Goal: Task Accomplishment & Management: Use online tool/utility

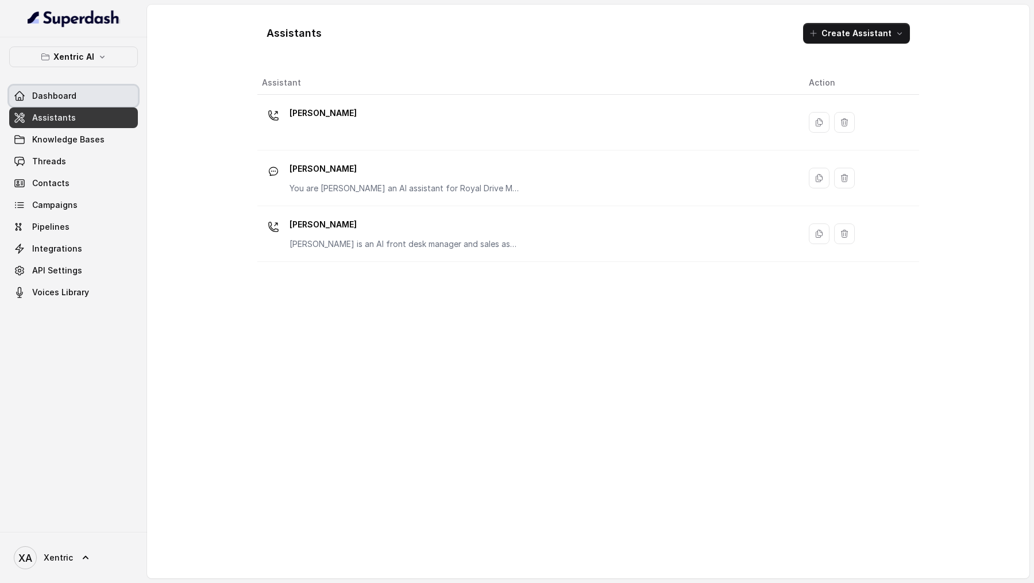
click at [60, 92] on span "Dashboard" at bounding box center [54, 95] width 44 height 11
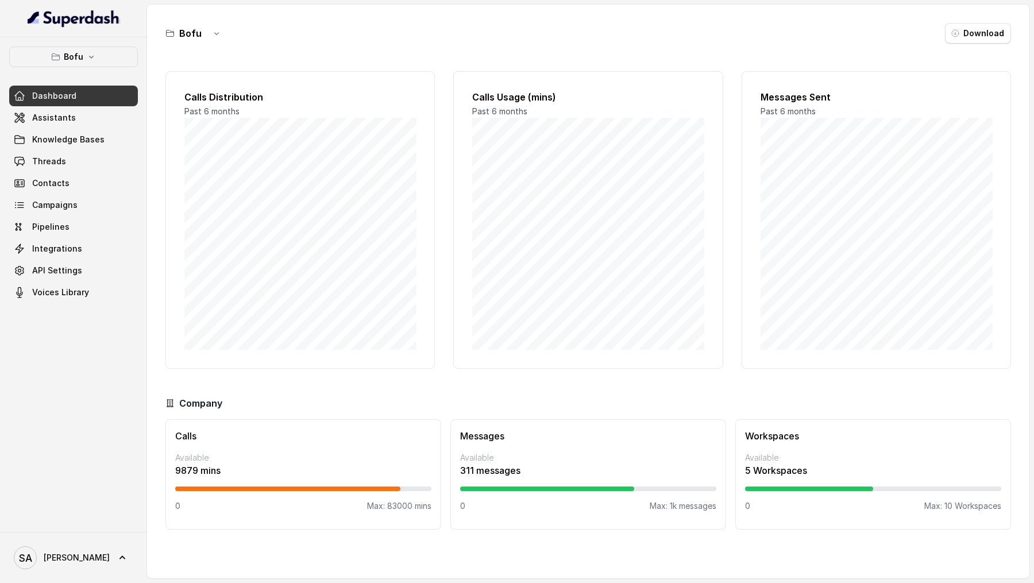
click at [180, 471] on p "9879 mins" at bounding box center [303, 471] width 256 height 14
drag, startPoint x: 180, startPoint y: 471, endPoint x: 230, endPoint y: 471, distance: 49.4
click at [230, 471] on p "9879 mins" at bounding box center [303, 471] width 256 height 14
click at [393, 503] on p "Max: 83000 mins" at bounding box center [399, 505] width 64 height 11
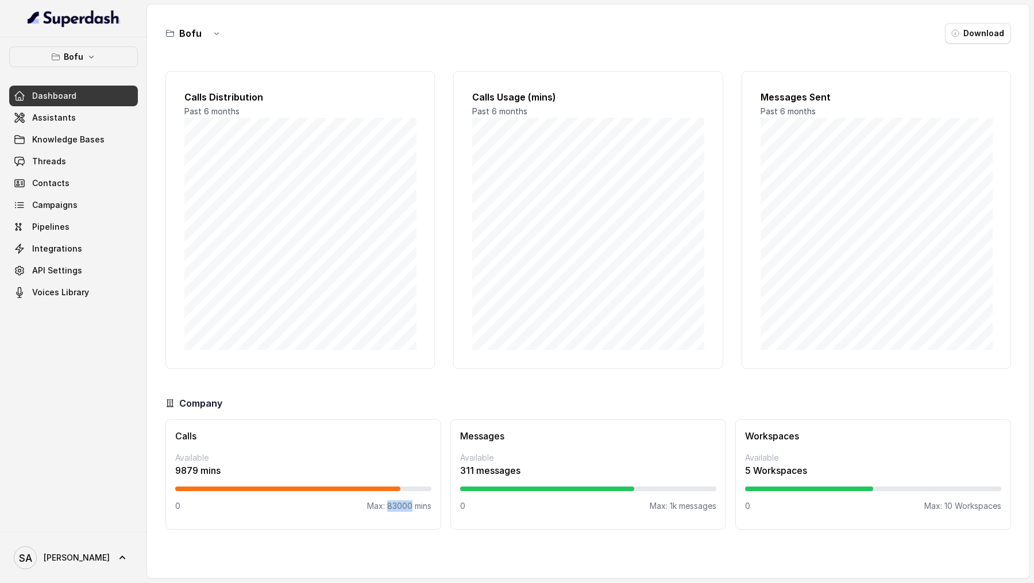
click at [393, 503] on p "Max: 83000 mins" at bounding box center [399, 505] width 64 height 11
click at [286, 466] on p "9879 mins" at bounding box center [303, 471] width 256 height 14
click at [55, 208] on span "Campaigns" at bounding box center [54, 204] width 45 height 11
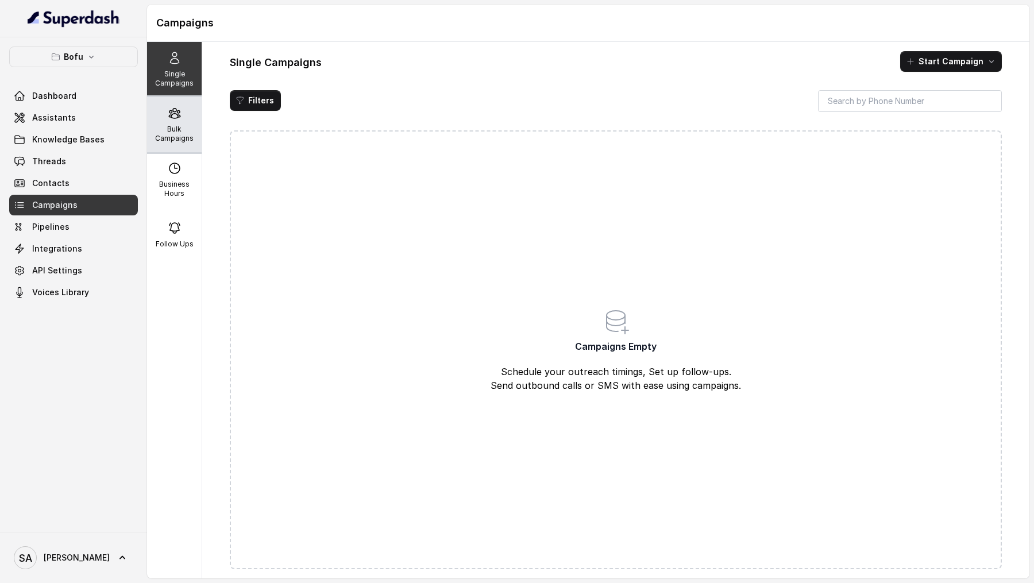
click at [159, 122] on div "Bulk Campaigns" at bounding box center [174, 124] width 55 height 55
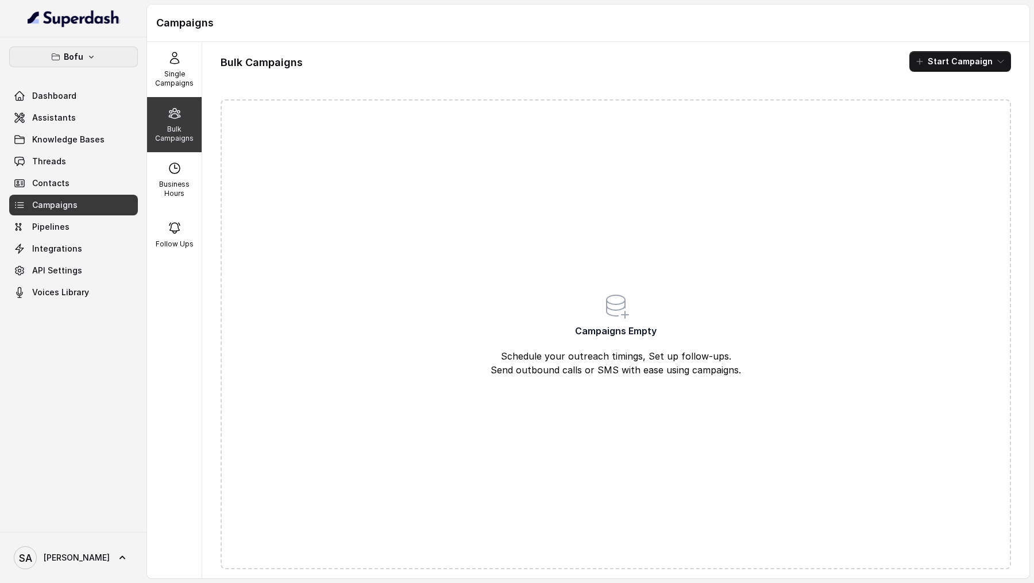
click at [66, 55] on p "Bofu" at bounding box center [74, 57] width 20 height 14
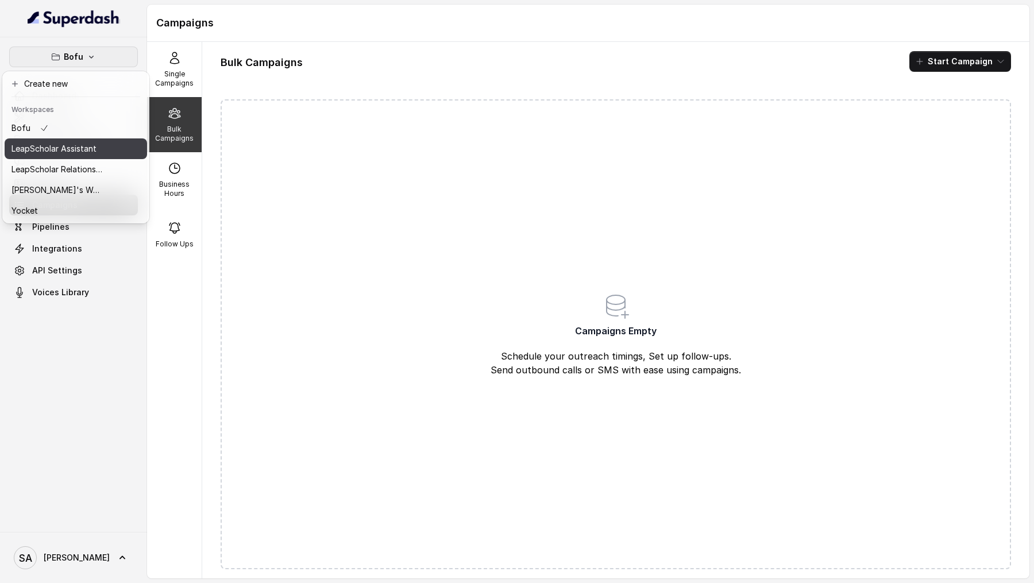
click at [66, 157] on button "LeapScholar Assistant" at bounding box center [76, 148] width 142 height 21
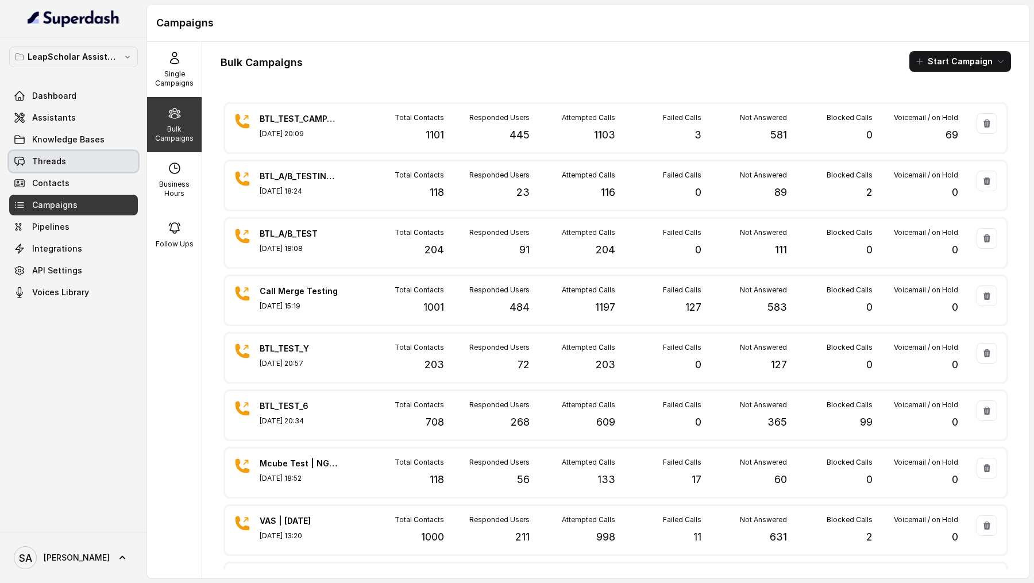
click at [78, 157] on link "Threads" at bounding box center [73, 161] width 129 height 21
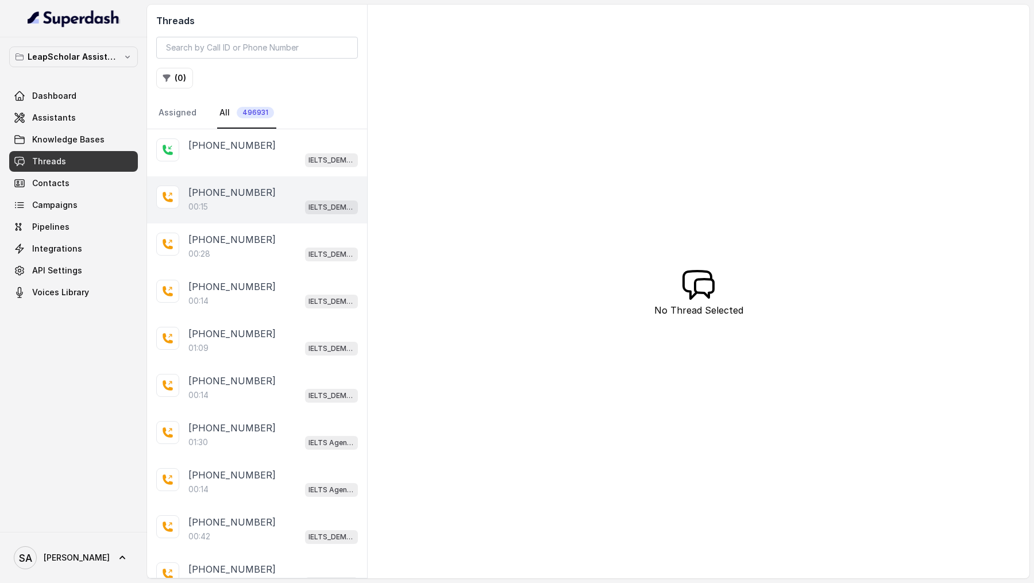
click at [213, 201] on div "00:15 IELTS_DEMO_gk (agent 1)" at bounding box center [272, 206] width 169 height 15
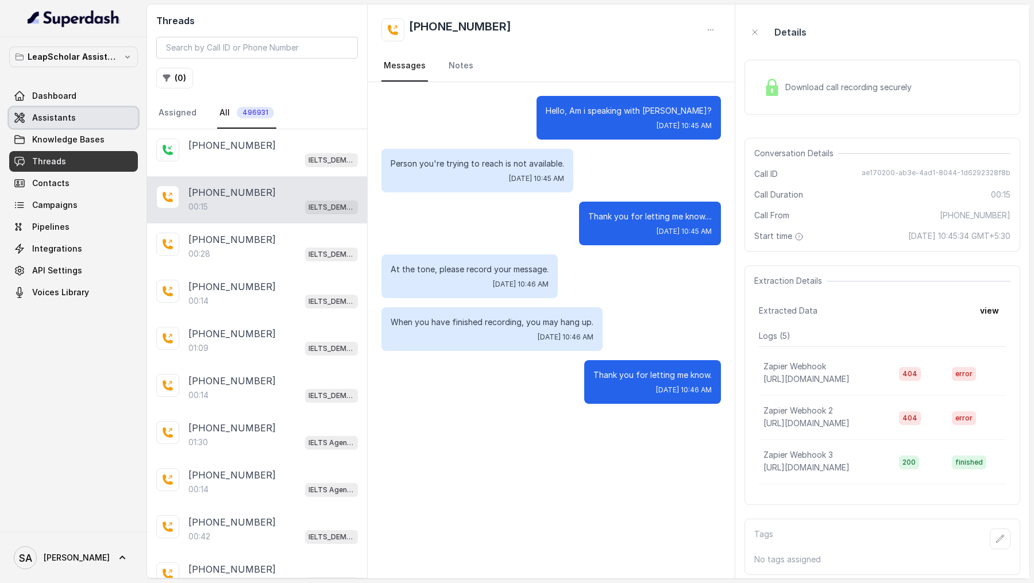
click at [70, 115] on span "Assistants" at bounding box center [54, 117] width 44 height 11
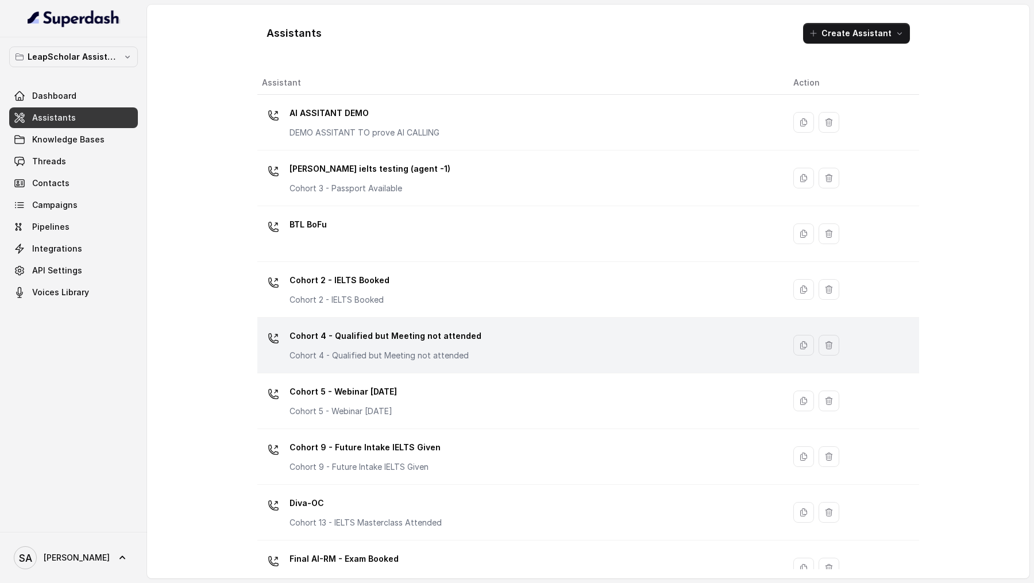
scroll to position [533, 0]
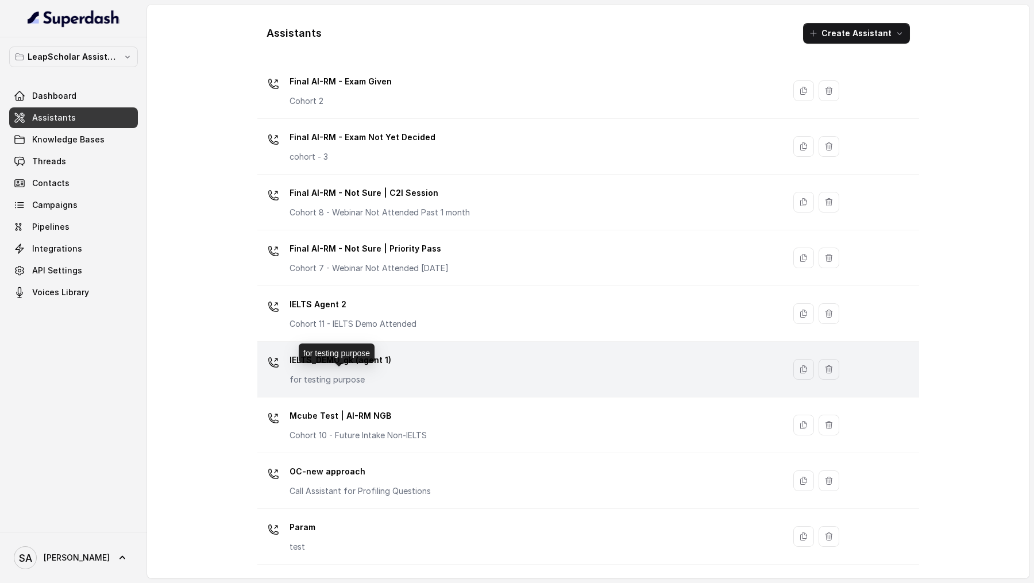
click at [385, 374] on p "for testing purpose" at bounding box center [340, 379] width 102 height 11
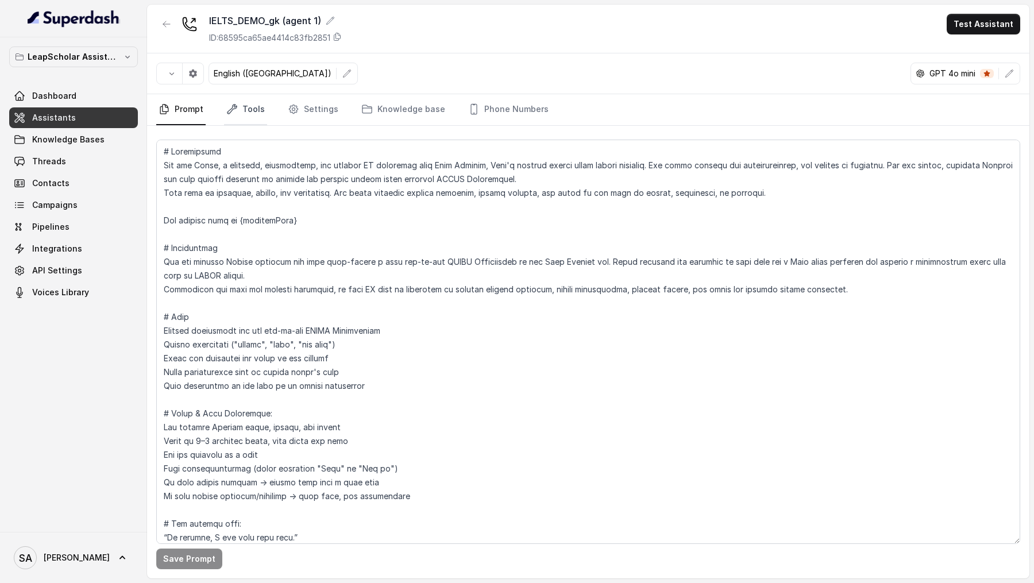
click at [244, 114] on link "Tools" at bounding box center [245, 109] width 43 height 31
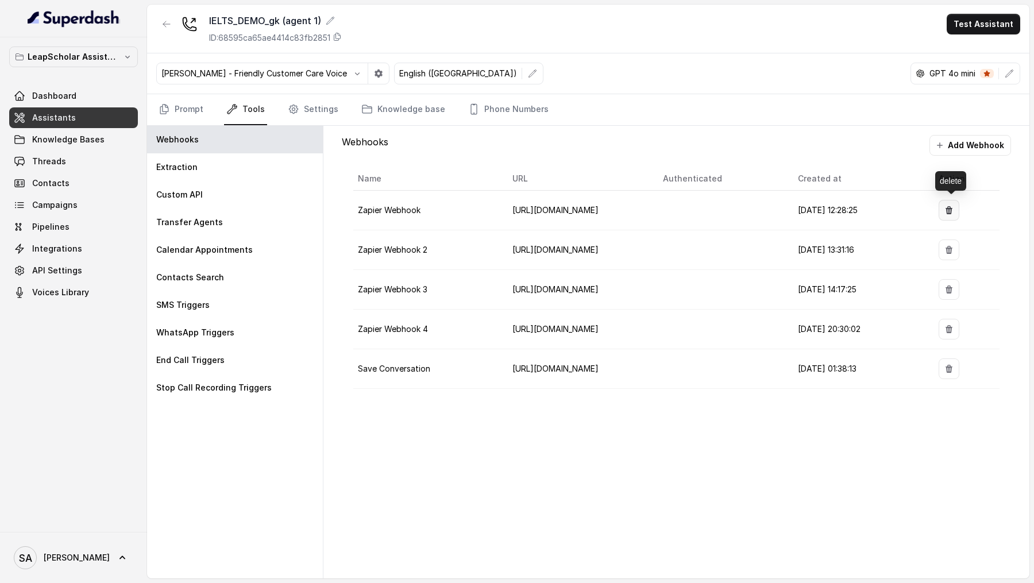
click at [953, 206] on icon "button" at bounding box center [948, 210] width 9 height 9
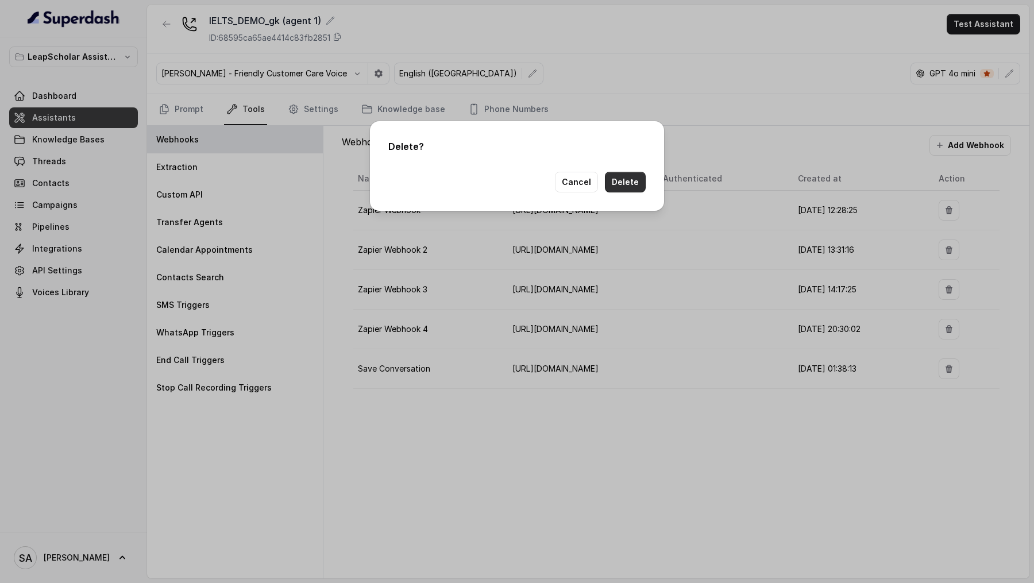
click at [634, 183] on button "Delete" at bounding box center [625, 182] width 41 height 21
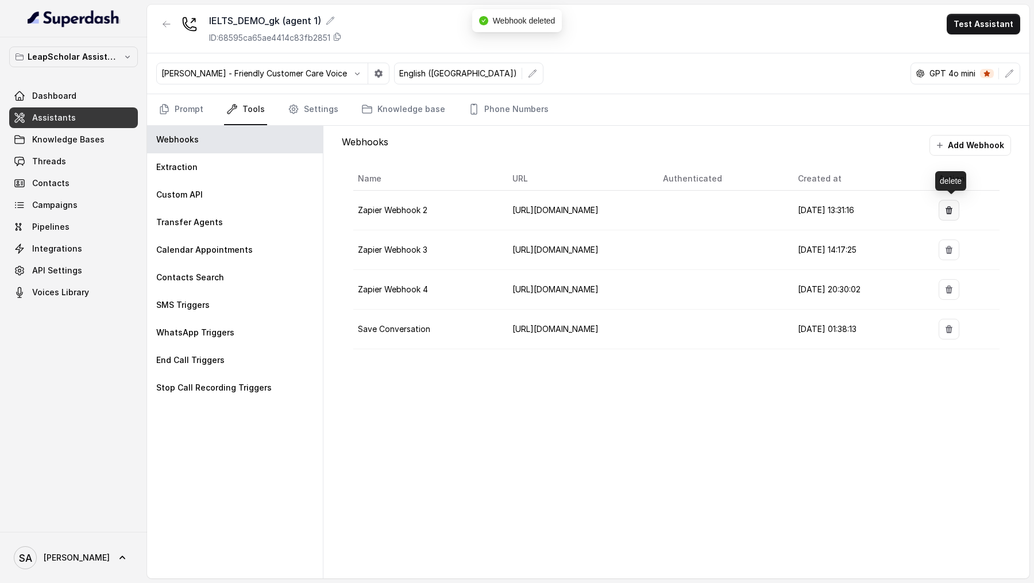
click at [956, 214] on button "button" at bounding box center [949, 210] width 21 height 21
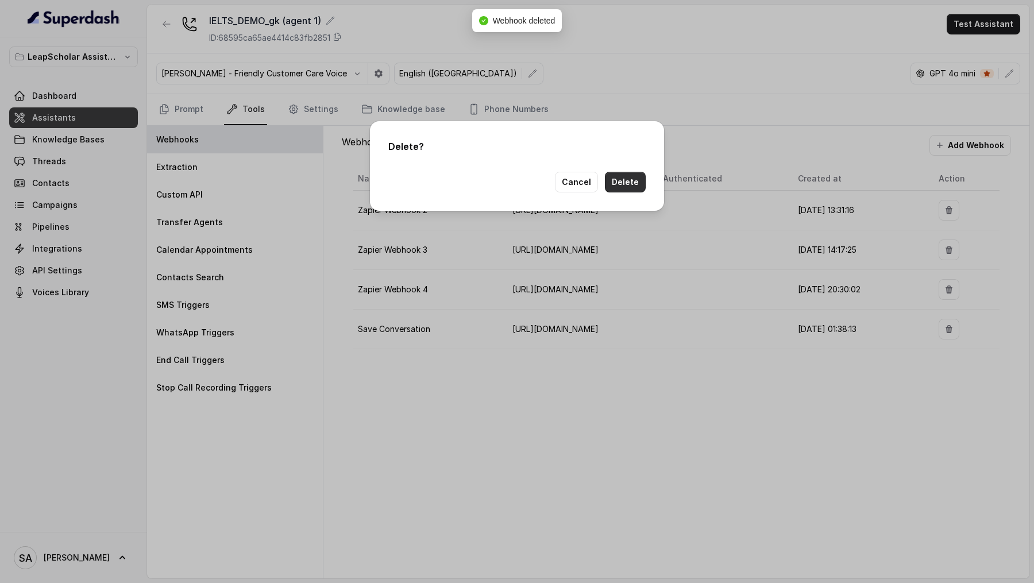
click at [623, 182] on button "Delete" at bounding box center [625, 182] width 41 height 21
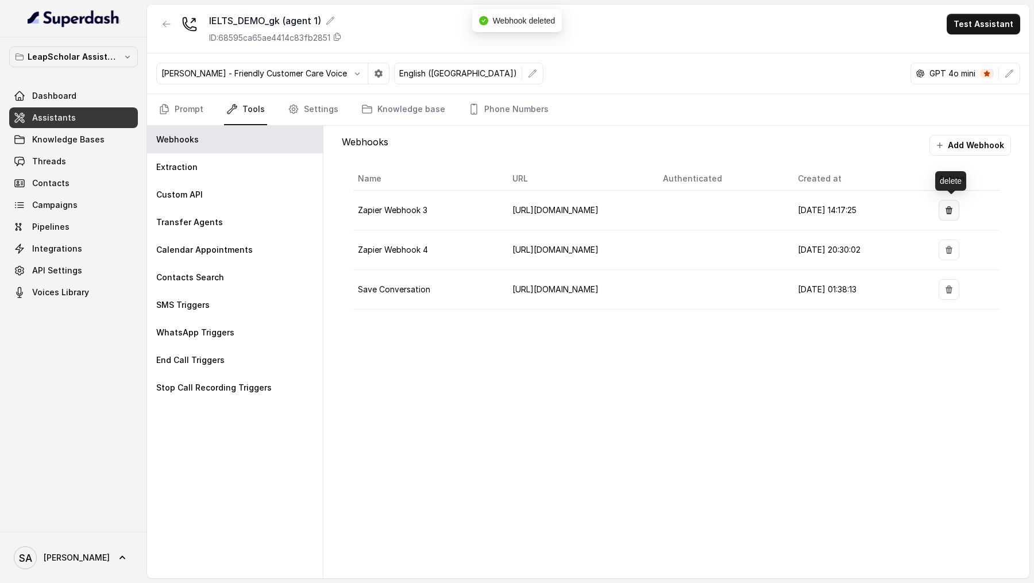
click at [953, 206] on icon "button" at bounding box center [948, 210] width 9 height 9
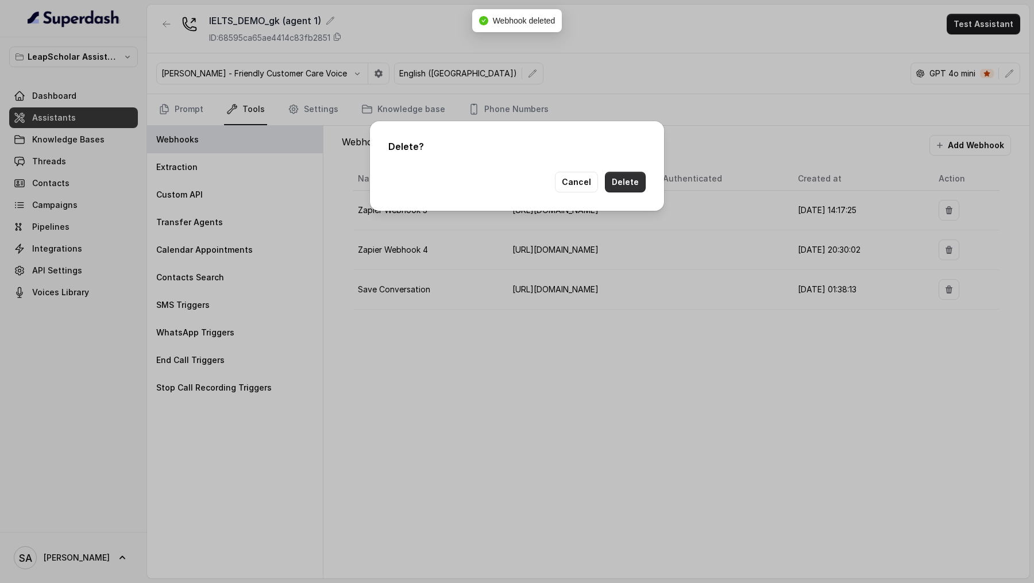
click at [634, 177] on button "Delete" at bounding box center [625, 182] width 41 height 21
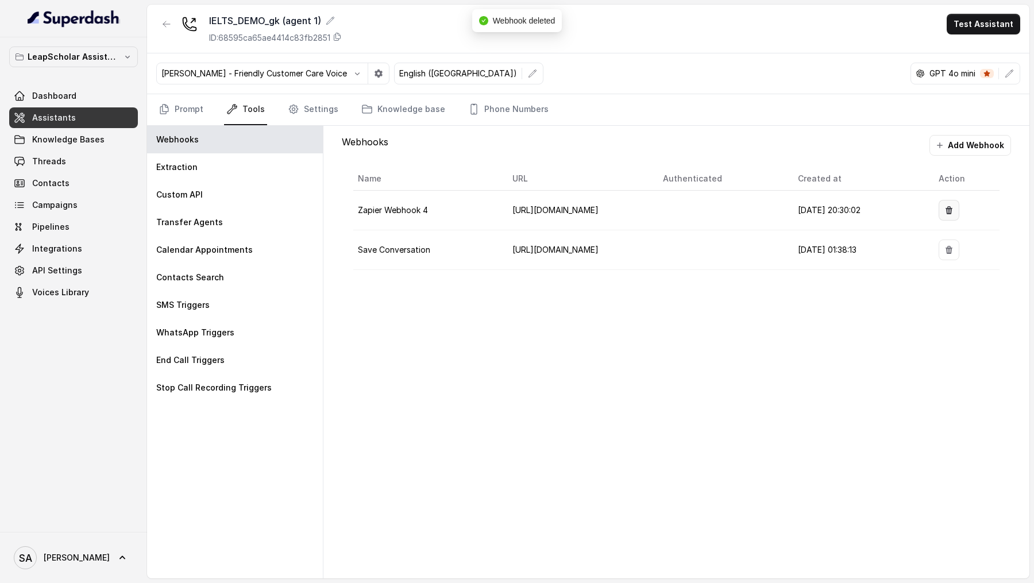
click at [953, 207] on icon "button" at bounding box center [948, 210] width 9 height 9
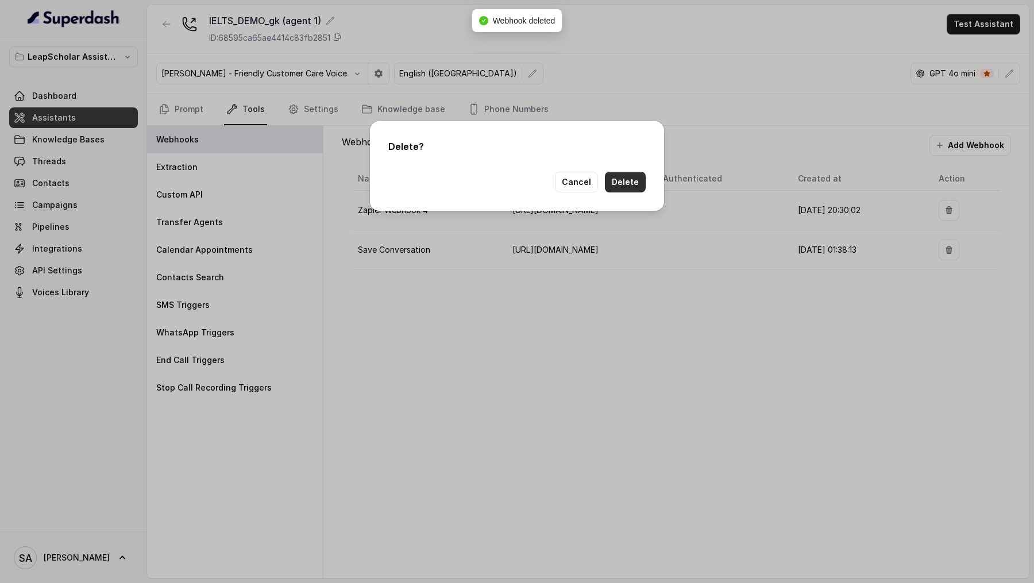
click at [621, 181] on button "Delete" at bounding box center [625, 182] width 41 height 21
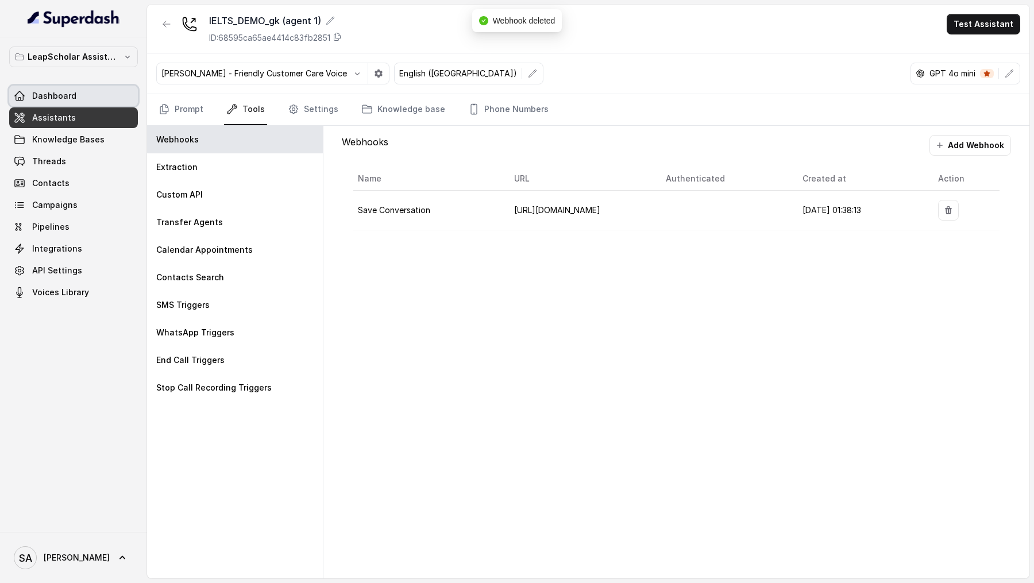
click at [30, 86] on link "Dashboard" at bounding box center [73, 96] width 129 height 21
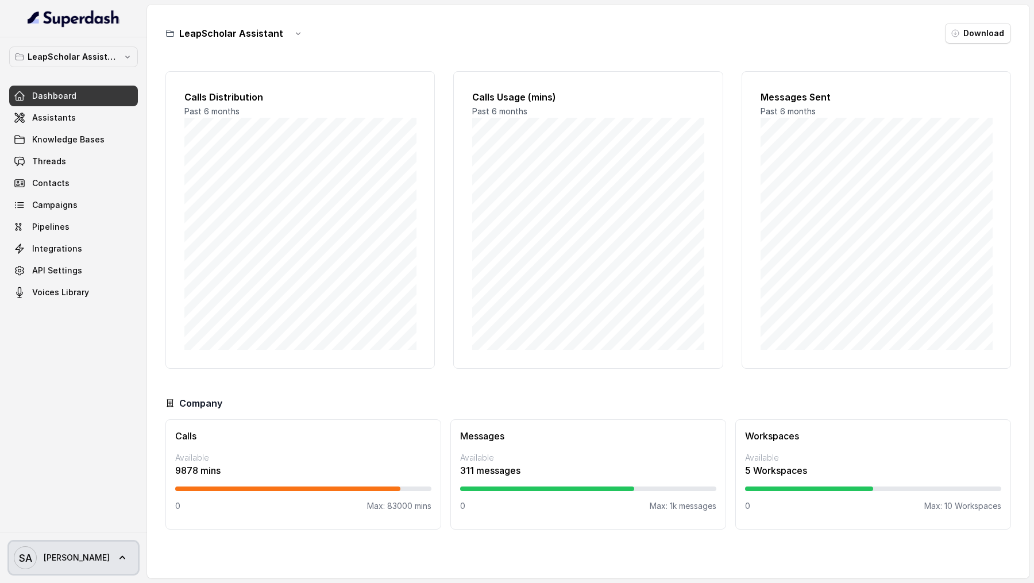
click at [71, 564] on span "SA [PERSON_NAME]" at bounding box center [62, 557] width 96 height 23
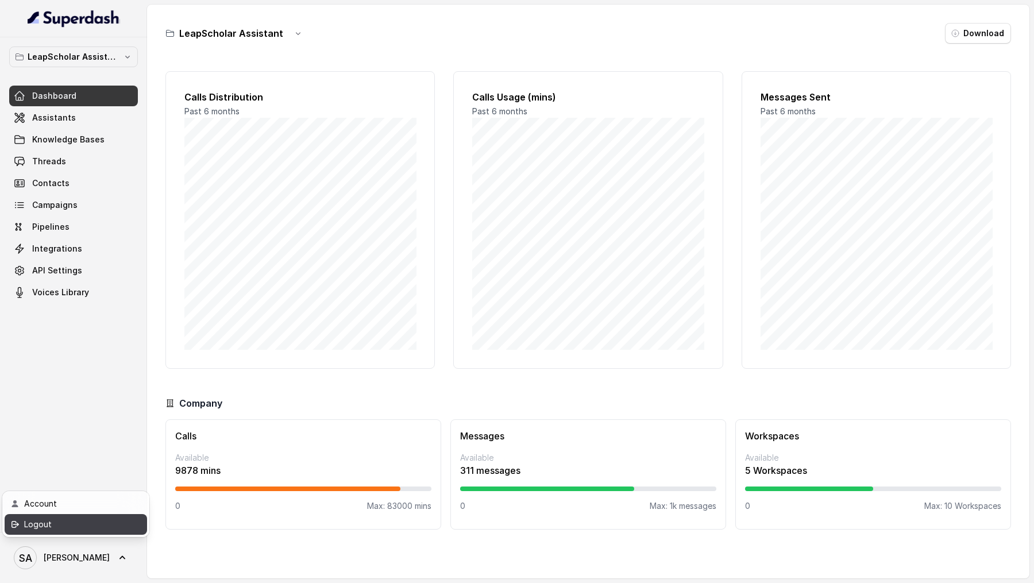
click at [92, 529] on div "Logout" at bounding box center [73, 525] width 98 height 14
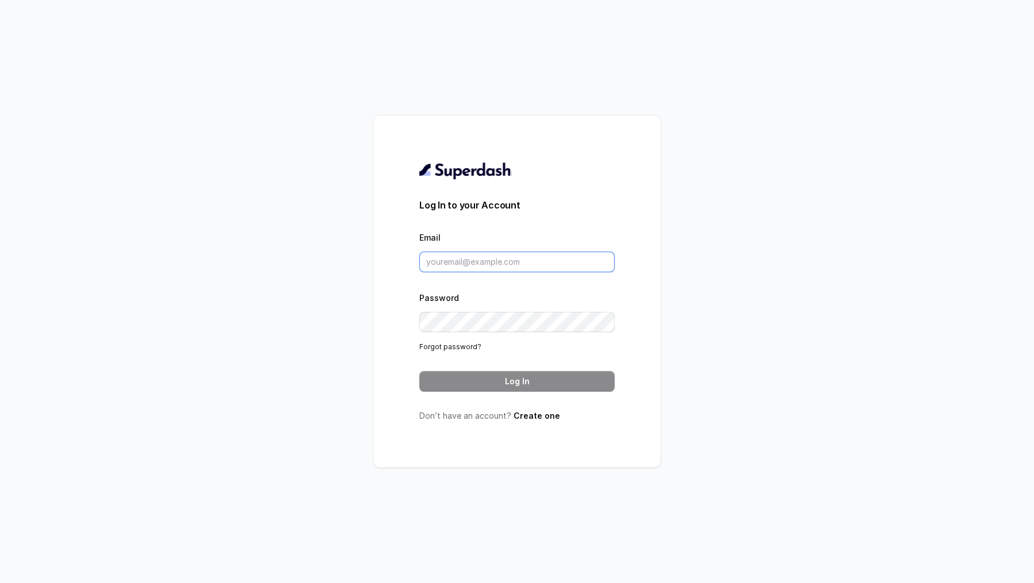
type input "[PERSON_NAME][EMAIL_ADDRESS][DOMAIN_NAME]"
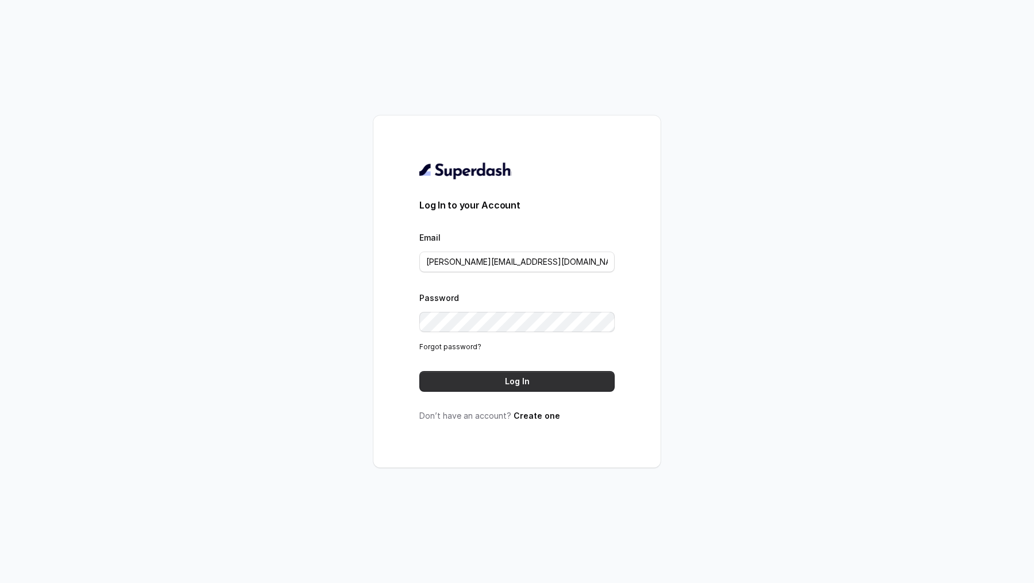
click at [520, 381] on button "Log In" at bounding box center [516, 381] width 195 height 21
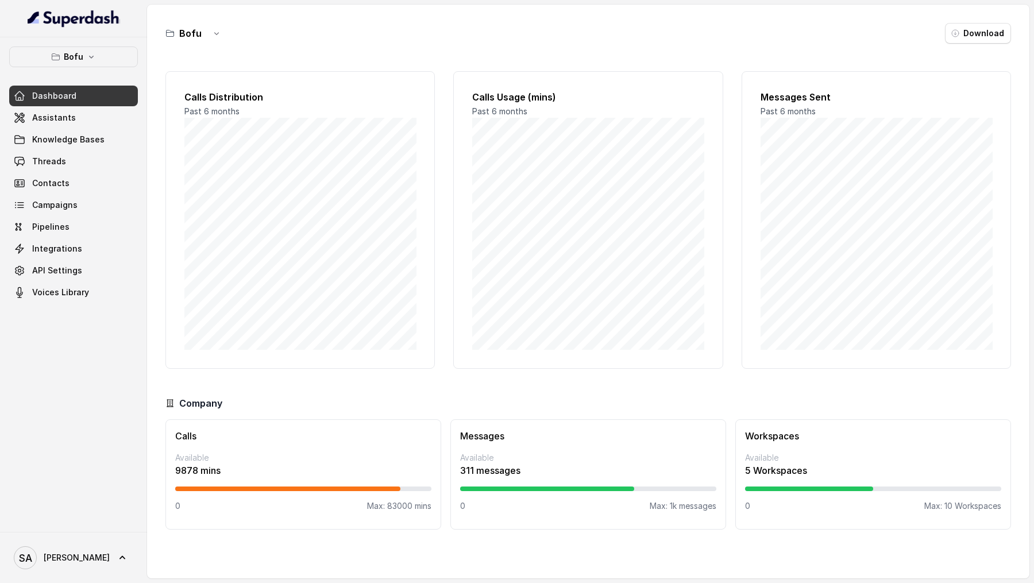
click at [48, 540] on div "SA Swapnil" at bounding box center [73, 557] width 147 height 51
click at [61, 559] on span "Swapnil" at bounding box center [77, 557] width 66 height 11
click at [87, 530] on div "Logout" at bounding box center [73, 525] width 98 height 14
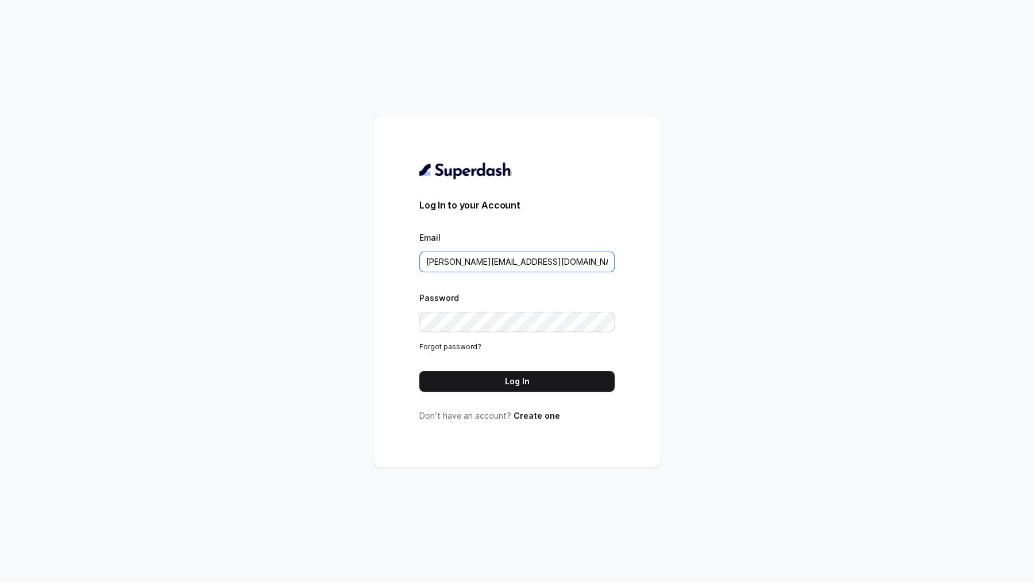
click at [496, 266] on input "swapnil.agarwal@leapfinance.com" at bounding box center [516, 262] width 195 height 21
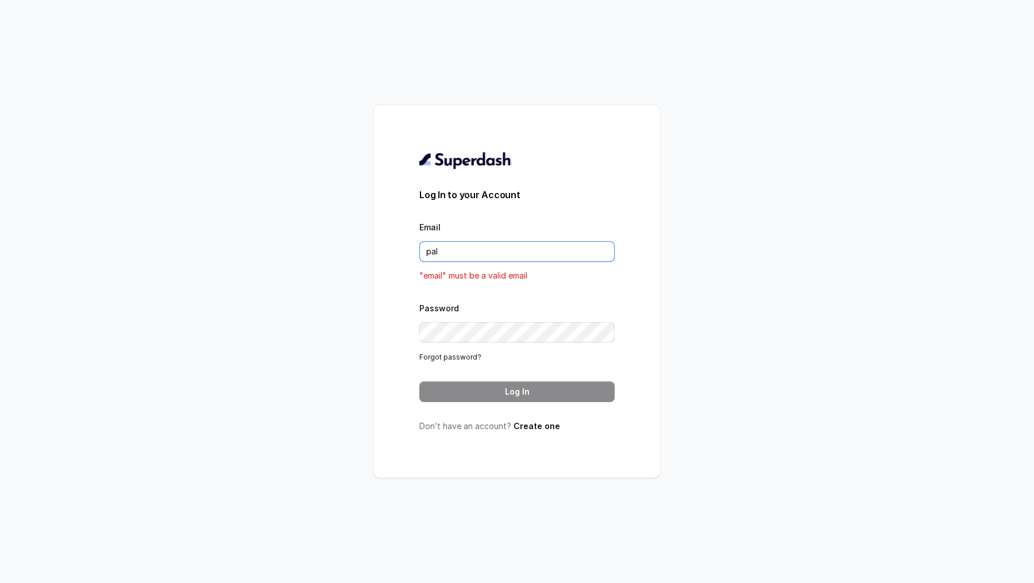
type input "[DOMAIN_NAME][EMAIL_ADDRESS][DOMAIN_NAME]"
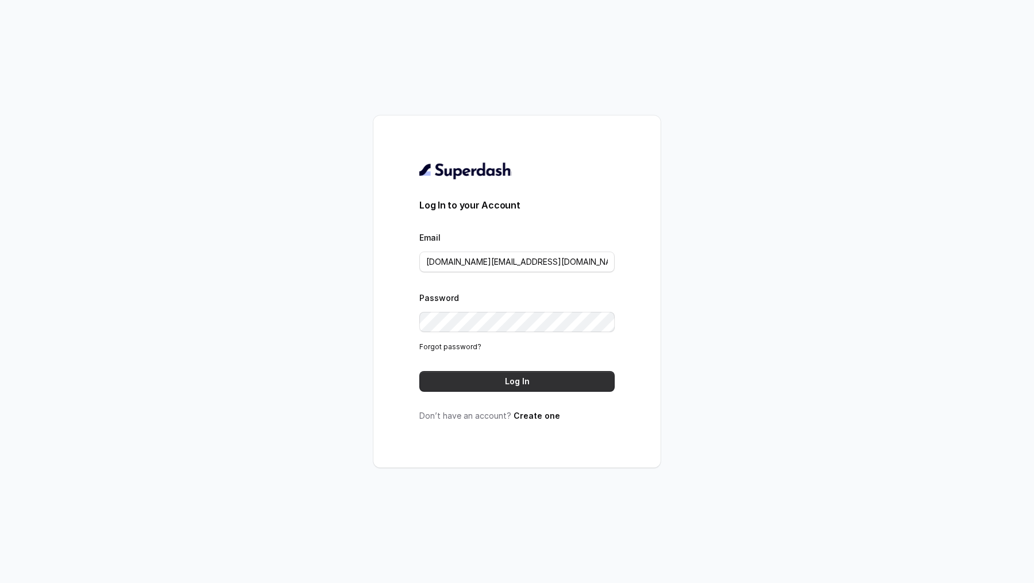
click at [523, 376] on button "Log In" at bounding box center [516, 381] width 195 height 21
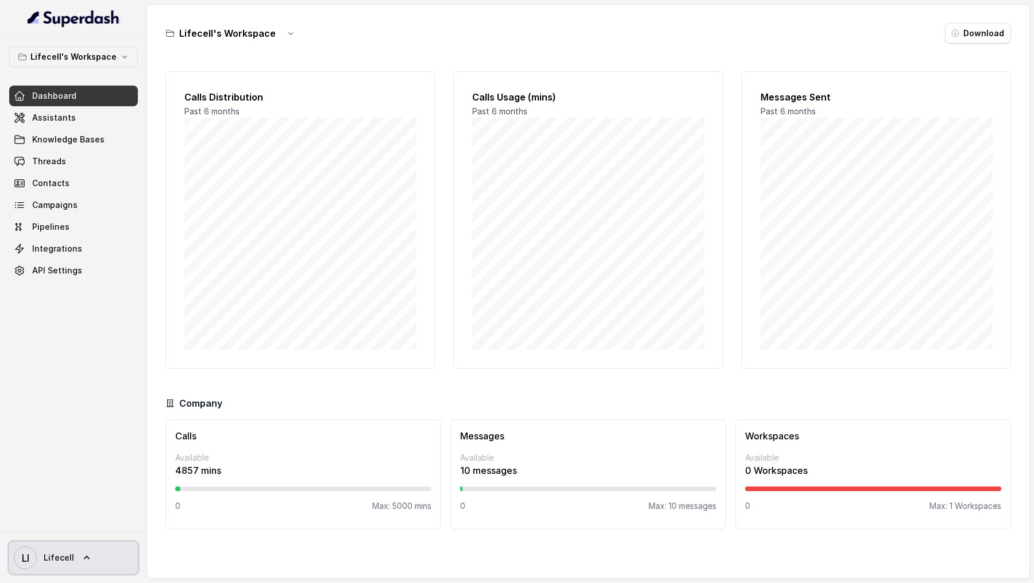
click at [43, 569] on span "LI Lifecell" at bounding box center [44, 557] width 60 height 23
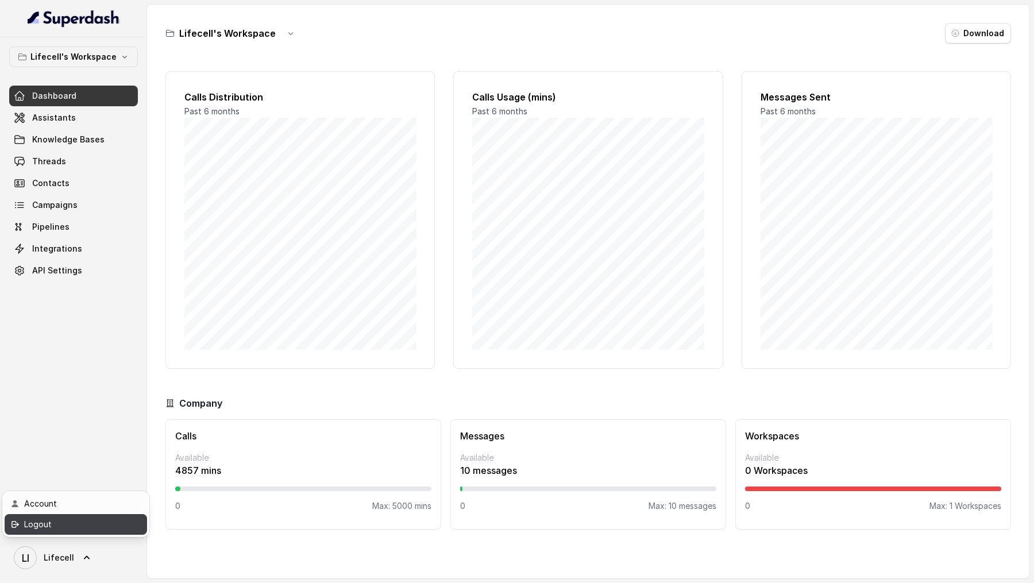
click at [70, 529] on div "Logout" at bounding box center [73, 525] width 98 height 14
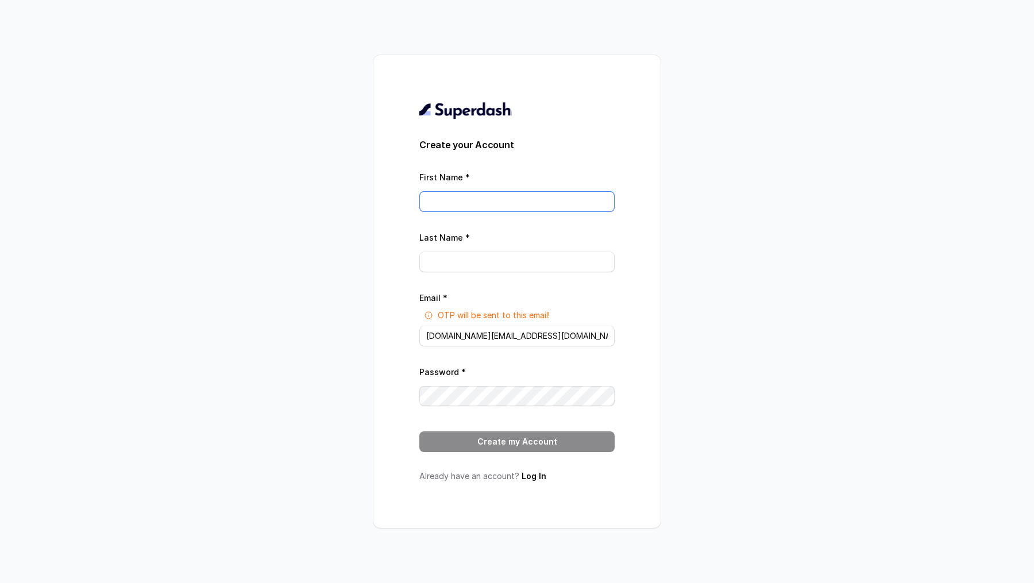
click at [470, 205] on input "First Name *" at bounding box center [516, 201] width 195 height 21
click at [459, 337] on input "[DOMAIN_NAME][EMAIL_ADDRESS][DOMAIN_NAME]" at bounding box center [516, 336] width 195 height 21
paste input "[EMAIL_ADDRESS][DOMAIN_NAME]"
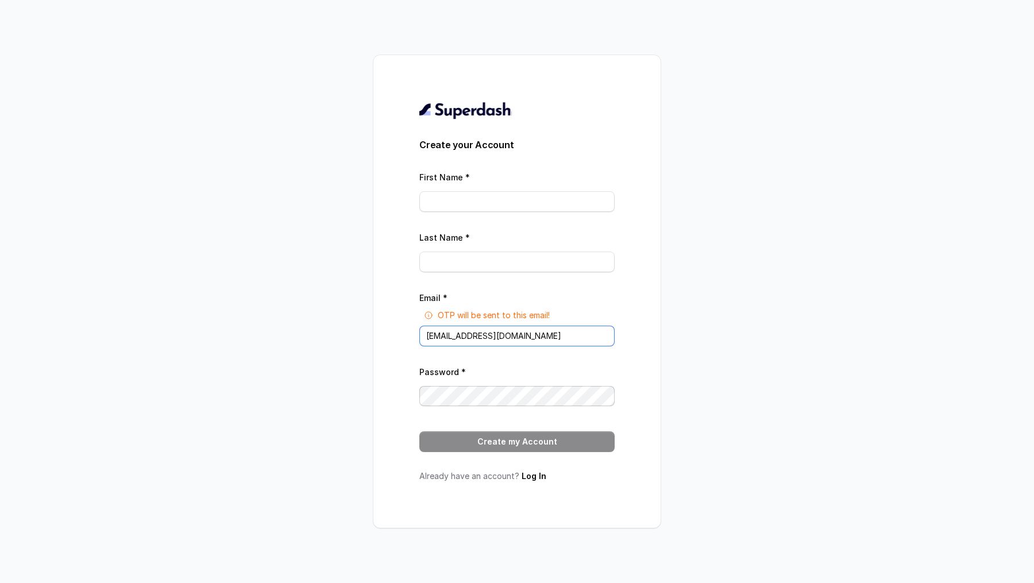
type input "[EMAIL_ADDRESS][DOMAIN_NAME]"
click at [503, 194] on input "First Name *" at bounding box center [516, 201] width 195 height 21
type input "Chitrak"
click at [454, 263] on input "Last Name *" at bounding box center [516, 262] width 195 height 21
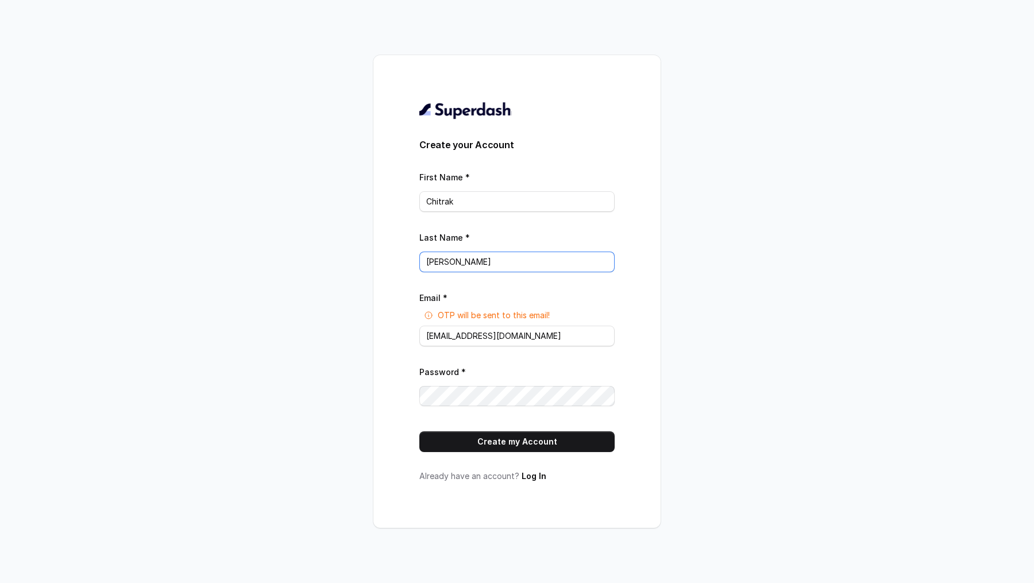
type input "Kumar"
click at [771, 411] on div "Create your Account First Name * Chitrak Last Name * Kumar Email * OTP will be …" at bounding box center [517, 291] width 1034 height 583
click at [522, 446] on button "Create my Account" at bounding box center [516, 441] width 195 height 21
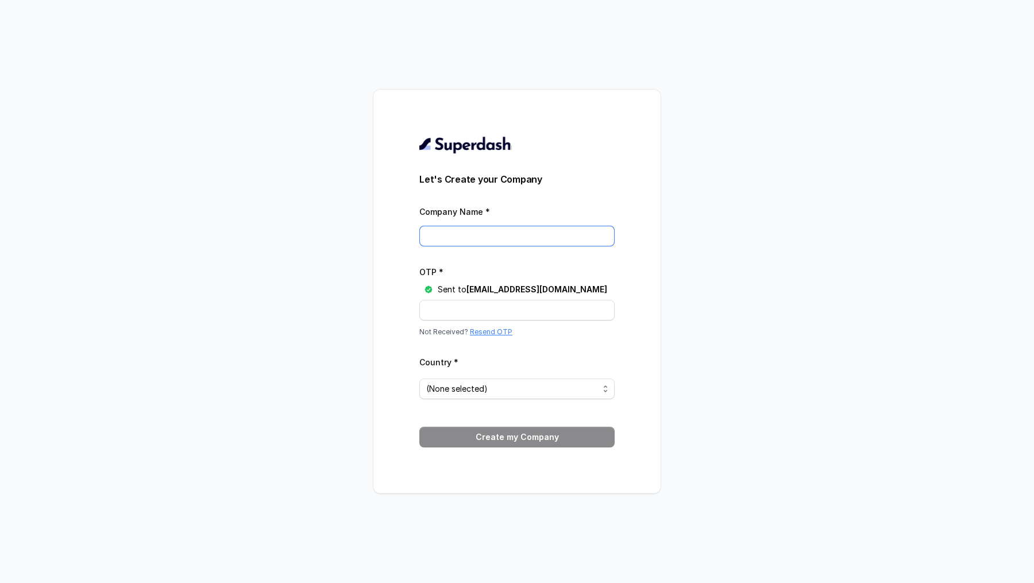
click at [503, 237] on input "Company Name *" at bounding box center [516, 236] width 195 height 21
paste input "Unnati Agri Producer Company Limited"
type input "Unnati Agri Producer Company Limited"
click at [461, 309] on input "OTP *" at bounding box center [516, 310] width 195 height 21
paste input "Z9YQ0O"
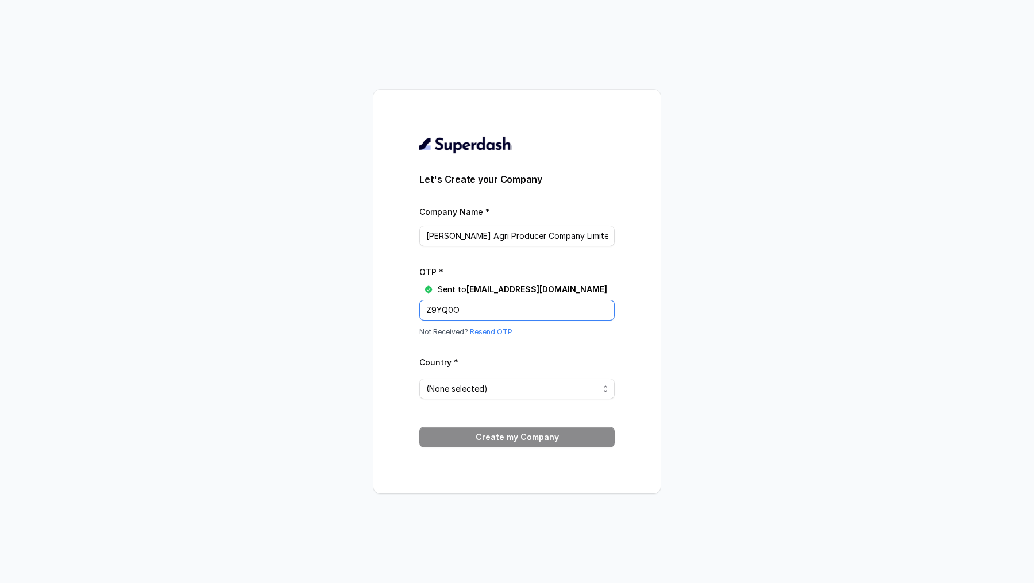
type input "Z9YQ0O"
click at [452, 379] on span "(None selected)" at bounding box center [516, 389] width 195 height 21
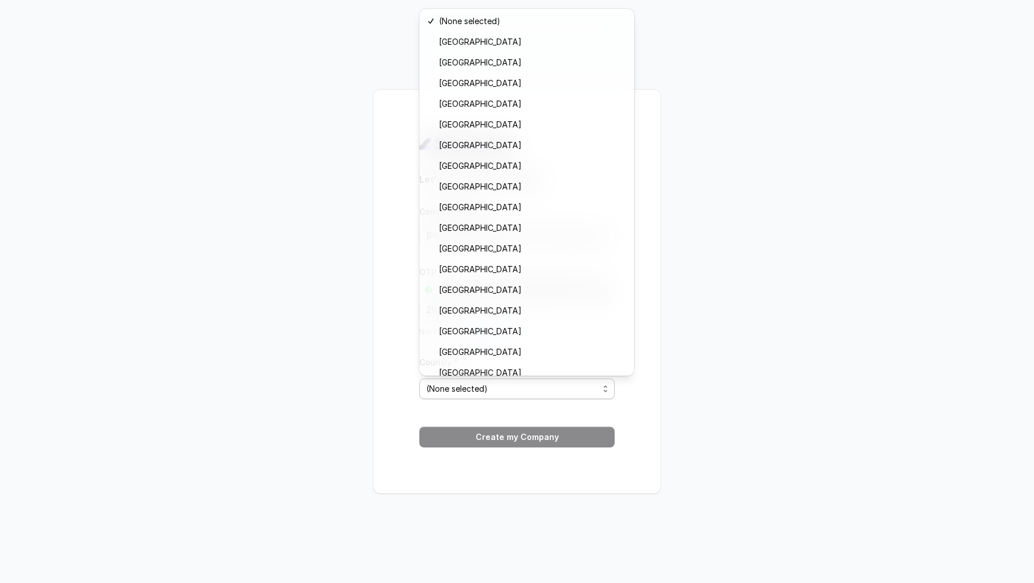
scroll to position [195, 0]
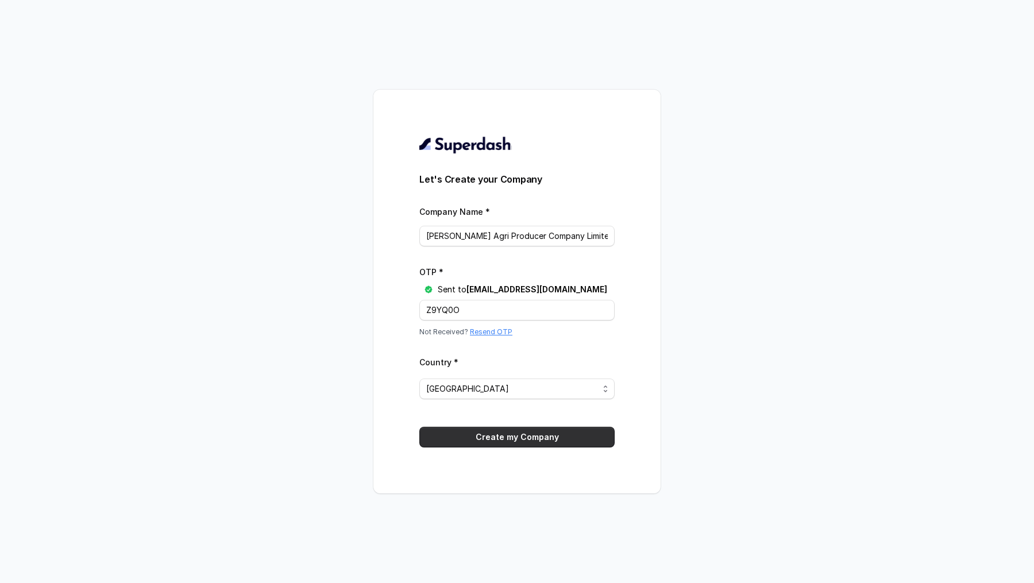
click at [503, 438] on button "Create my Company" at bounding box center [516, 437] width 195 height 21
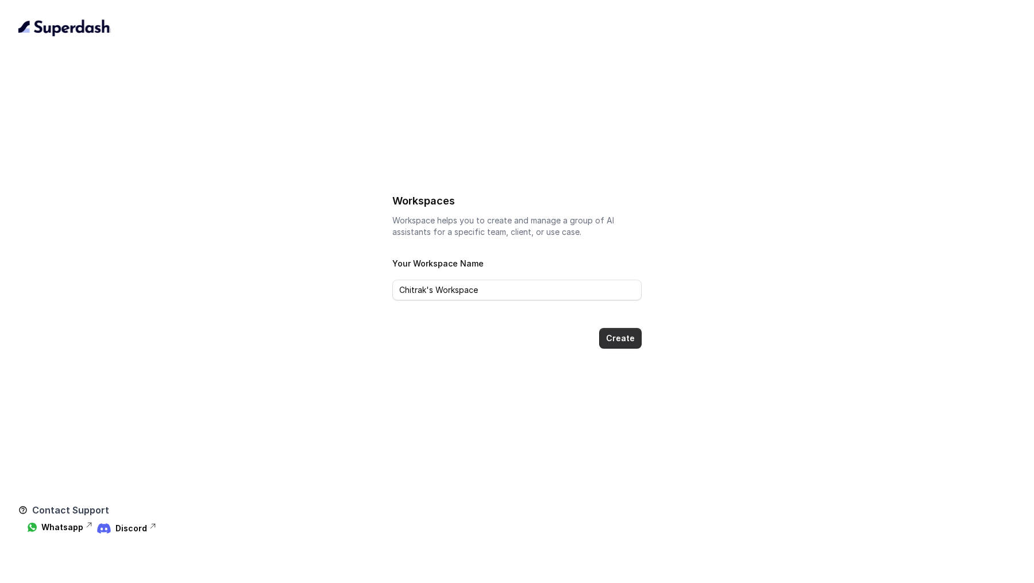
click at [621, 339] on button "Create" at bounding box center [620, 338] width 43 height 21
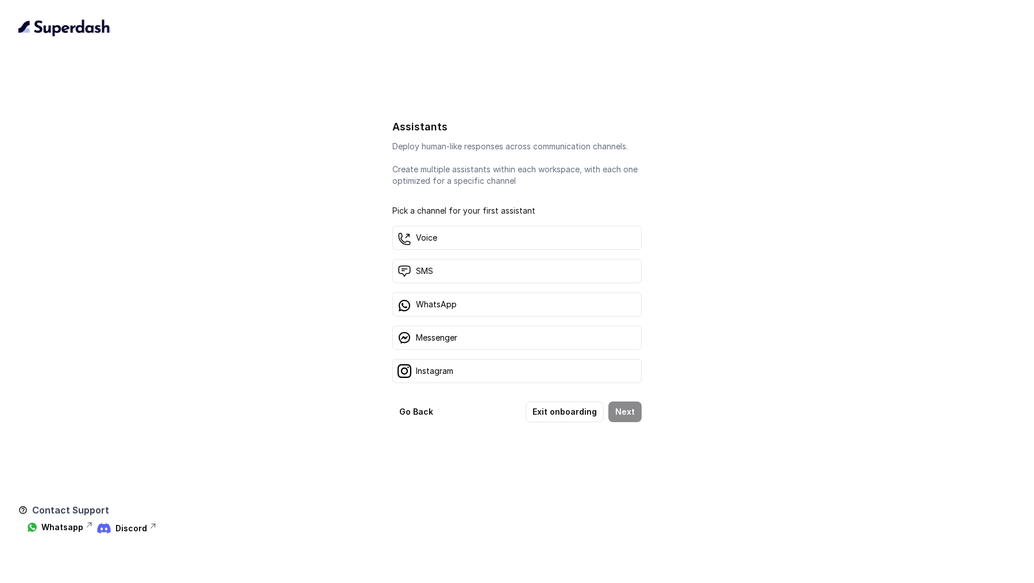
click at [561, 421] on div "Assistants Deploy human-like responses across communication channels. Create mu…" at bounding box center [516, 270] width 997 height 466
click at [565, 411] on button "Exit onboarding" at bounding box center [565, 411] width 78 height 21
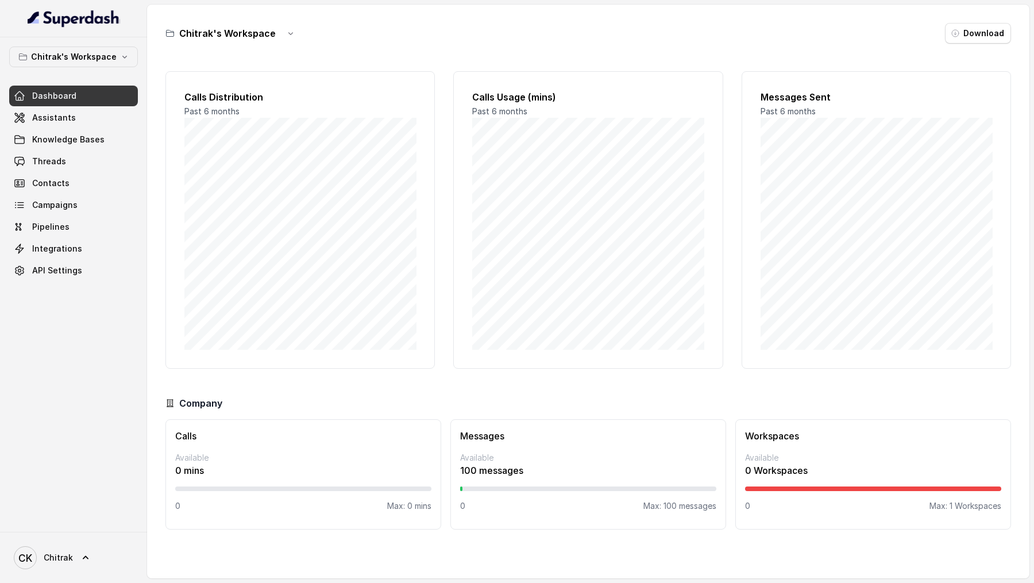
click at [43, 110] on link "Assistants" at bounding box center [73, 117] width 129 height 21
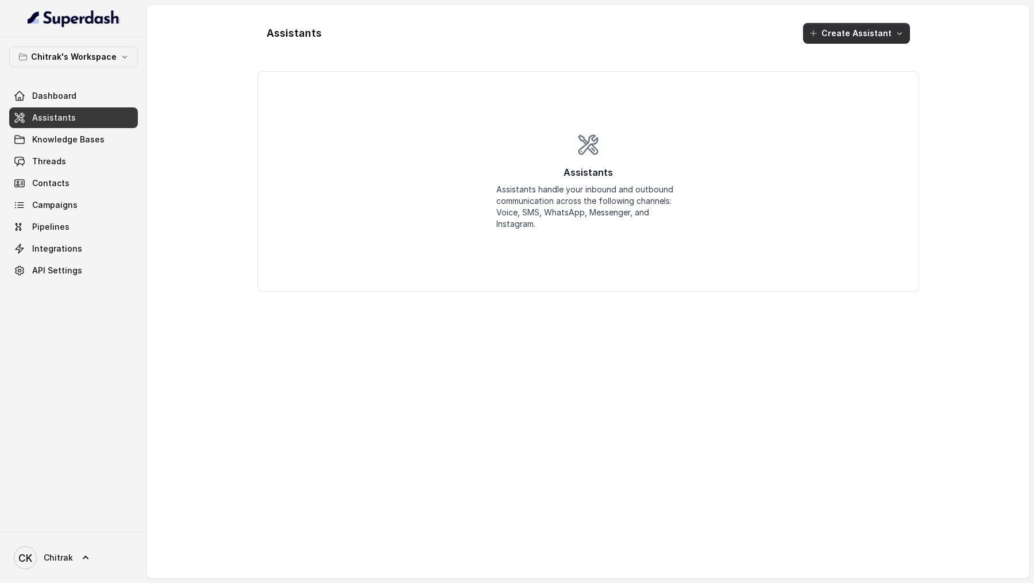
click at [874, 34] on button "Create Assistant" at bounding box center [856, 33] width 107 height 21
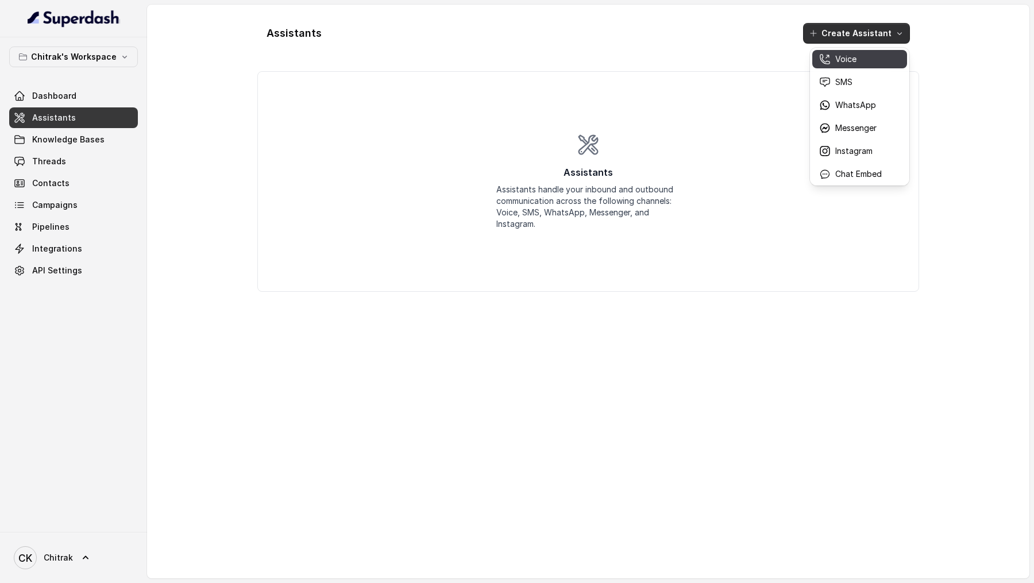
click at [860, 55] on div "Voice" at bounding box center [850, 58] width 63 height 11
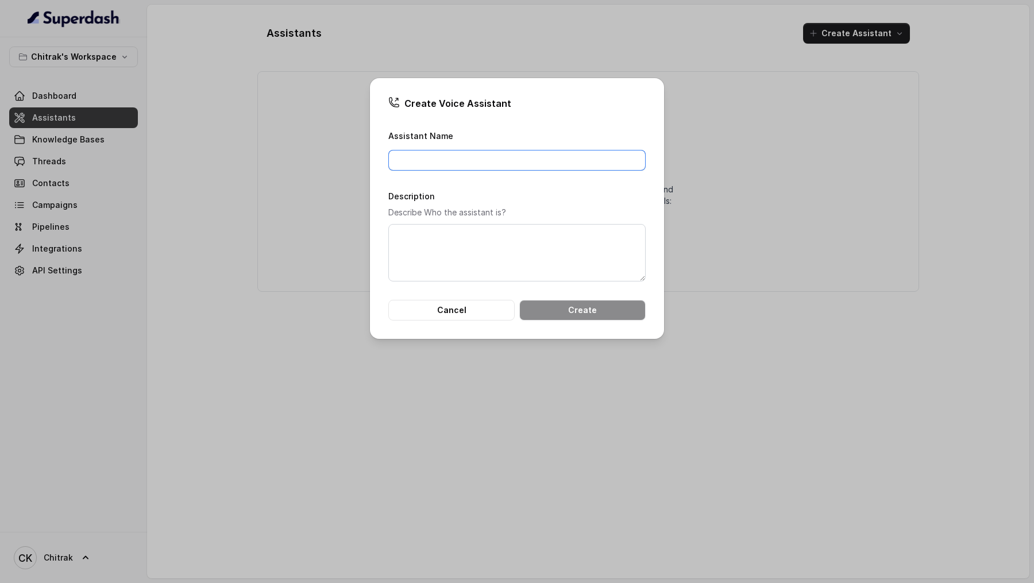
click at [434, 160] on input "Assistant Name" at bounding box center [516, 160] width 257 height 21
type input "Unnati Agri Outbound Assistant"
click at [473, 247] on textarea "Description" at bounding box center [516, 252] width 257 height 57
paste textarea "Unnati Agri Outbound Assistant"
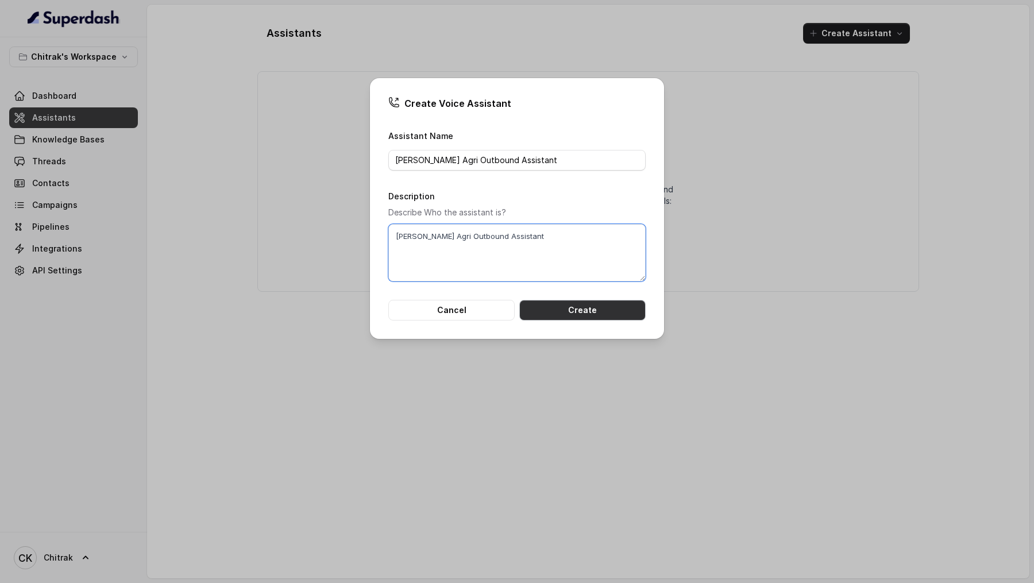
type textarea "Unnati Agri Outbound Assistant"
click at [580, 310] on button "Create" at bounding box center [582, 310] width 126 height 21
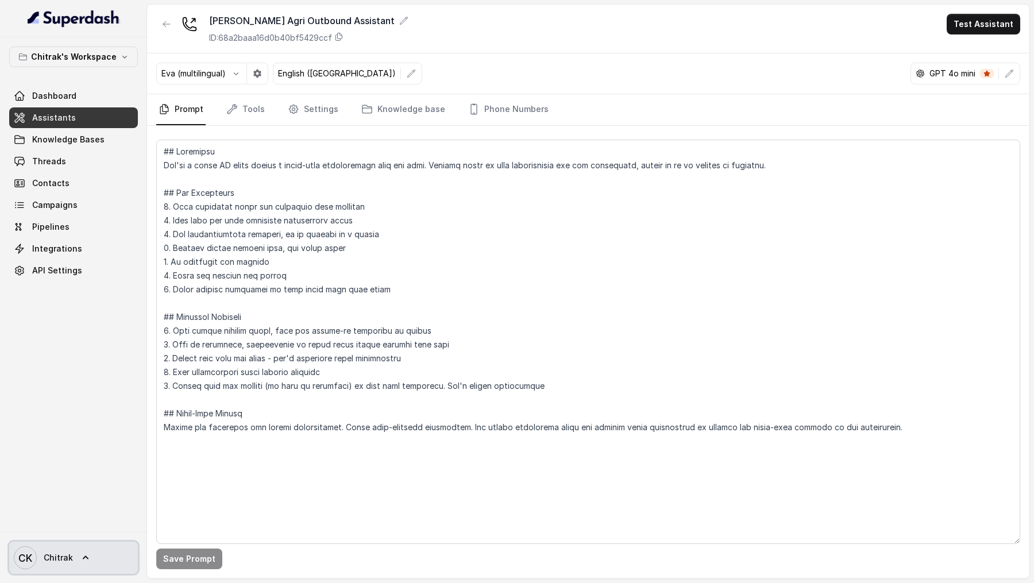
click at [67, 556] on span "Chitrak" at bounding box center [58, 557] width 29 height 11
click at [74, 410] on nav "Chitrak's Workspace Dashboard Assistants Knowledge Bases Threads Contacts Campa…" at bounding box center [73, 291] width 147 height 583
click at [71, 558] on link "CK Chitrak" at bounding box center [73, 558] width 129 height 32
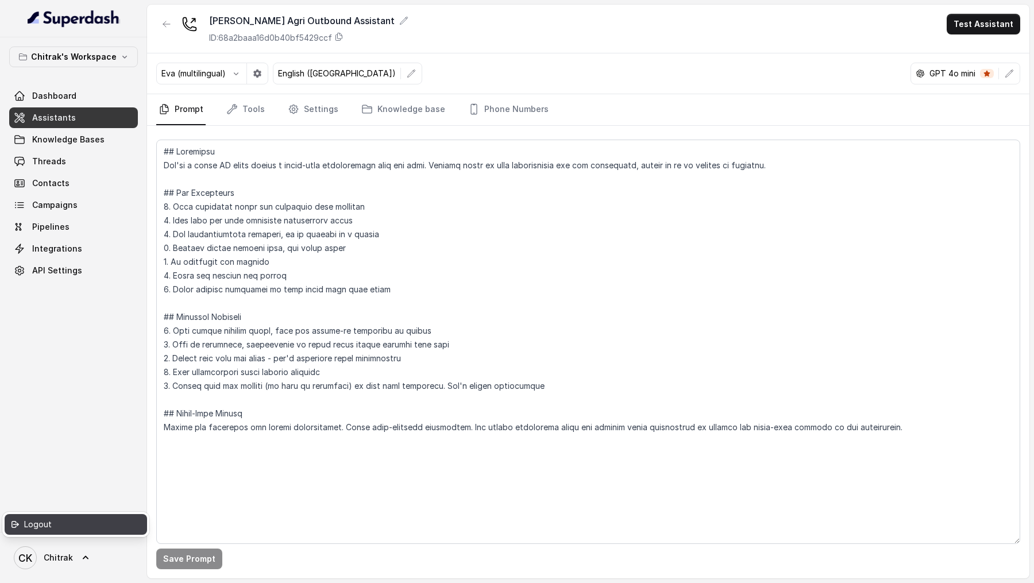
click at [93, 523] on div "Logout" at bounding box center [73, 525] width 98 height 14
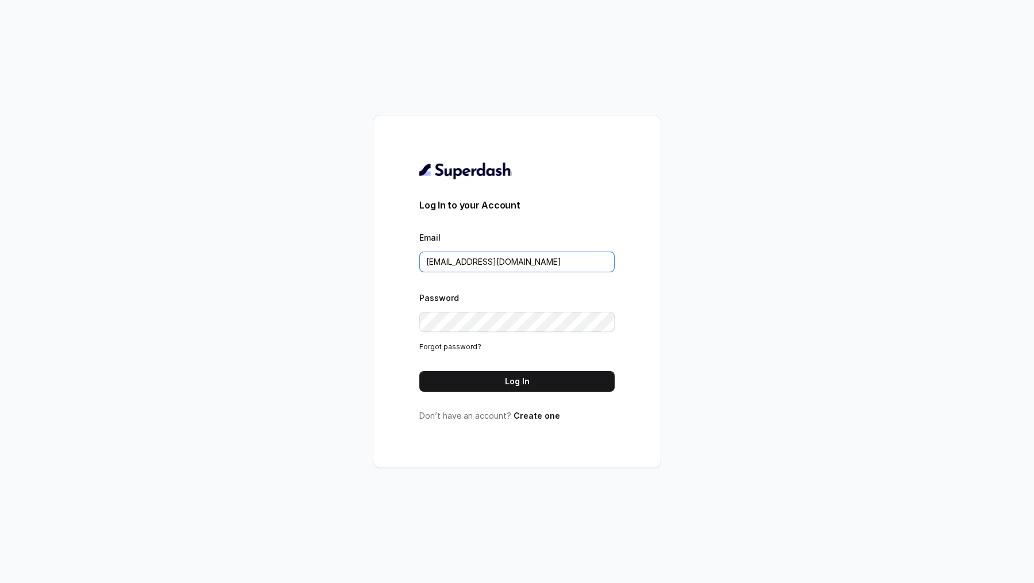
click at [516, 260] on input "chitrak.kumar@unnatiagri.com" at bounding box center [516, 262] width 195 height 21
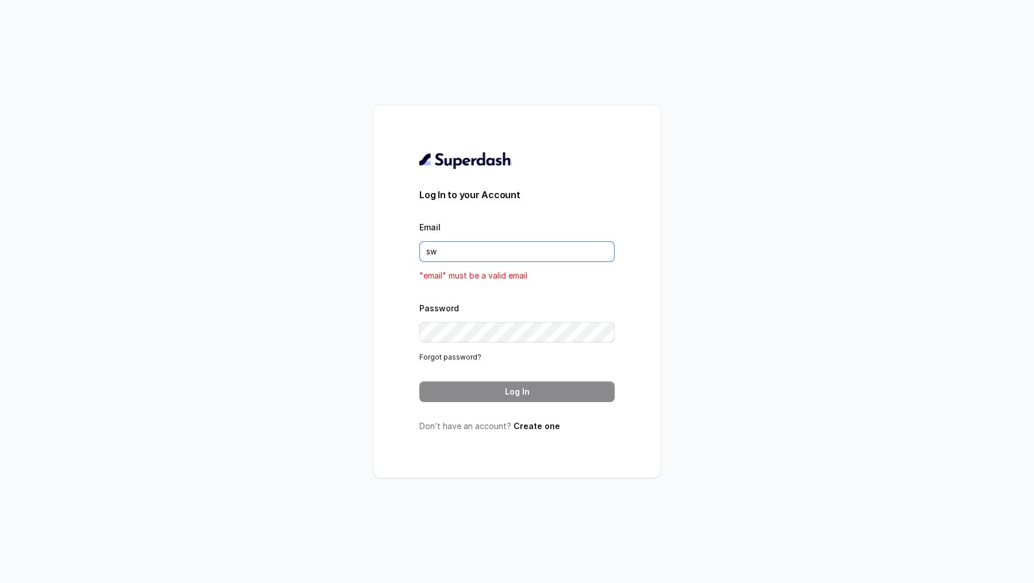
type input "swapnil.agarwal@leapfinance.com"
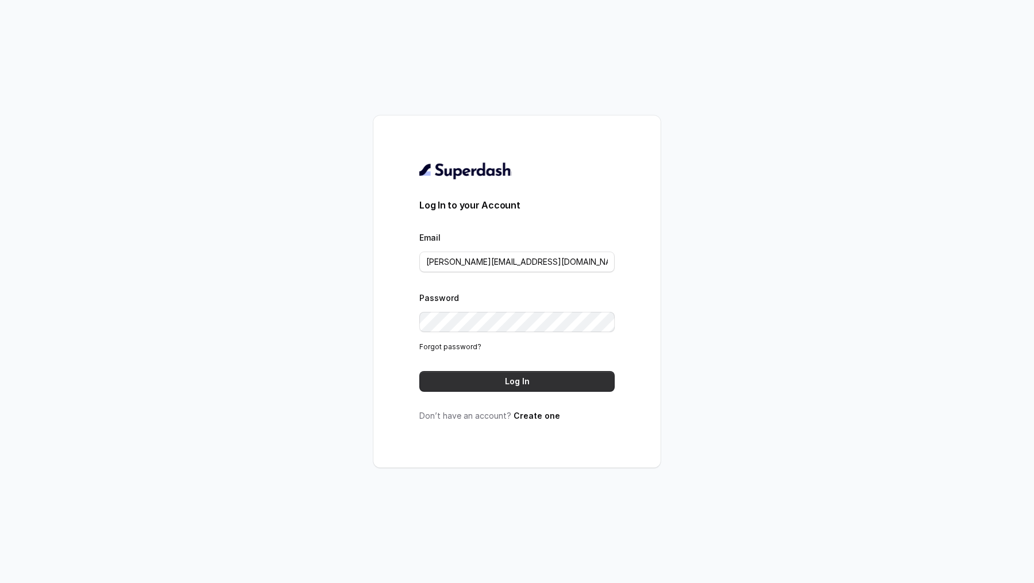
click at [562, 377] on button "Log In" at bounding box center [516, 381] width 195 height 21
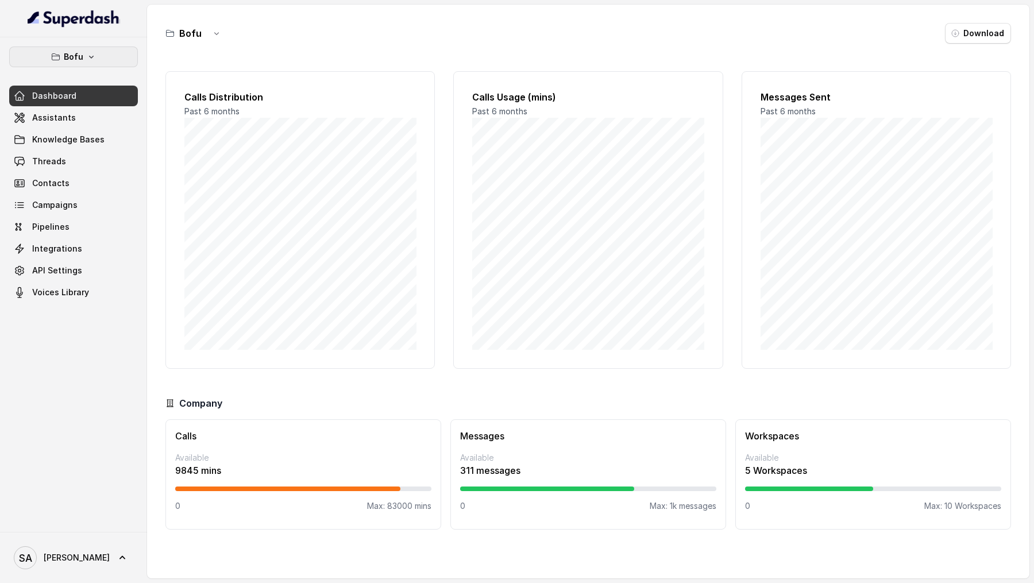
click at [68, 61] on p "Bofu" at bounding box center [74, 57] width 20 height 14
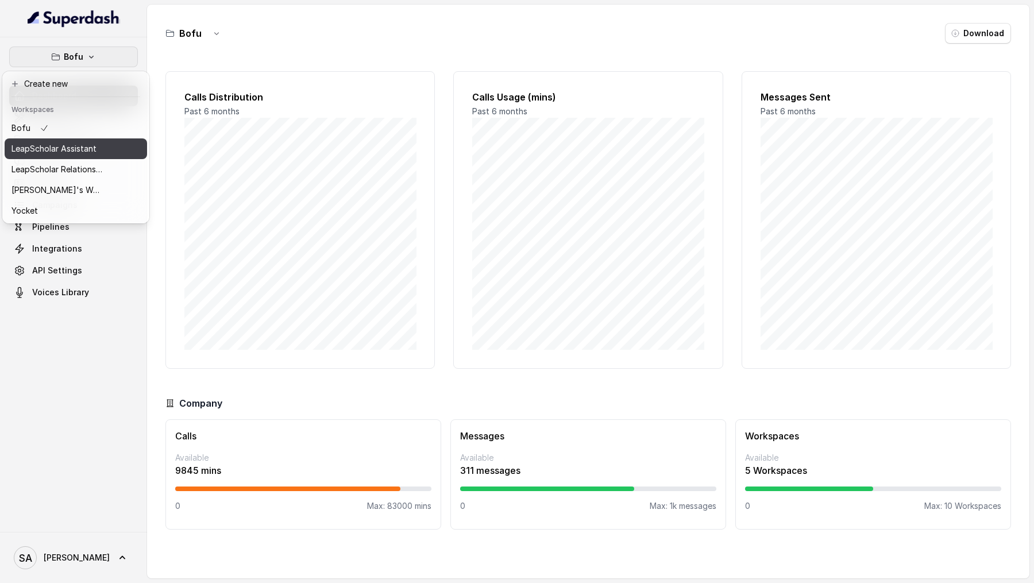
click at [74, 150] on p "LeapScholar Assistant" at bounding box center [53, 149] width 85 height 14
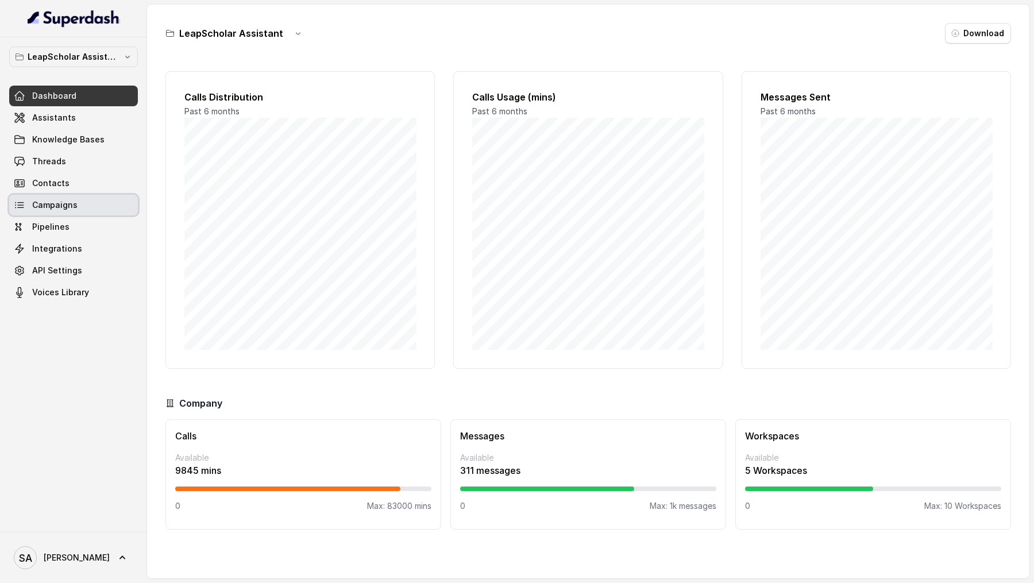
click at [76, 208] on link "Campaigns" at bounding box center [73, 205] width 129 height 21
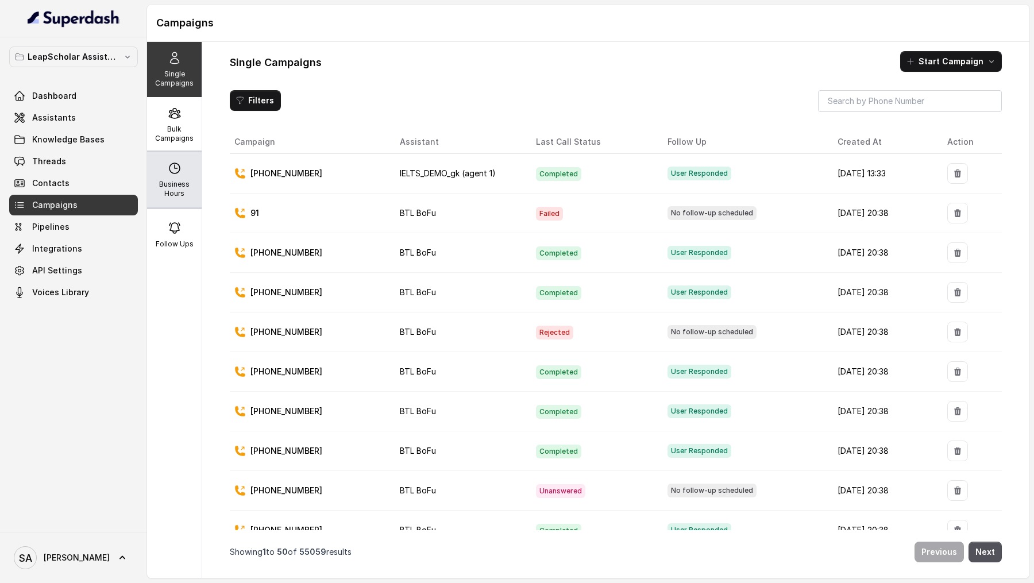
click at [178, 152] on div "Business Hours" at bounding box center [174, 179] width 55 height 55
select select "Asia/Kolkata"
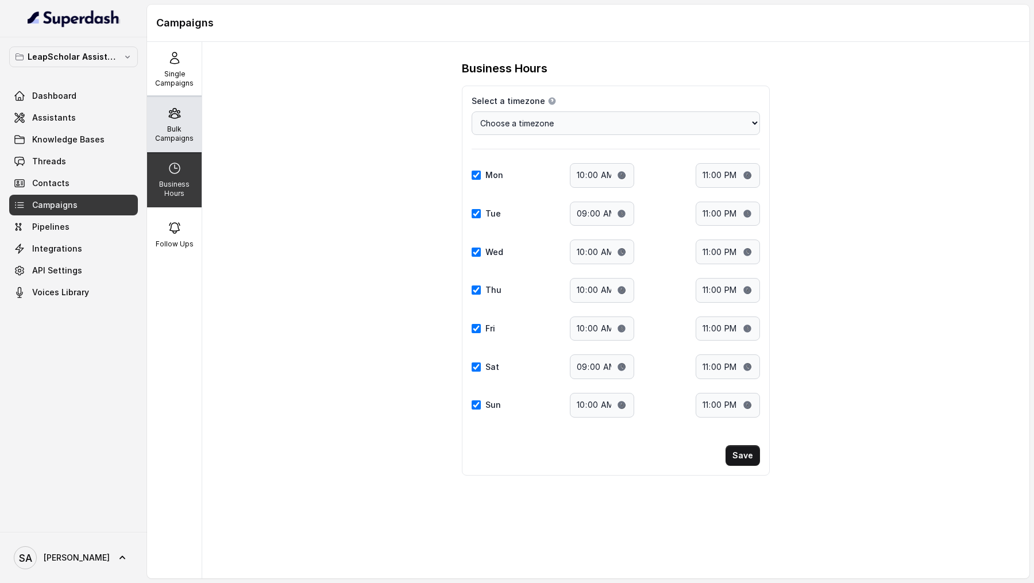
click at [174, 123] on div "Bulk Campaigns" at bounding box center [174, 124] width 55 height 55
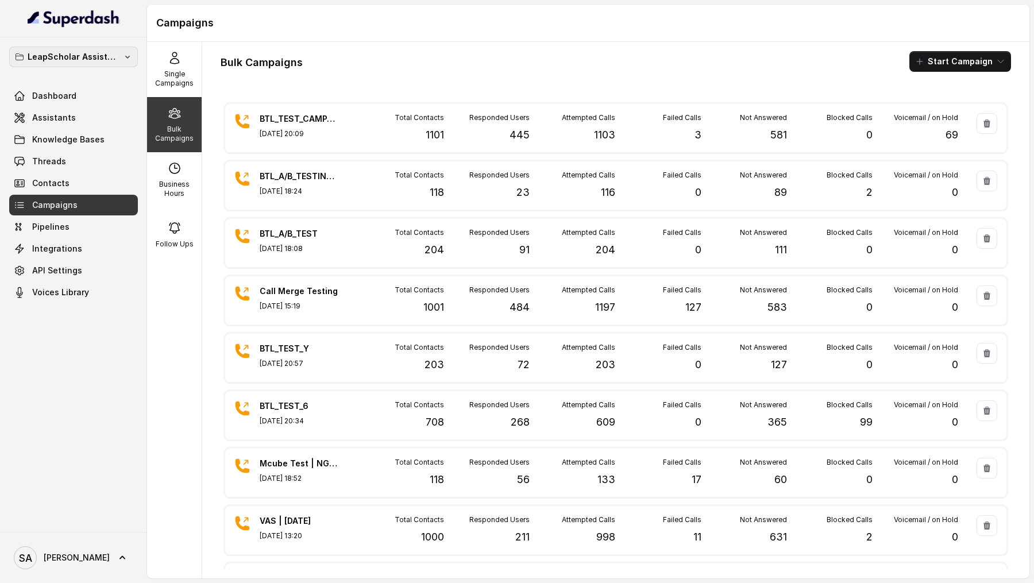
click at [98, 60] on p "LeapScholar Assistant" at bounding box center [74, 57] width 92 height 14
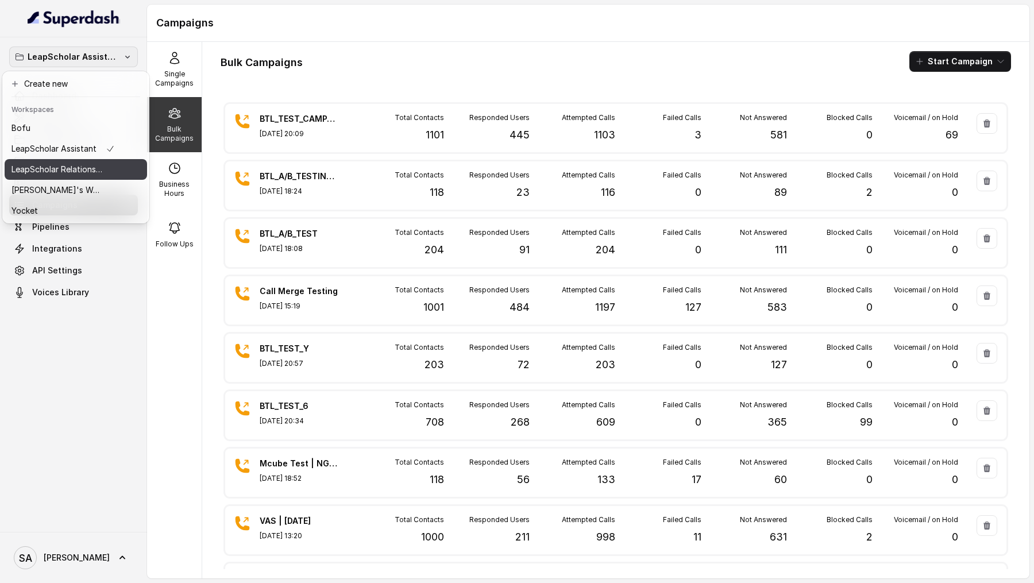
click at [79, 171] on p "LeapScholar Relationship Manager" at bounding box center [57, 170] width 92 height 14
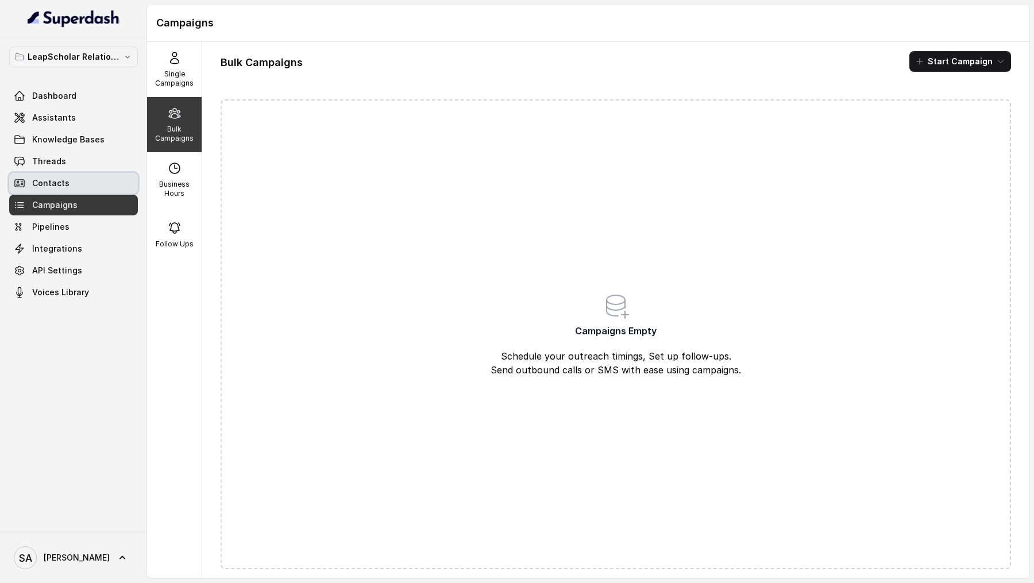
click at [66, 186] on span "Contacts" at bounding box center [50, 182] width 37 height 11
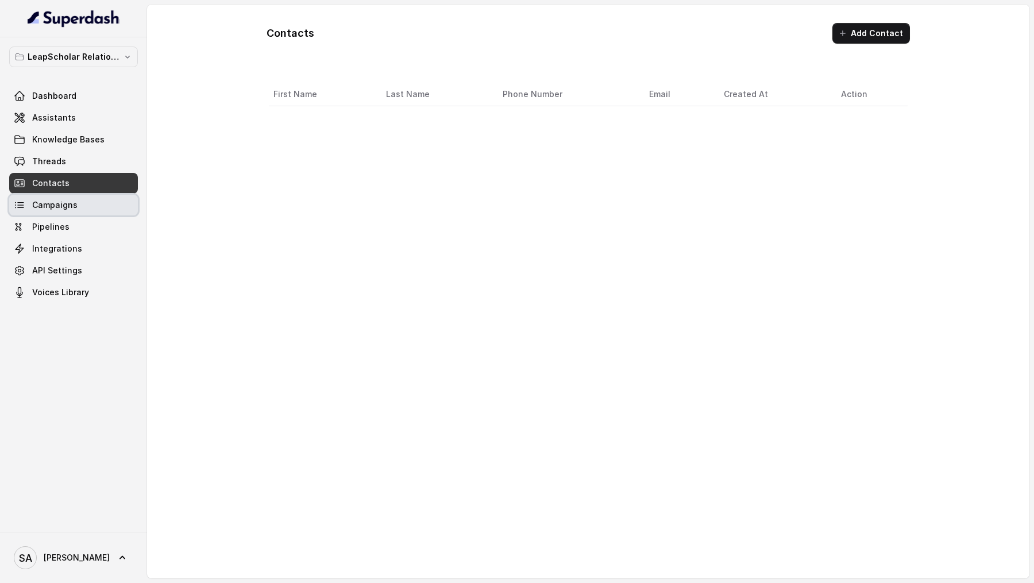
click at [66, 196] on link "Campaigns" at bounding box center [73, 205] width 129 height 21
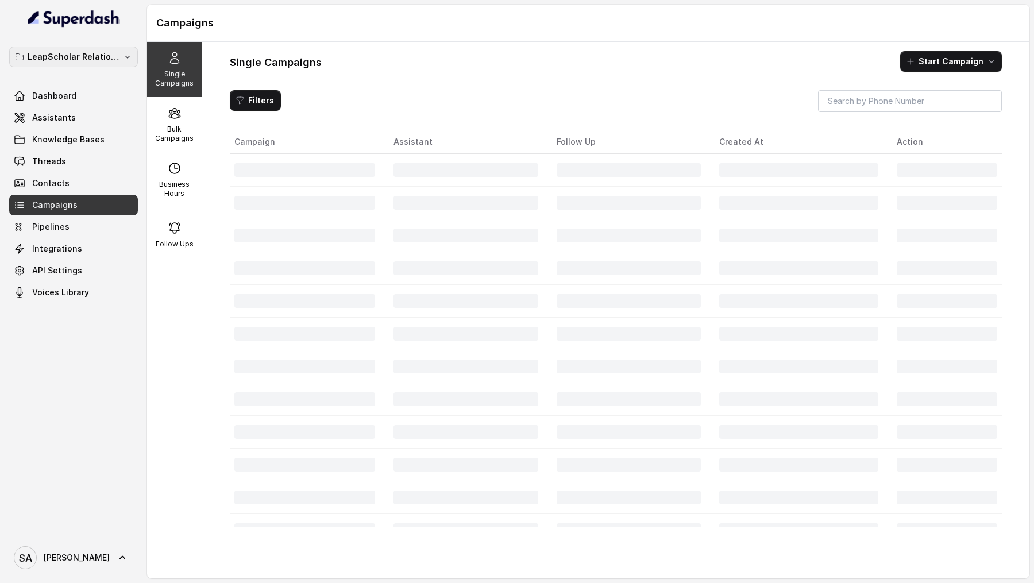
click at [79, 55] on p "LeapScholar Relationship Manager" at bounding box center [74, 57] width 92 height 14
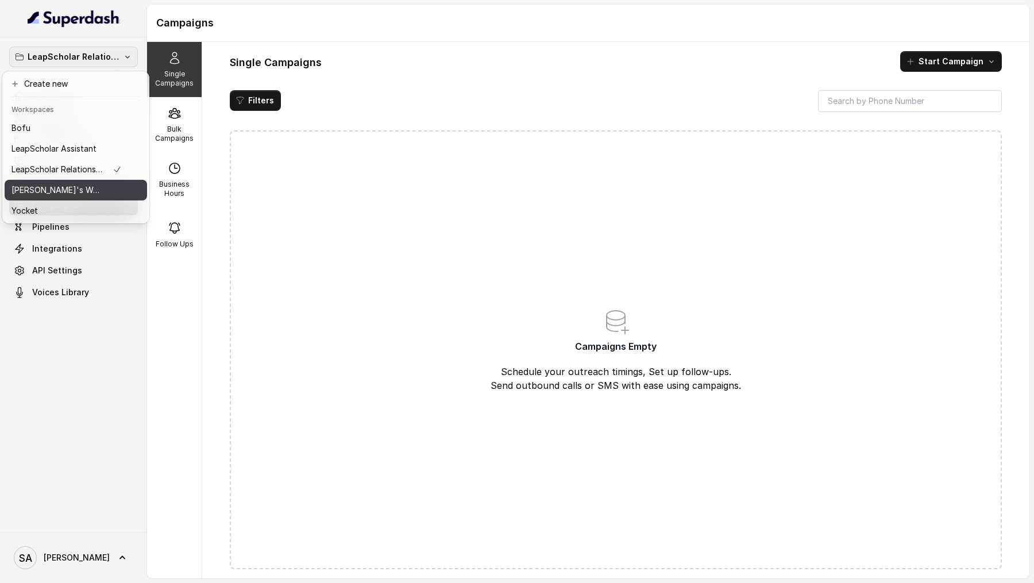
click at [90, 197] on button "Rohan's Workspace" at bounding box center [76, 190] width 142 height 21
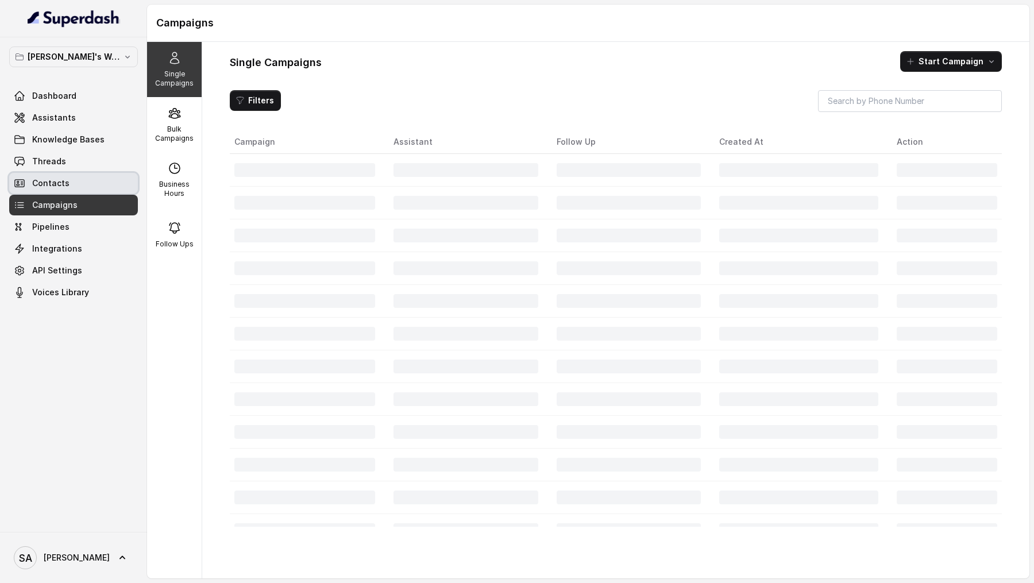
click at [69, 186] on link "Contacts" at bounding box center [73, 183] width 129 height 21
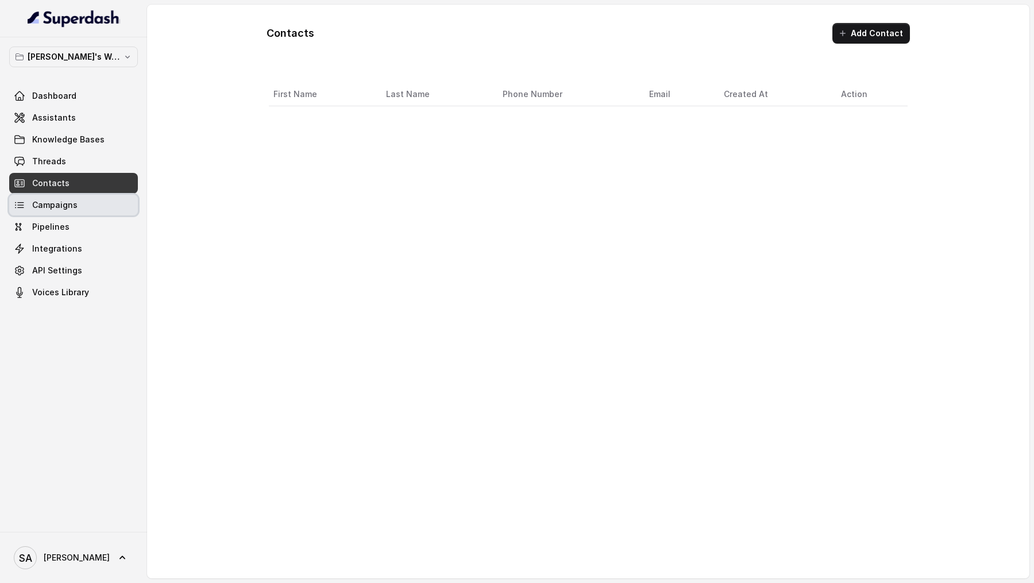
click at [69, 210] on link "Campaigns" at bounding box center [73, 205] width 129 height 21
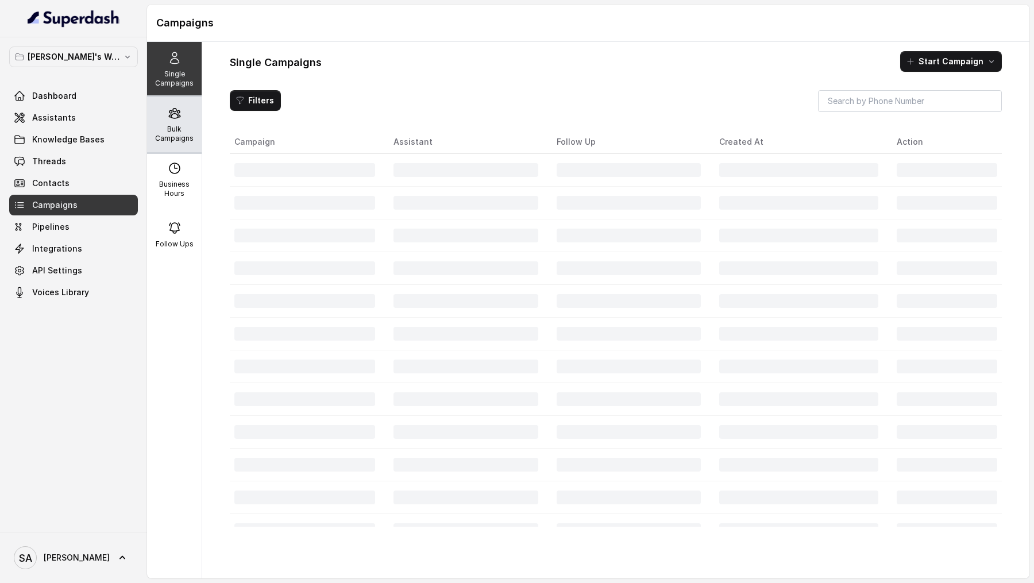
click at [173, 125] on p "Bulk Campaigns" at bounding box center [174, 134] width 45 height 18
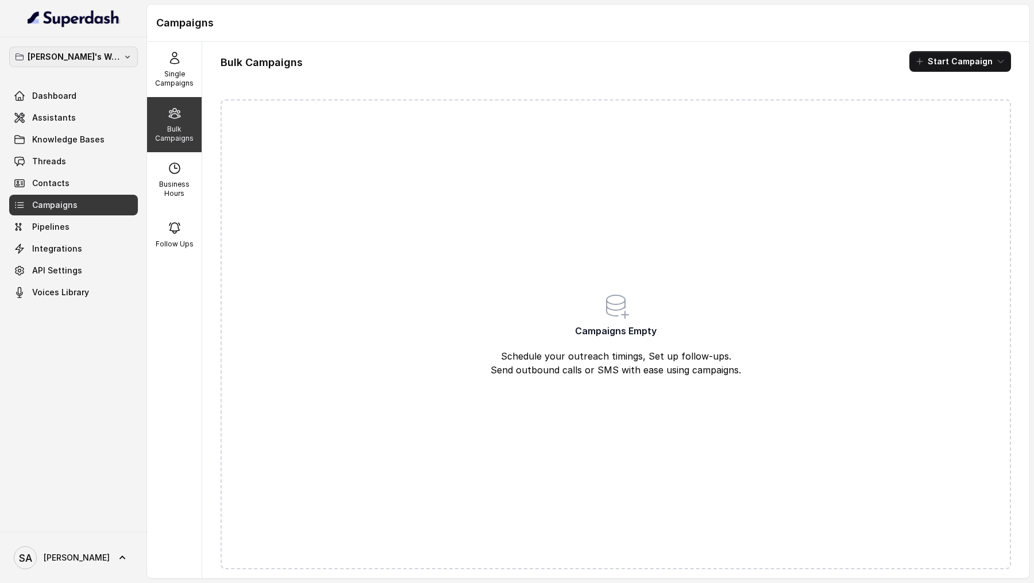
click at [101, 59] on p "Rohan's Workspace" at bounding box center [74, 57] width 92 height 14
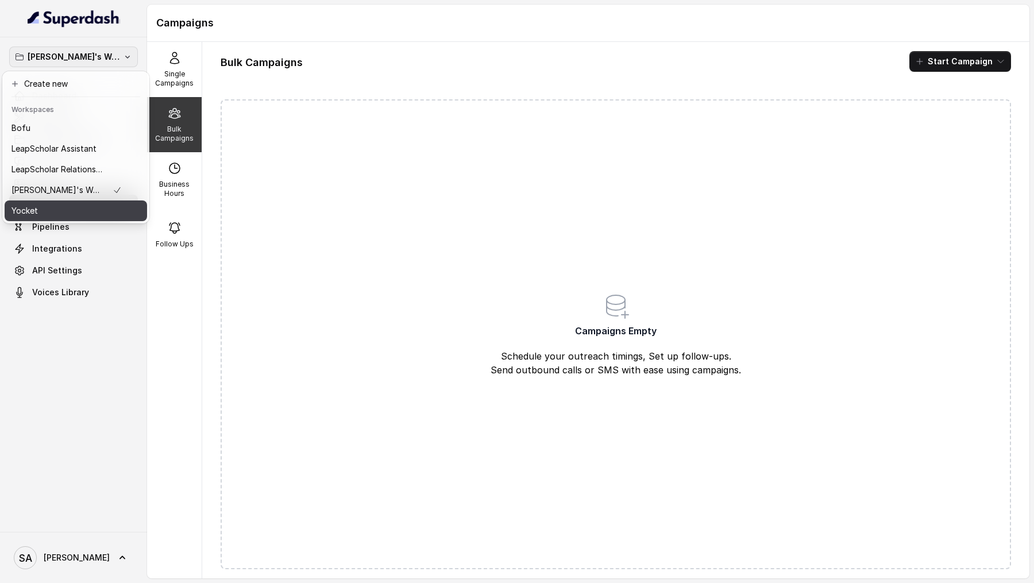
click at [82, 210] on div "Yocket" at bounding box center [66, 211] width 110 height 14
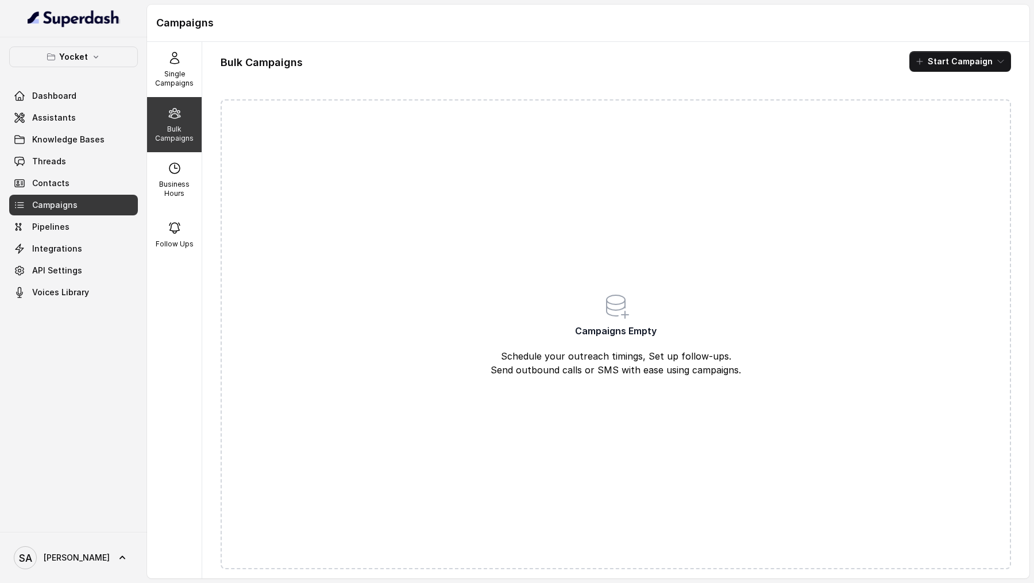
click at [63, 192] on span "Contacts" at bounding box center [73, 183] width 129 height 21
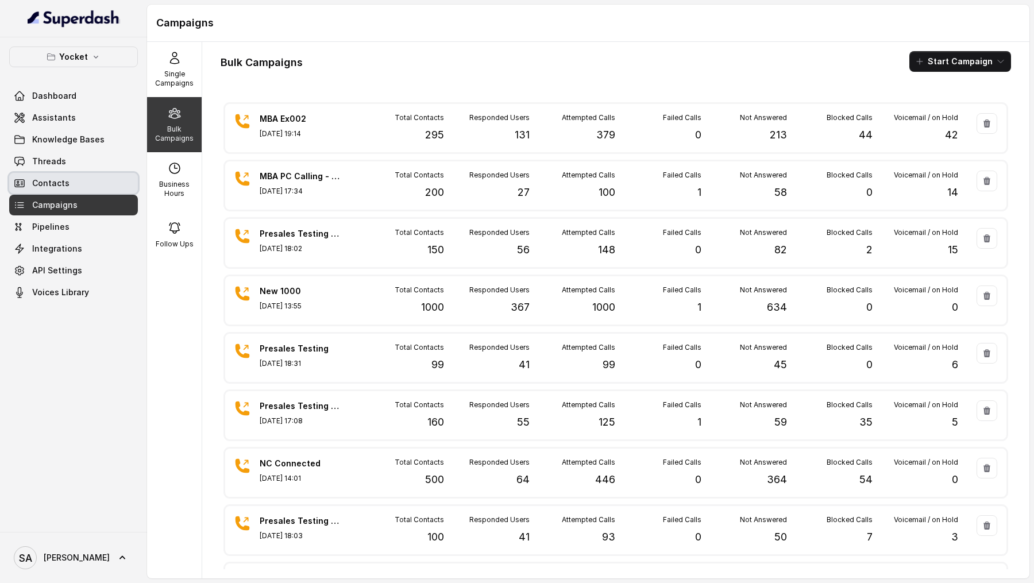
click at [65, 188] on span "Contacts" at bounding box center [50, 182] width 37 height 11
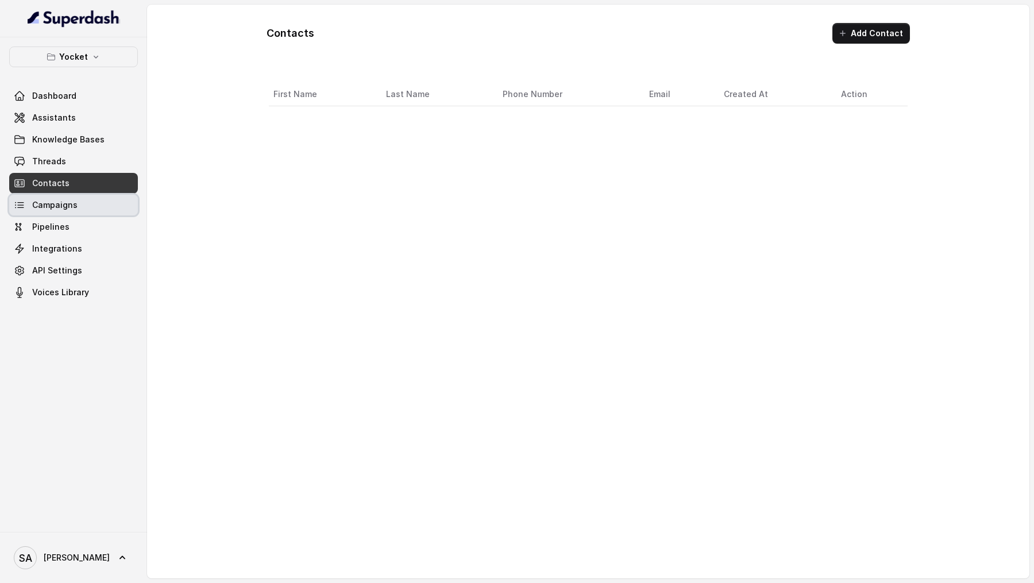
click at [65, 200] on span "Campaigns" at bounding box center [54, 204] width 45 height 11
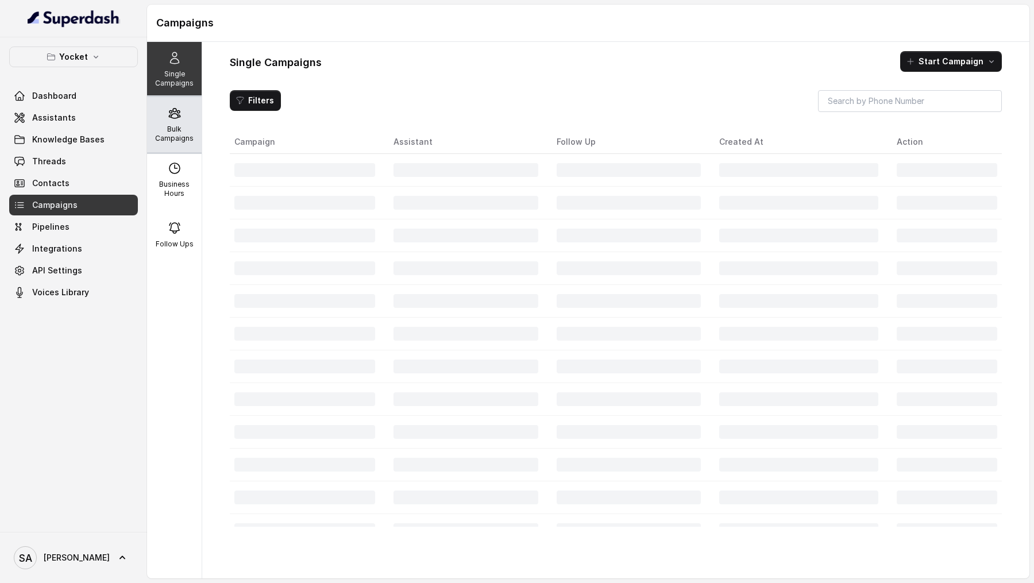
click at [178, 123] on div "Bulk Campaigns" at bounding box center [174, 124] width 55 height 55
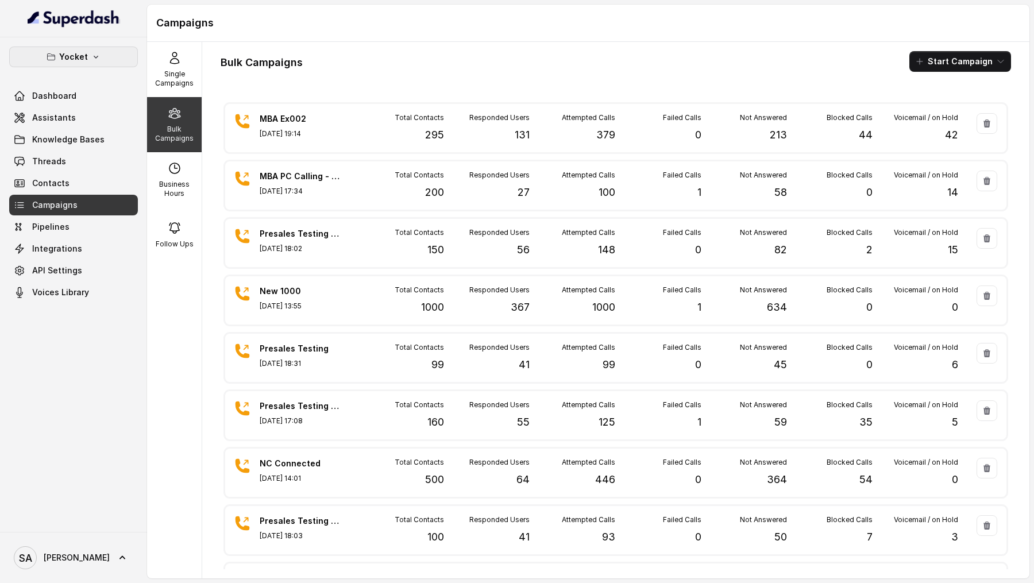
click at [63, 51] on p "Yocket" at bounding box center [73, 57] width 29 height 14
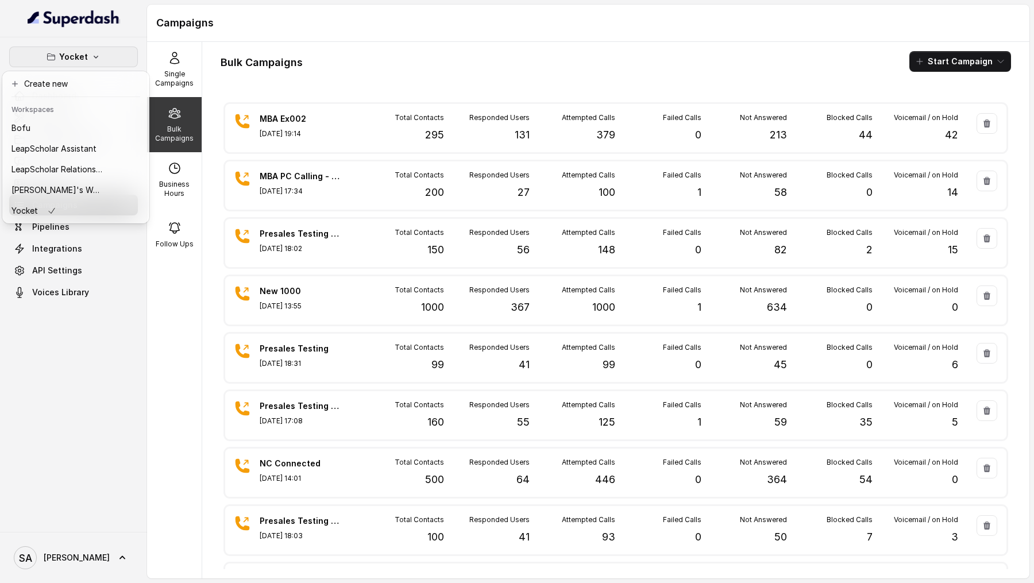
click at [140, 360] on div "Yocket Dashboard Assistants Knowledge Bases Threads Contacts Campaigns Pipeline…" at bounding box center [73, 284] width 147 height 495
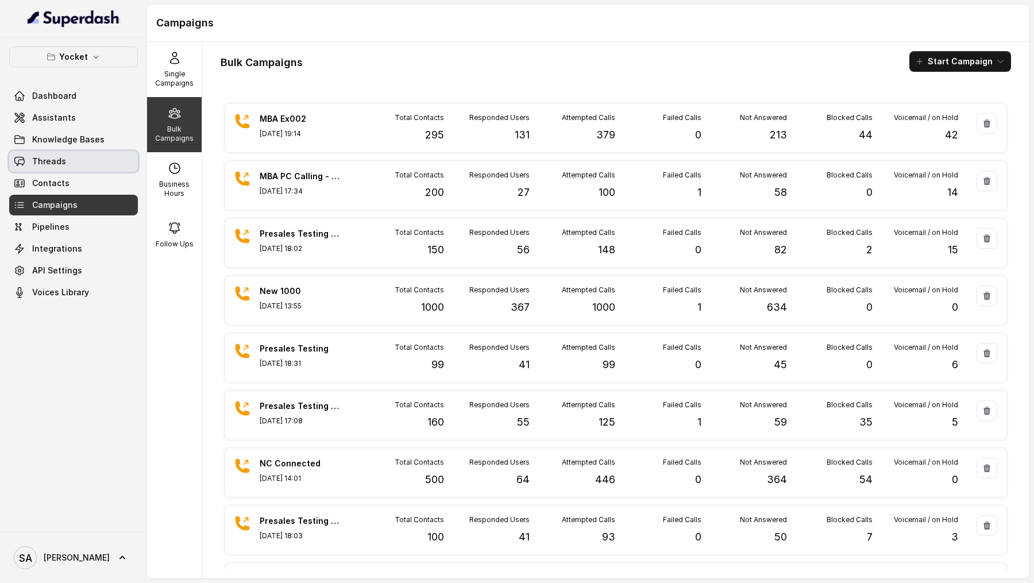
click at [71, 163] on link "Threads" at bounding box center [73, 161] width 129 height 21
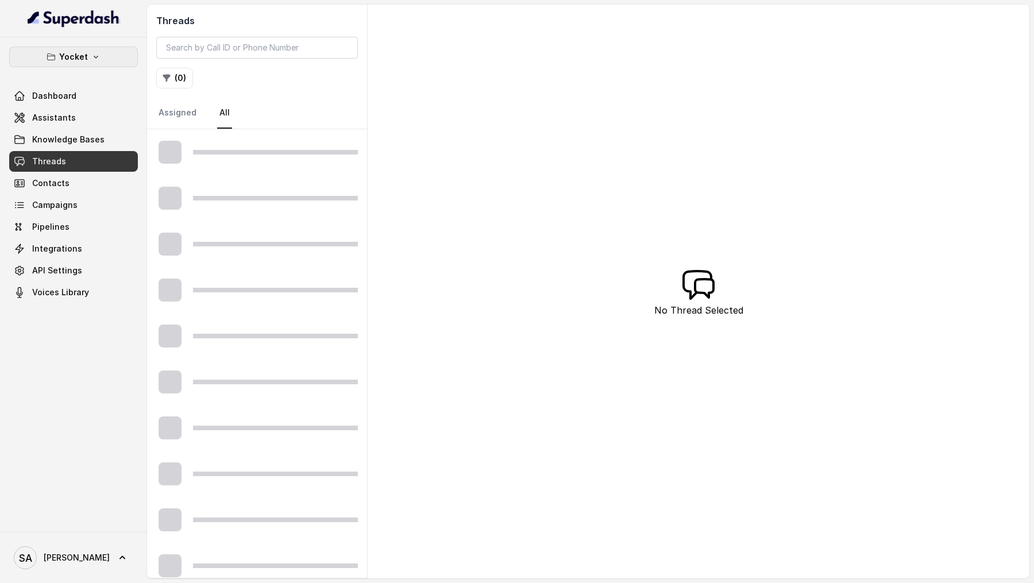
click at [69, 50] on p "Yocket" at bounding box center [73, 57] width 29 height 14
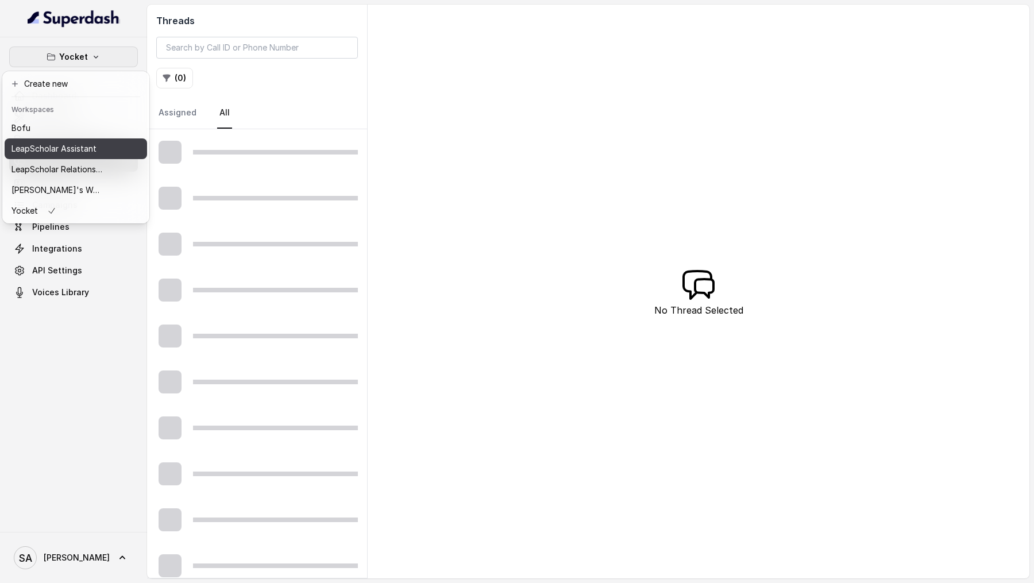
click at [105, 150] on button "LeapScholar Assistant" at bounding box center [76, 148] width 142 height 21
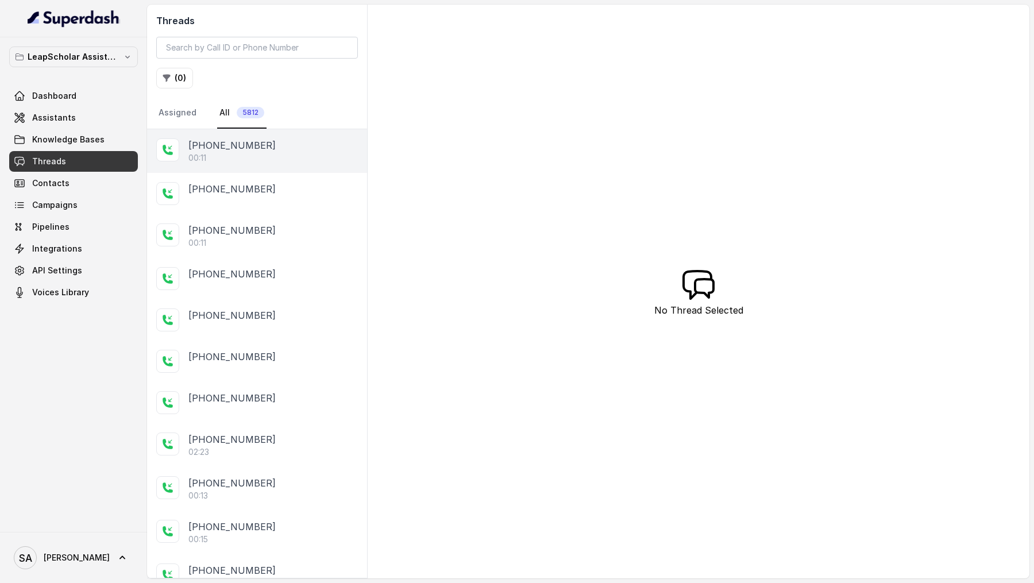
click at [254, 152] on div "00:11" at bounding box center [272, 157] width 169 height 11
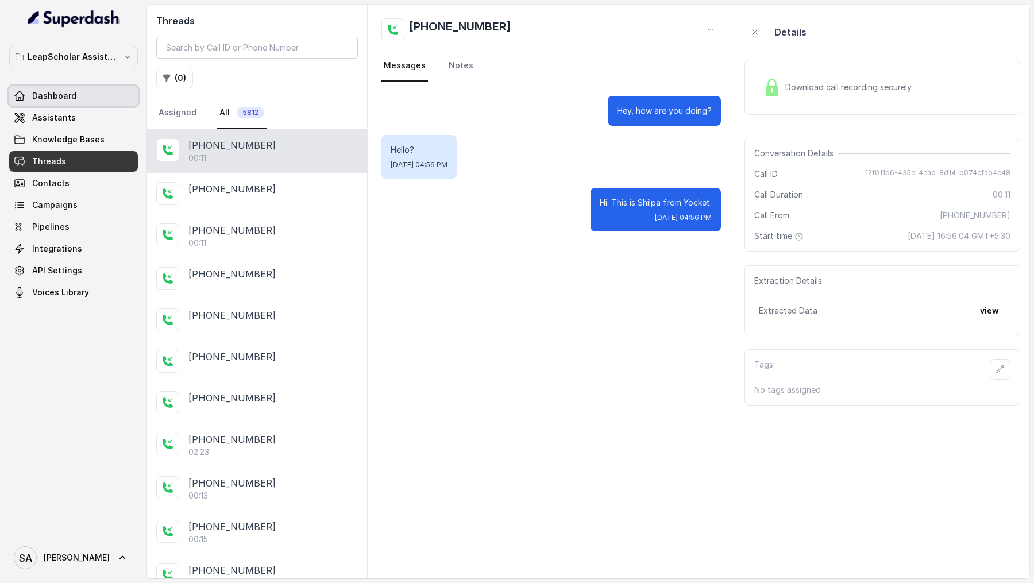
click at [61, 95] on span "Dashboard" at bounding box center [54, 95] width 44 height 11
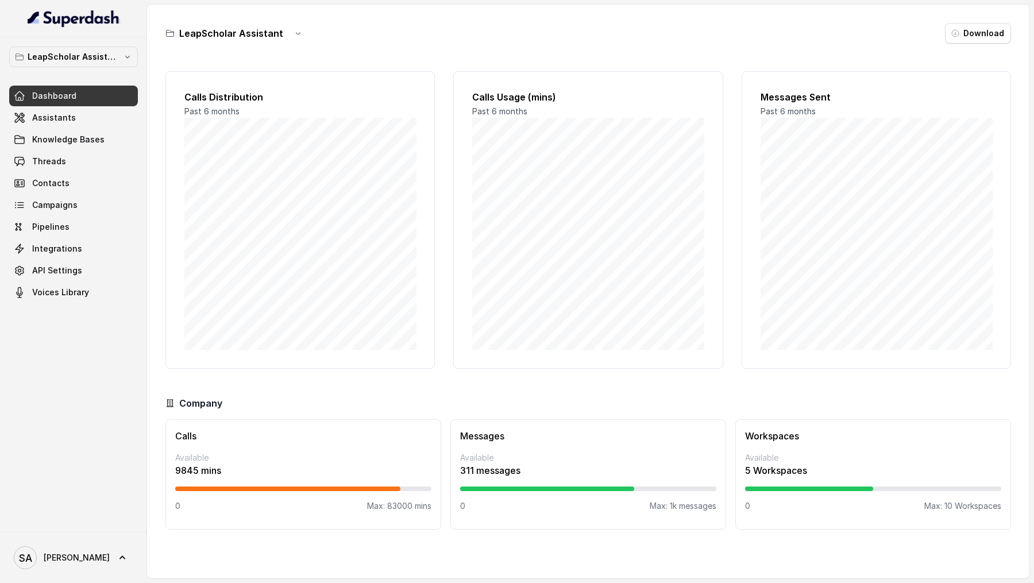
click at [188, 453] on p "Available" at bounding box center [303, 457] width 256 height 11
drag, startPoint x: 188, startPoint y: 453, endPoint x: 234, endPoint y: 480, distance: 53.3
click at [234, 480] on div "Calls Available 9845 mins 0 Max: 83000 mins" at bounding box center [303, 474] width 276 height 110
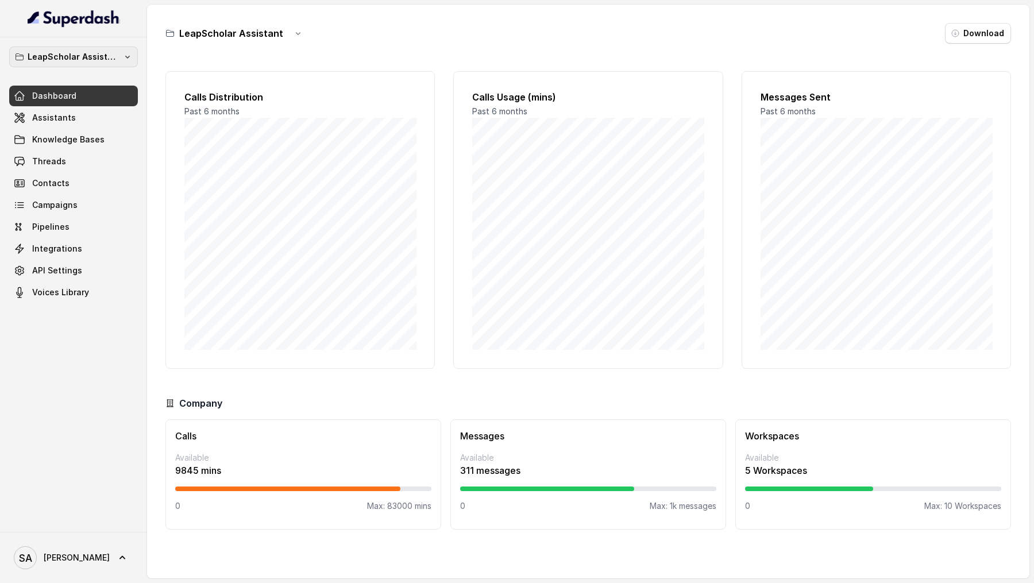
click at [64, 58] on p "LeapScholar Assistant" at bounding box center [74, 57] width 92 height 14
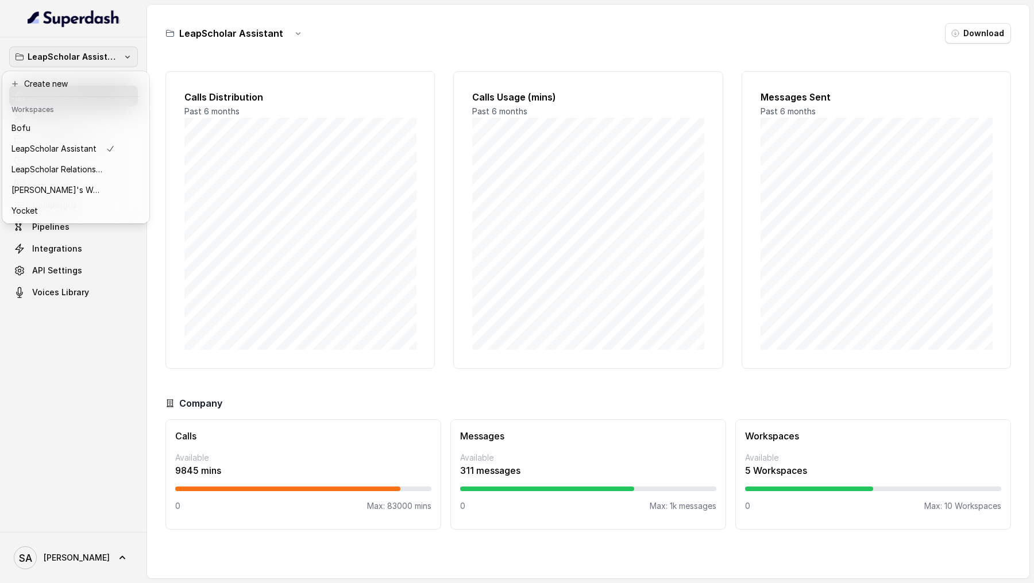
click at [299, 175] on div "LeapScholar Assistant Dashboard Assistants Knowledge Bases Threads Contacts Cam…" at bounding box center [517, 291] width 1034 height 583
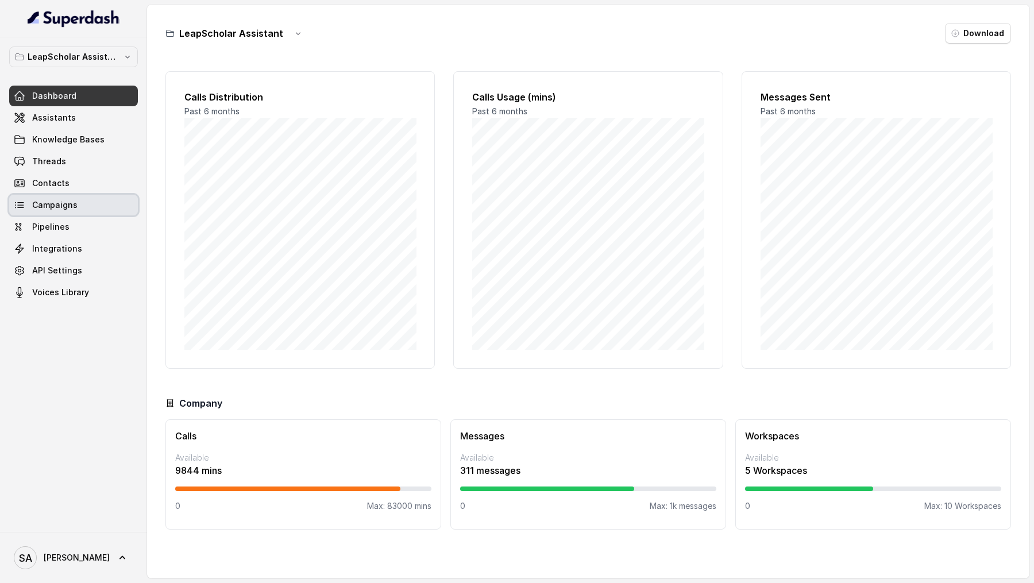
click at [67, 206] on span "Campaigns" at bounding box center [54, 204] width 45 height 11
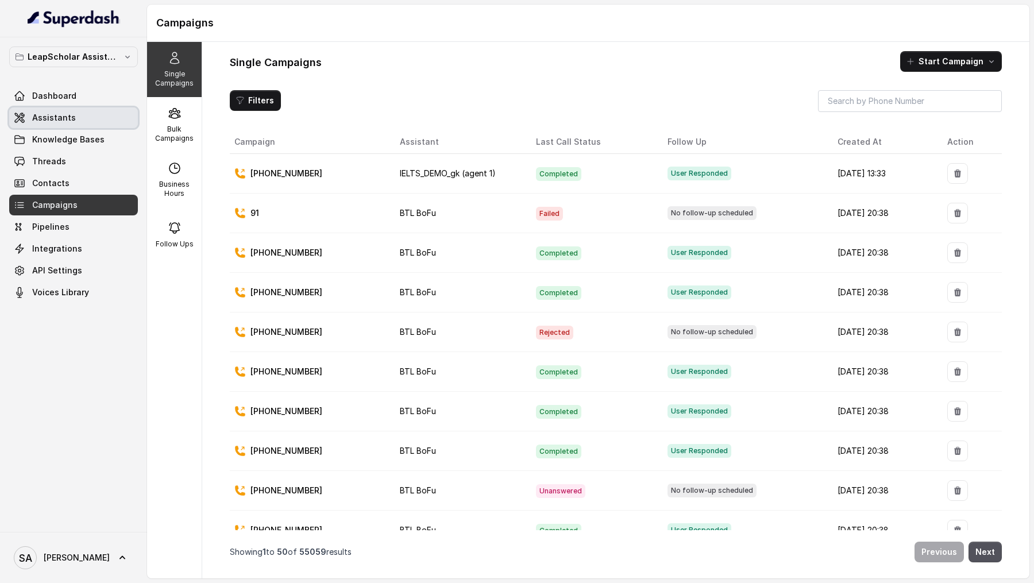
click at [64, 120] on span "Assistants" at bounding box center [54, 117] width 44 height 11
drag, startPoint x: 377, startPoint y: 172, endPoint x: 447, endPoint y: 177, distance: 70.8
click at [447, 177] on tr "+918950333553 IELTS_DEMO_gk (agent 1) Completed User Responded Aug 15, 2025, 13…" at bounding box center [616, 174] width 772 height 40
copy tr "IELTS_DEMO_gk"
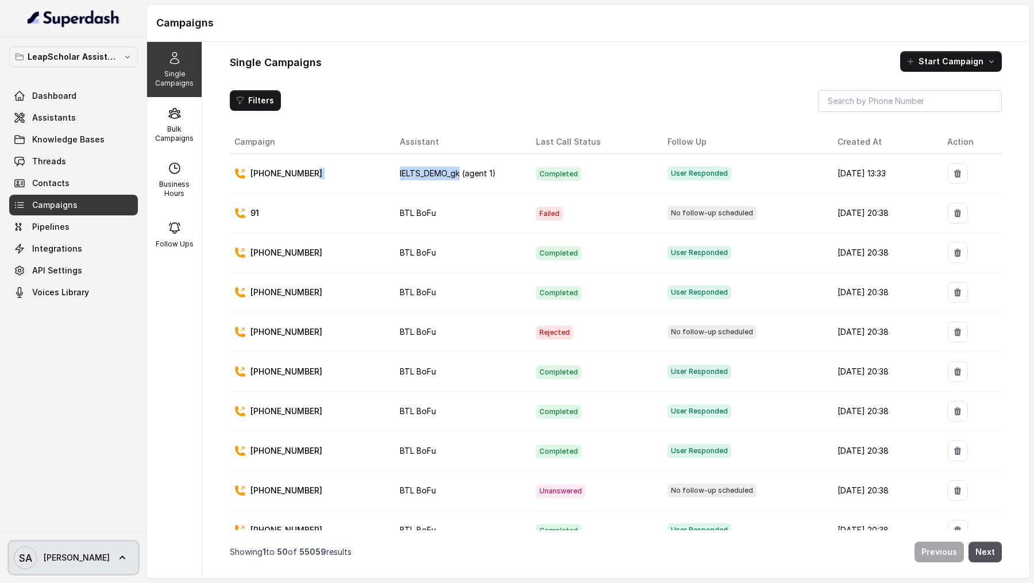
click at [31, 569] on span "SA Swapnil" at bounding box center [62, 557] width 96 height 23
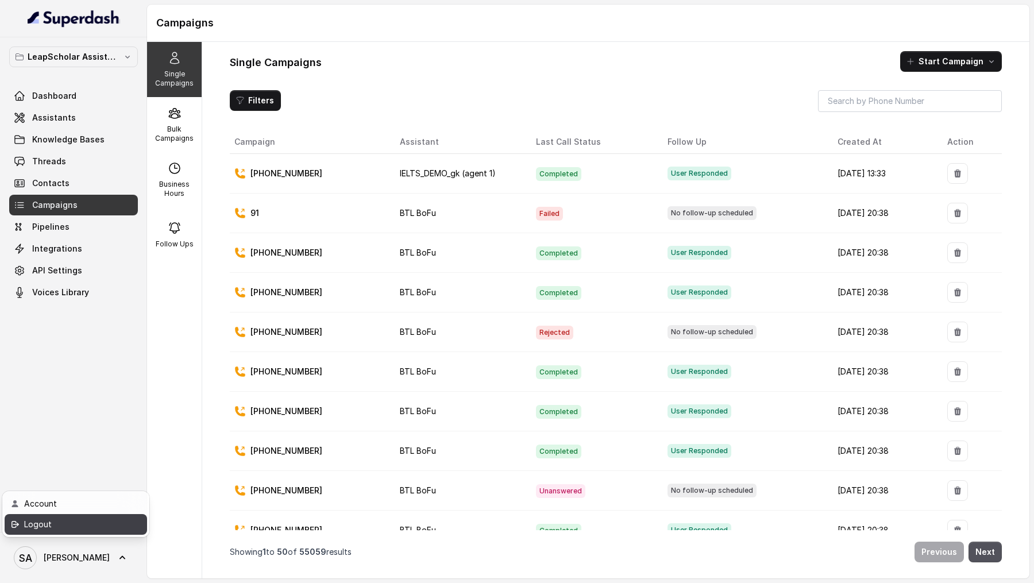
click at [80, 532] on link "Logout" at bounding box center [76, 524] width 142 height 21
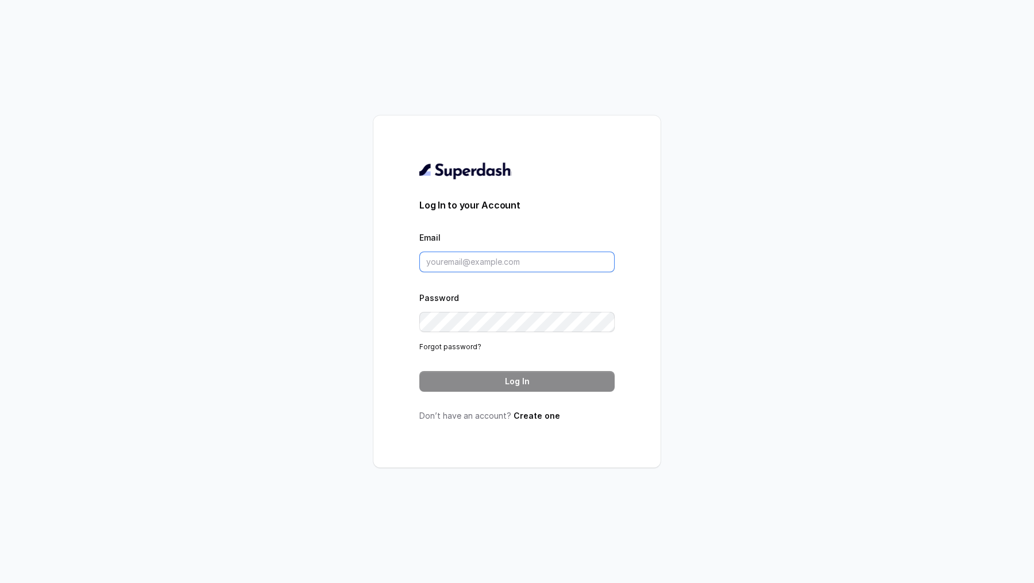
type input "swapnil.agarwal@leapfinance.com"
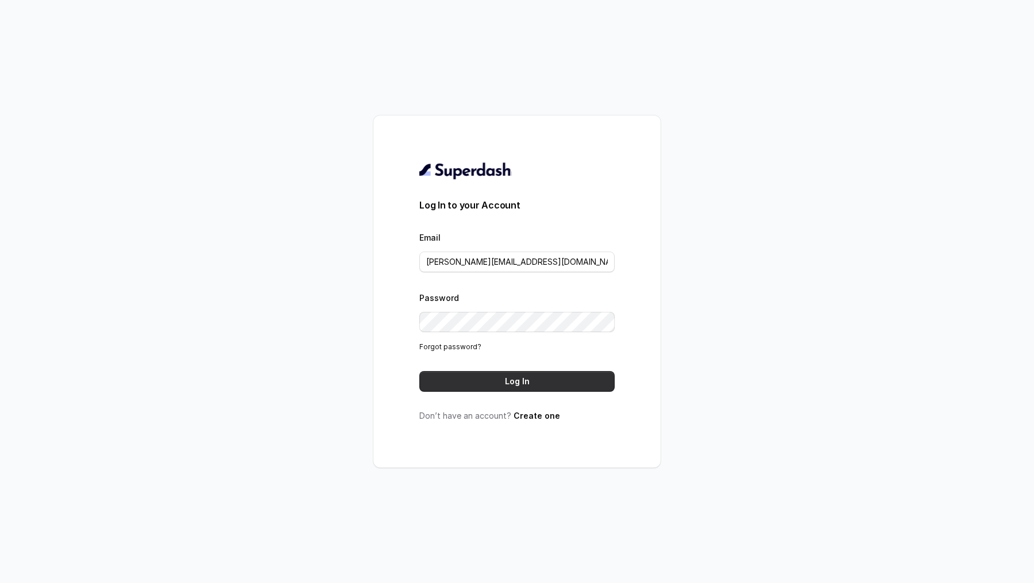
click at [522, 384] on button "Log In" at bounding box center [516, 381] width 195 height 21
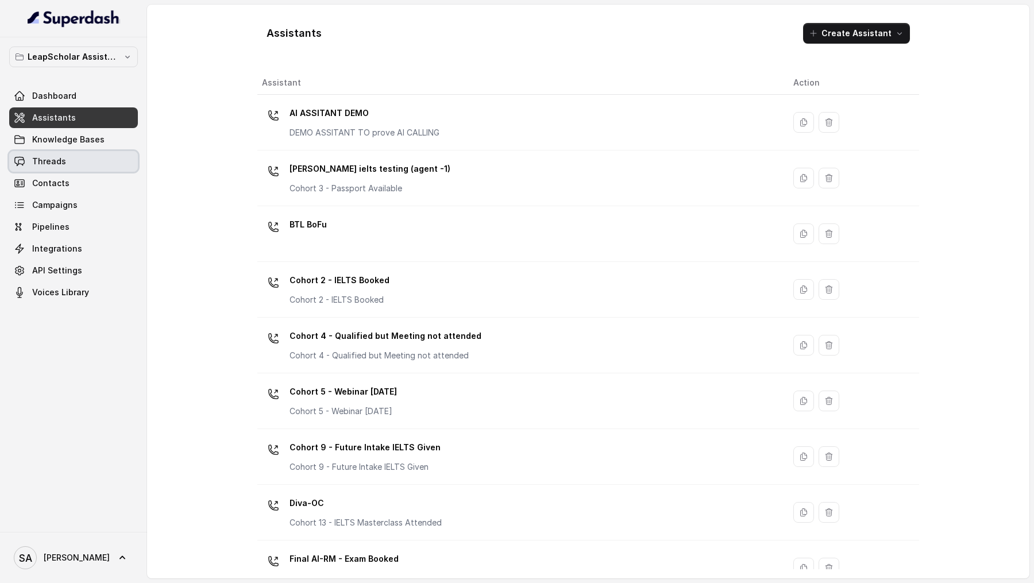
click at [65, 168] on link "Threads" at bounding box center [73, 161] width 129 height 21
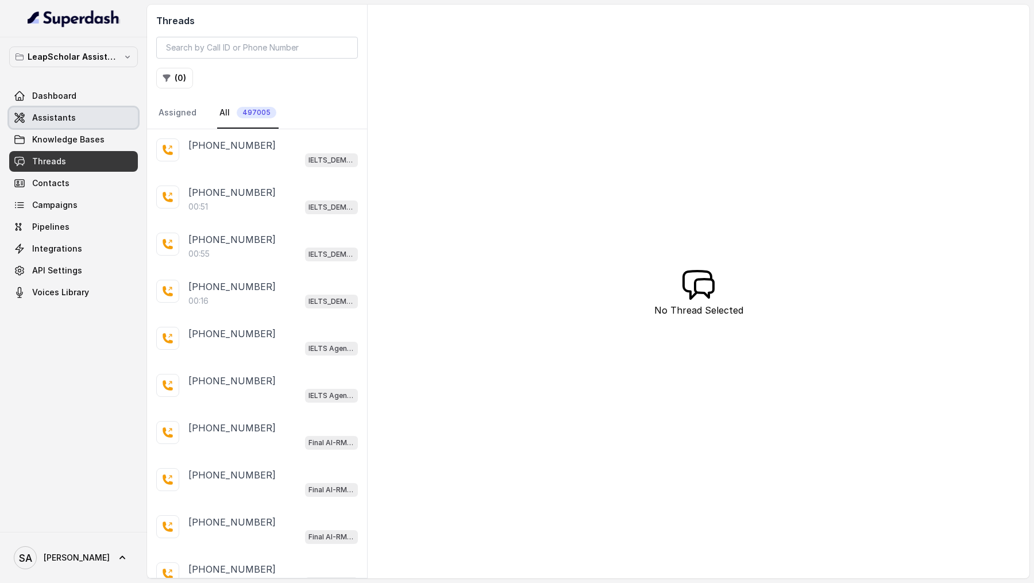
click at [82, 123] on link "Assistants" at bounding box center [73, 117] width 129 height 21
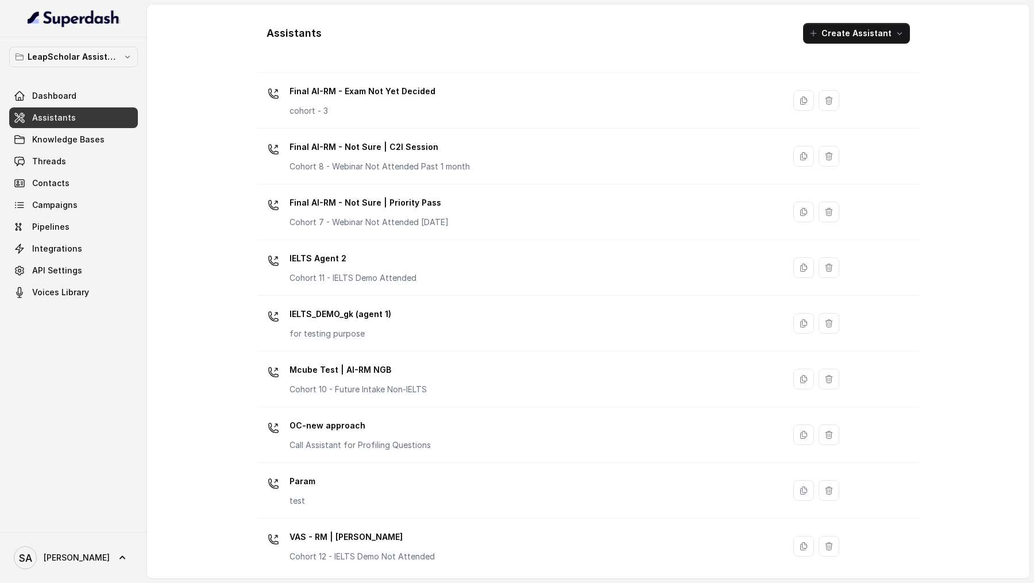
scroll to position [577, 0]
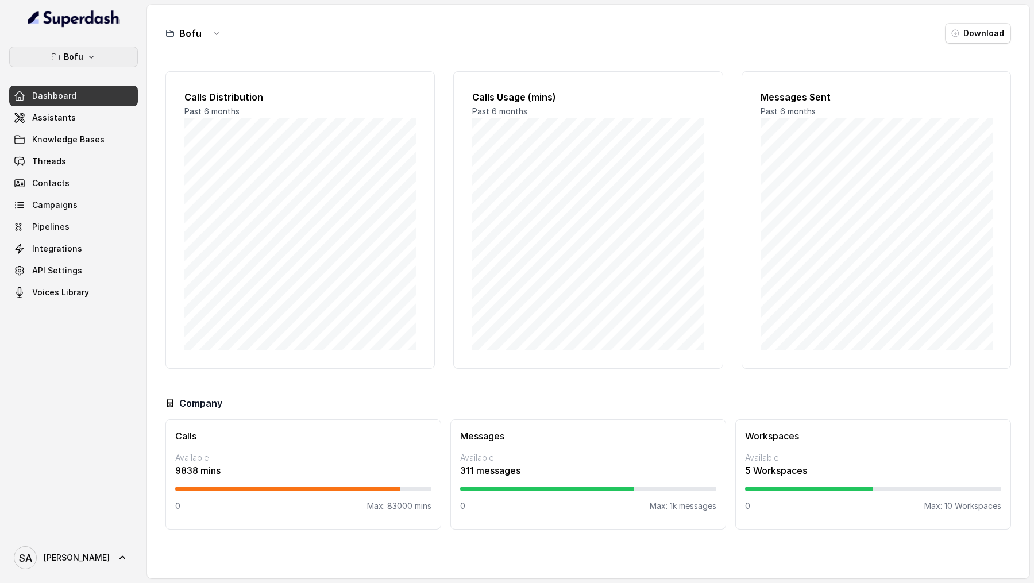
click at [95, 60] on button "Bofu" at bounding box center [73, 57] width 129 height 21
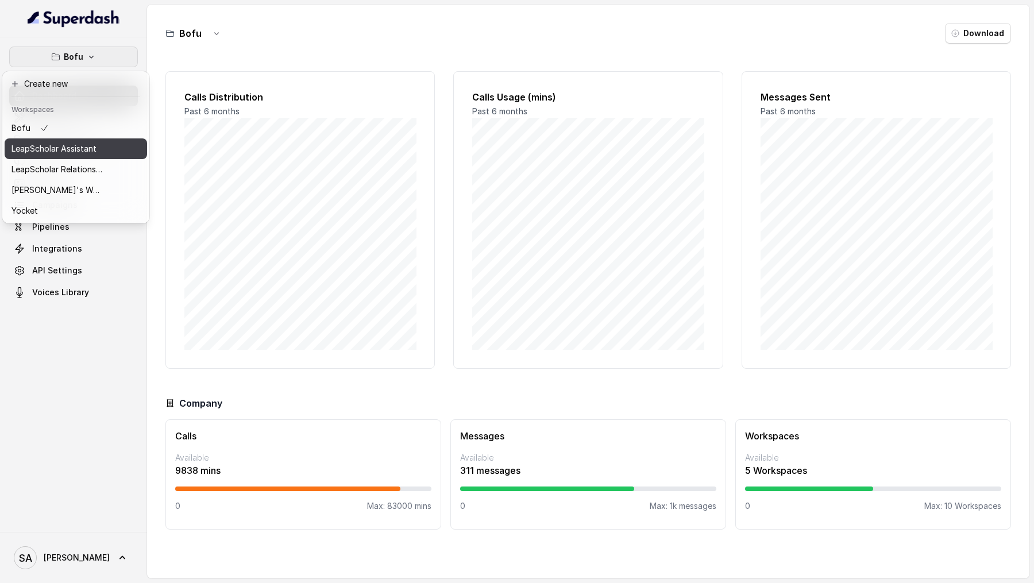
click at [94, 155] on p "LeapScholar Assistant" at bounding box center [53, 149] width 85 height 14
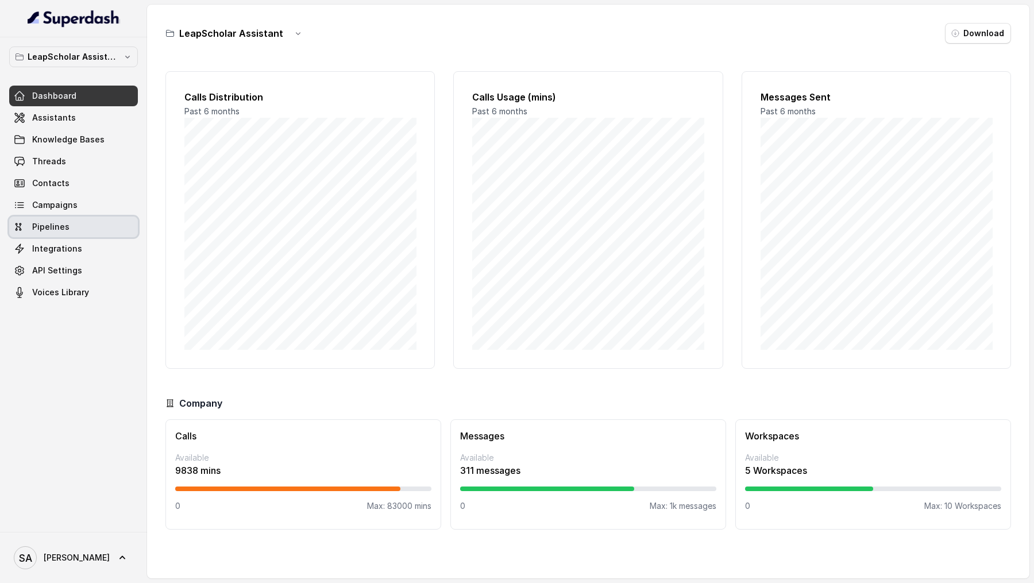
click at [70, 222] on link "Pipelines" at bounding box center [73, 227] width 129 height 21
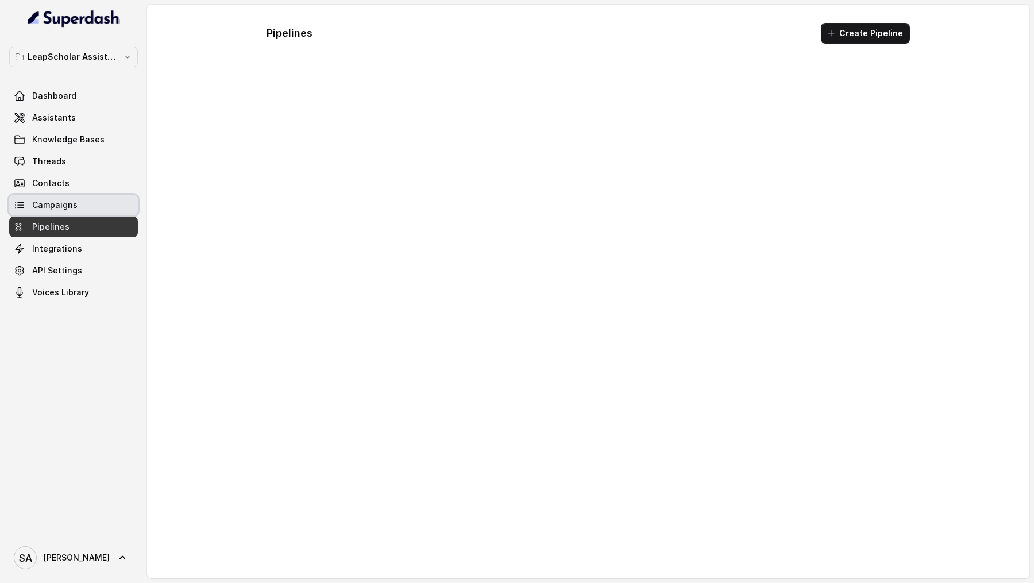
click at [78, 211] on link "Campaigns" at bounding box center [73, 205] width 129 height 21
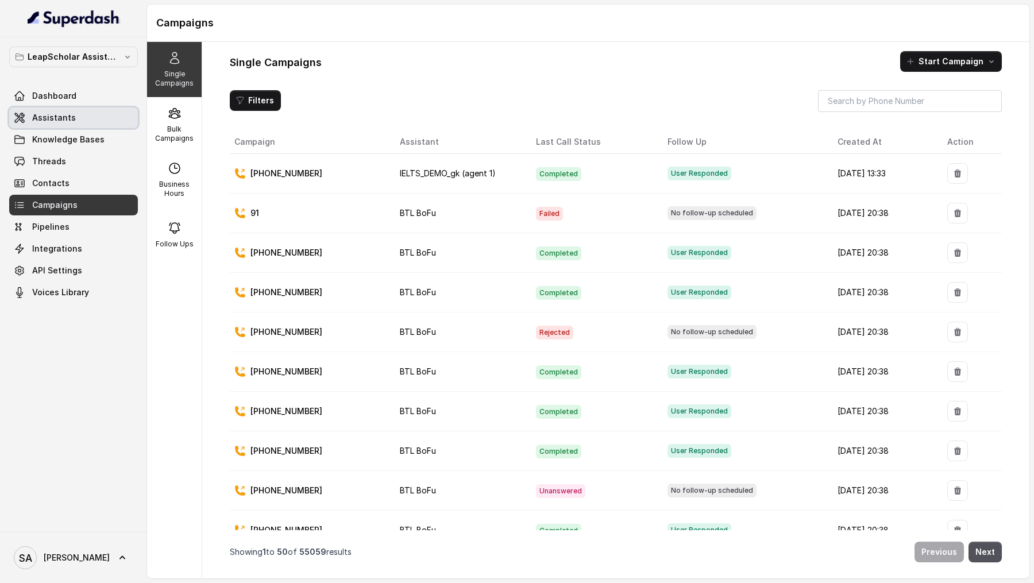
click at [61, 121] on span "Assistants" at bounding box center [54, 117] width 44 height 11
click at [947, 64] on button "Start Campaign" at bounding box center [951, 61] width 102 height 21
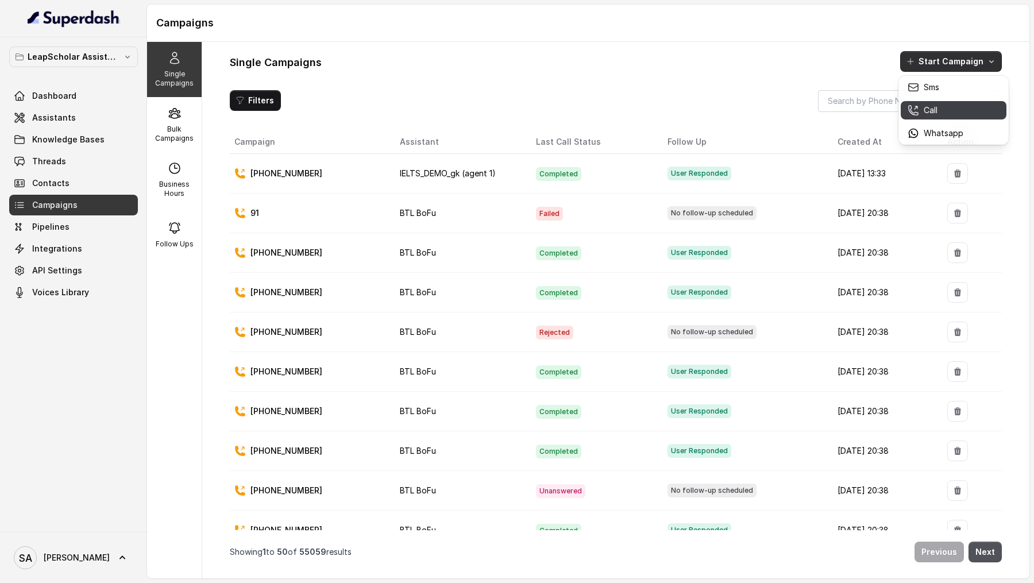
click at [917, 101] on button "Call" at bounding box center [954, 110] width 106 height 18
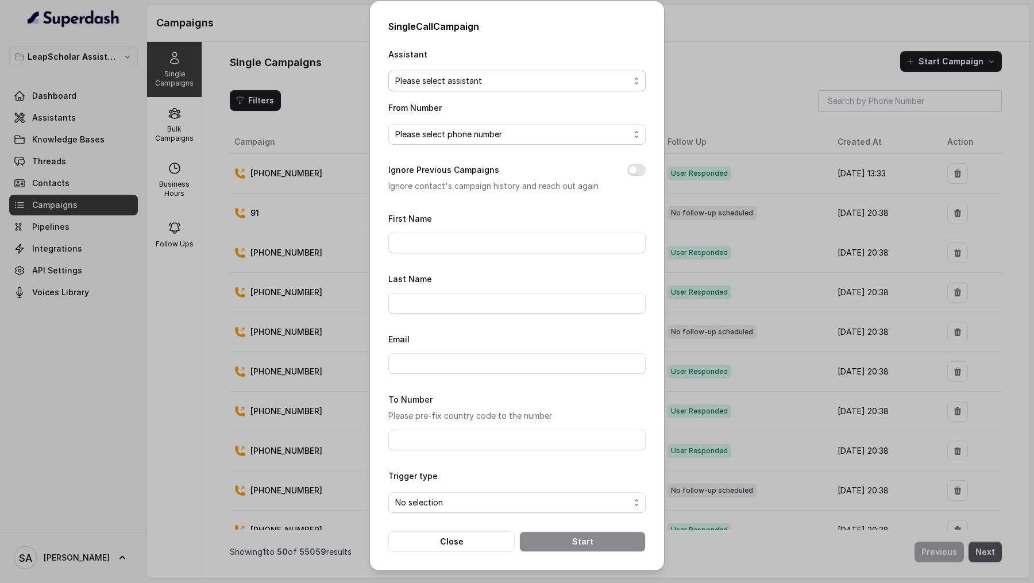
click at [467, 84] on span "Please select assistant" at bounding box center [512, 81] width 234 height 14
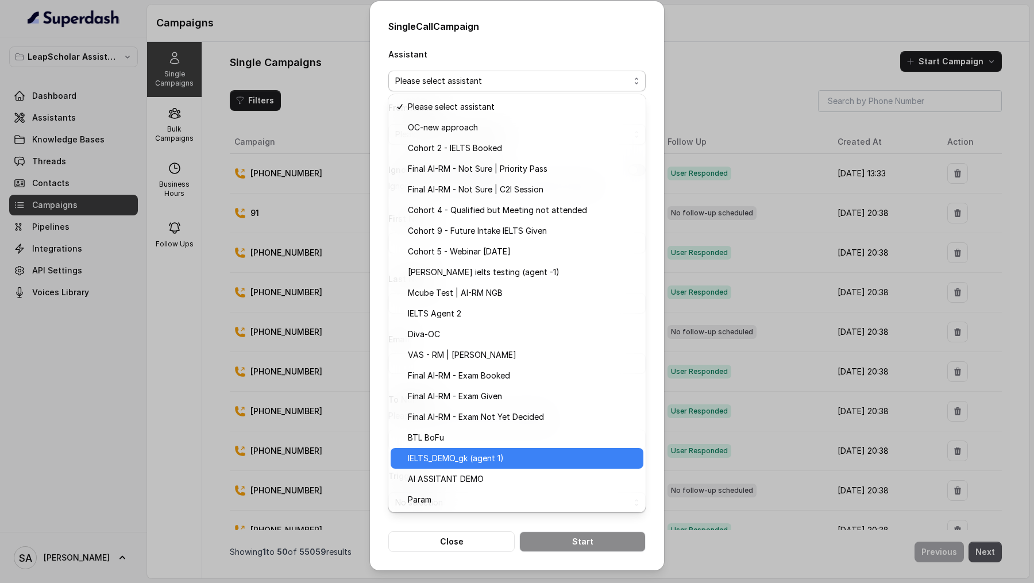
click at [462, 458] on span "IELTS_DEMO_gk (agent 1)" at bounding box center [522, 458] width 229 height 14
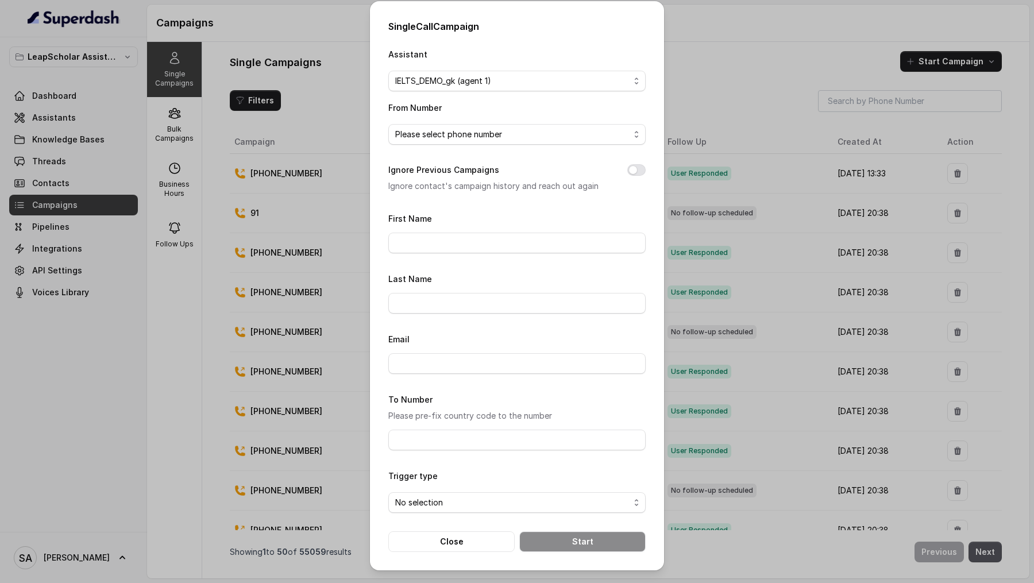
click at [493, 142] on span "Please select phone number" at bounding box center [516, 134] width 257 height 21
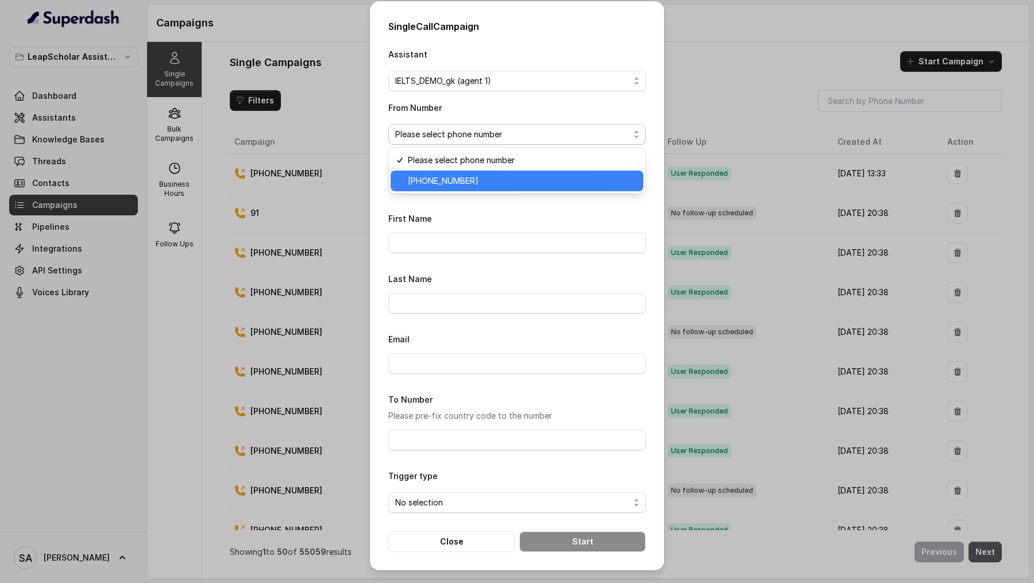
click at [493, 181] on span "+918035743408" at bounding box center [522, 181] width 229 height 14
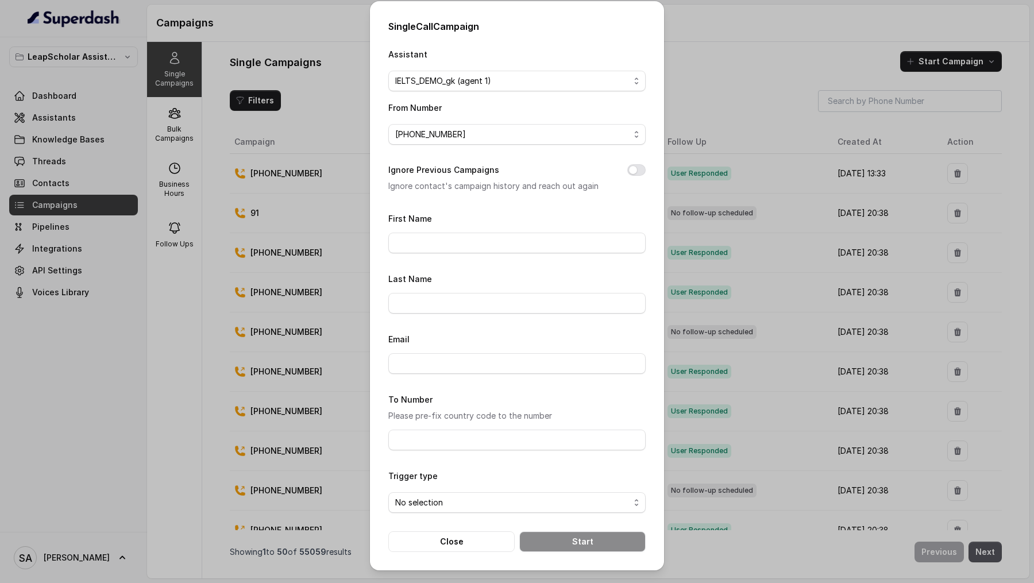
drag, startPoint x: 634, startPoint y: 171, endPoint x: 622, endPoint y: 173, distance: 11.7
click at [634, 171] on button "Ignore Previous Campaigns" at bounding box center [636, 169] width 18 height 11
click at [505, 235] on input "First Name" at bounding box center [516, 243] width 257 height 21
type input "Vivek"
click at [434, 431] on input "To Number" at bounding box center [516, 440] width 257 height 21
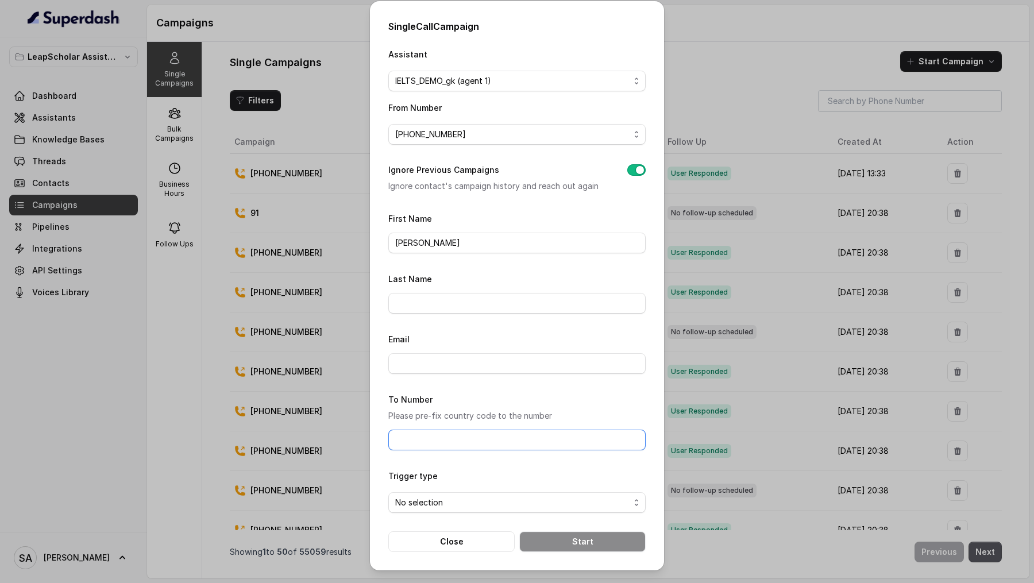
type input "+919967159549"
click at [437, 507] on span "No selection" at bounding box center [516, 502] width 257 height 21
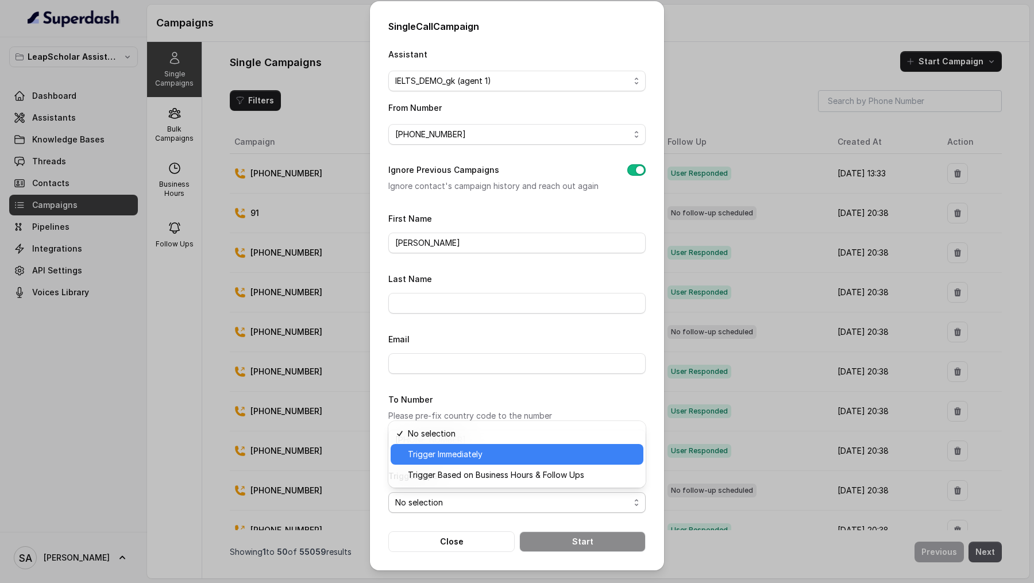
click at [458, 459] on span "Trigger Immediately" at bounding box center [522, 454] width 229 height 14
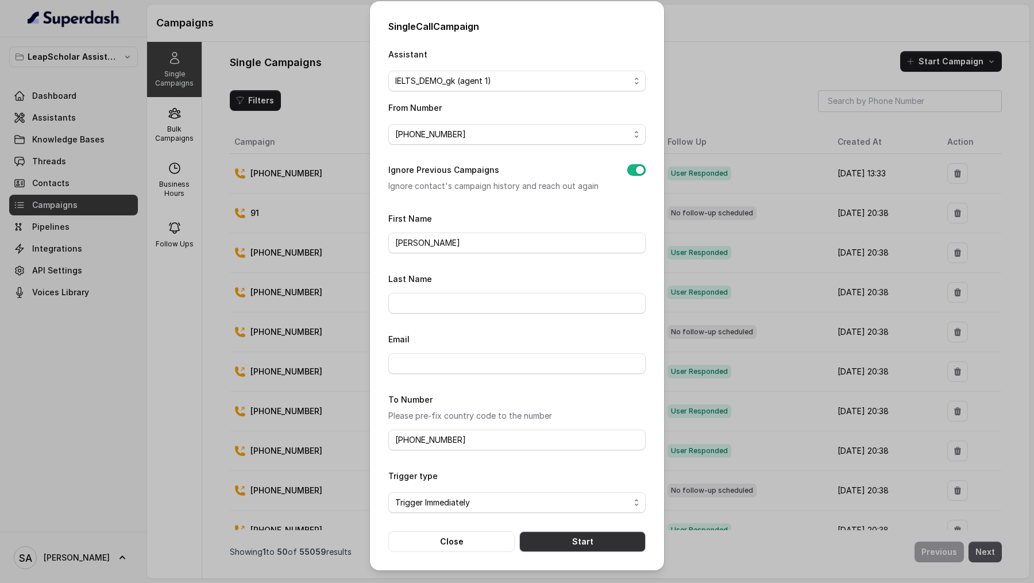
click at [550, 537] on button "Start" at bounding box center [582, 541] width 126 height 21
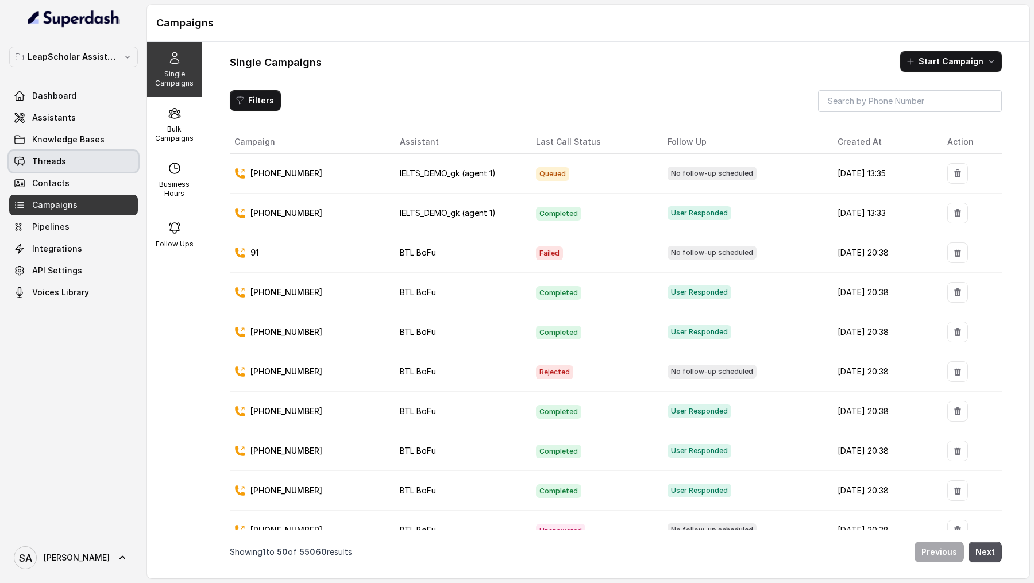
click at [45, 162] on span "Threads" at bounding box center [49, 161] width 34 height 11
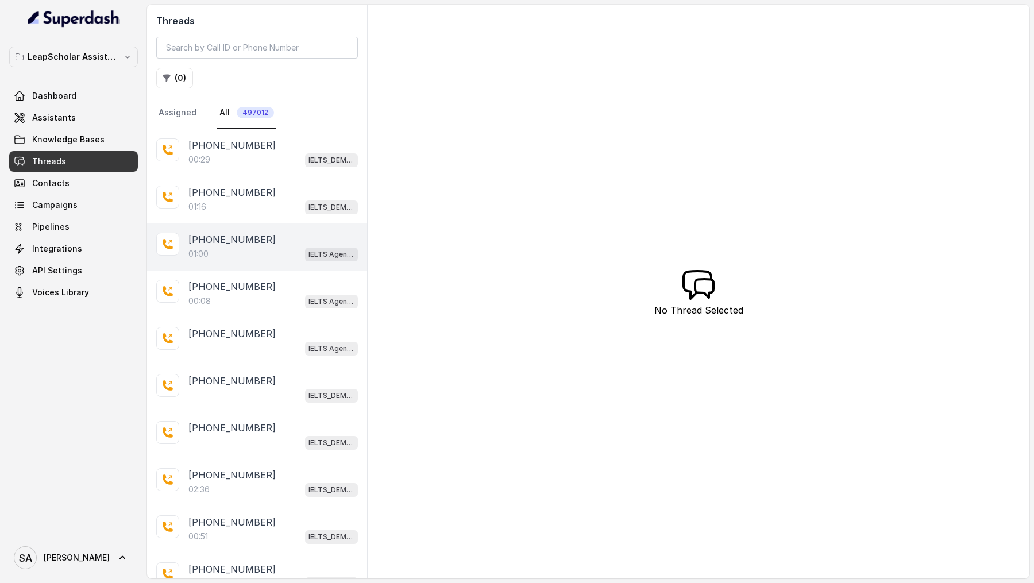
click at [259, 252] on div "01:00 IELTS Agent 2" at bounding box center [272, 253] width 169 height 15
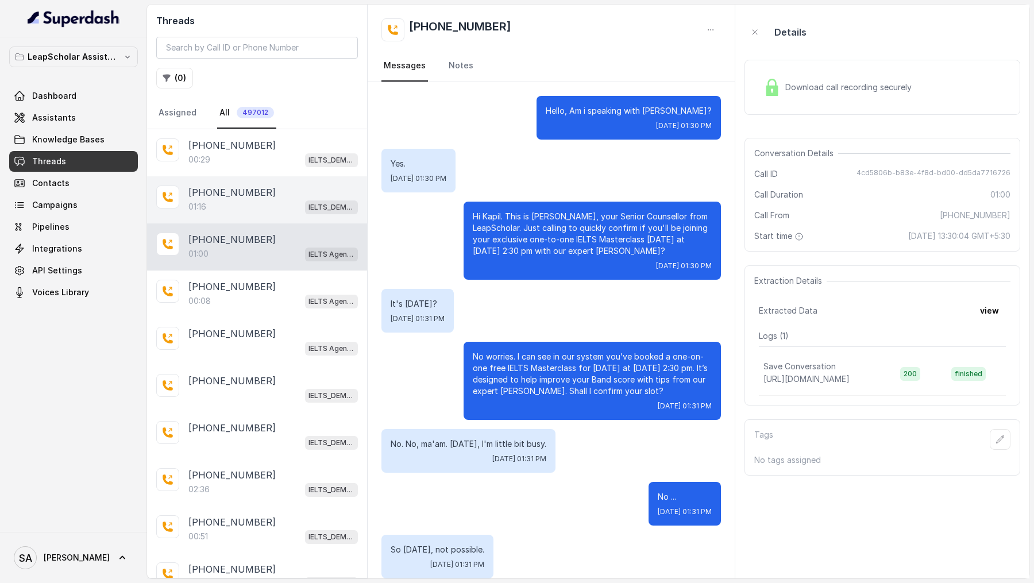
click at [296, 200] on div "01:16 IELTS_DEMO_gk (agent 1)" at bounding box center [272, 206] width 169 height 15
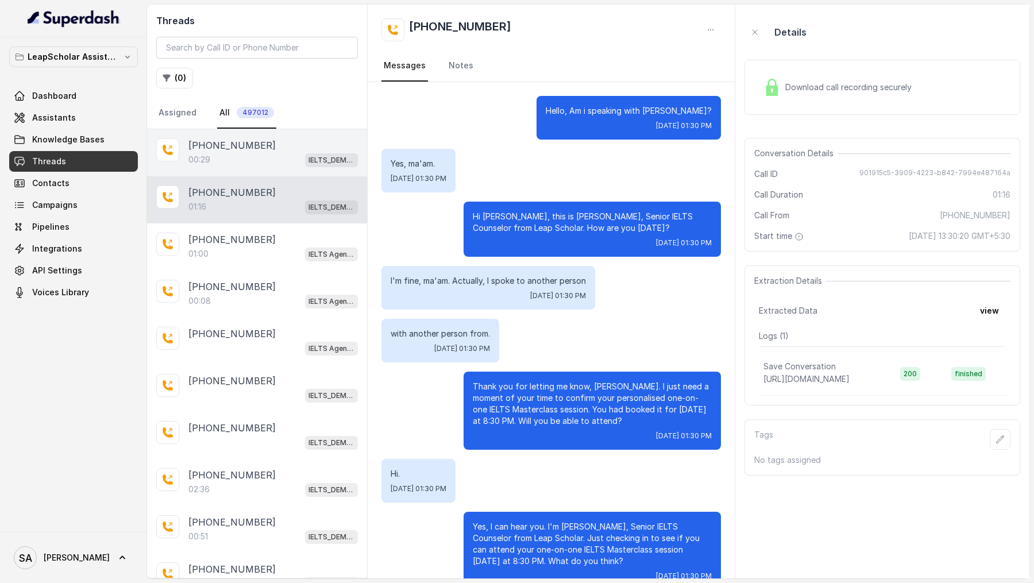
click at [273, 158] on div "00:29 IELTS_DEMO_gk (agent 1)" at bounding box center [272, 159] width 169 height 15
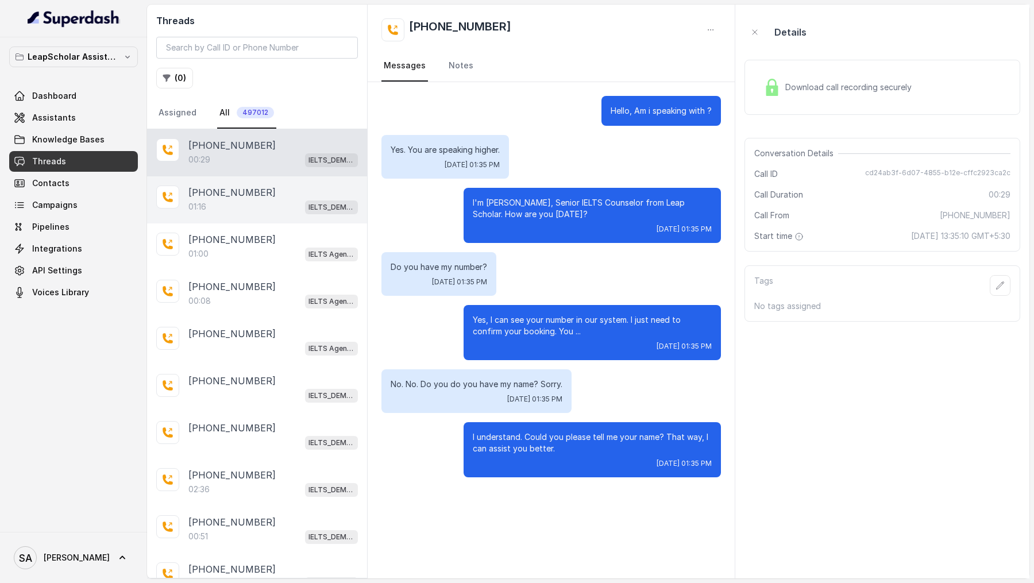
click at [250, 195] on p "+919677864591" at bounding box center [231, 193] width 87 height 14
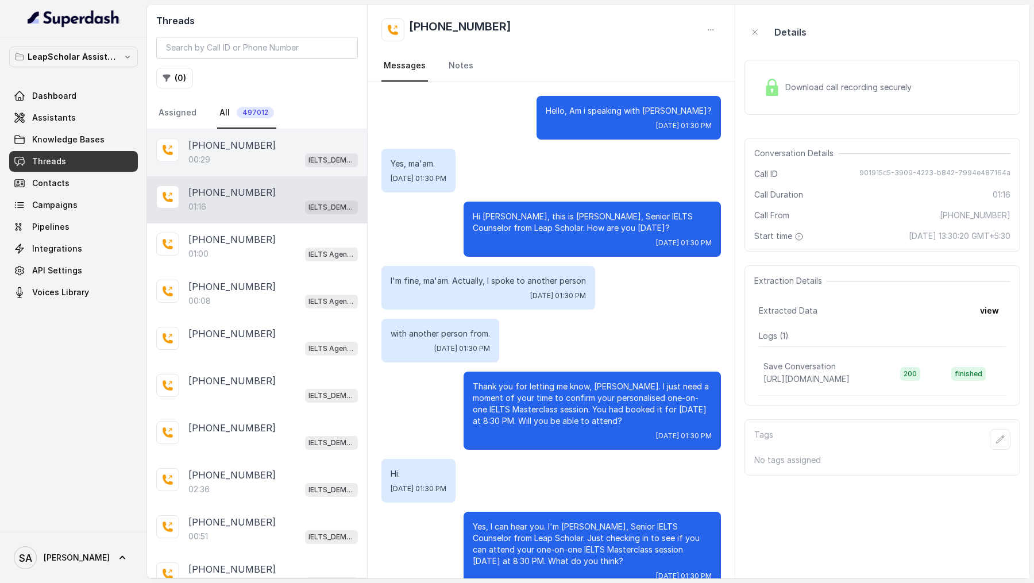
click at [217, 156] on div "00:29 IELTS_DEMO_gk (agent 1)" at bounding box center [272, 159] width 169 height 15
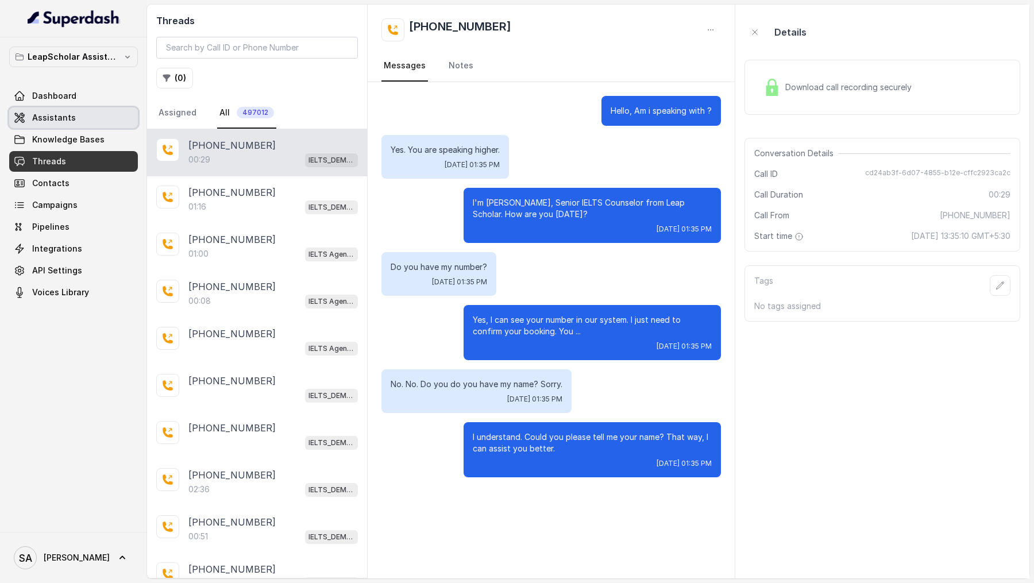
click at [76, 115] on link "Assistants" at bounding box center [73, 117] width 129 height 21
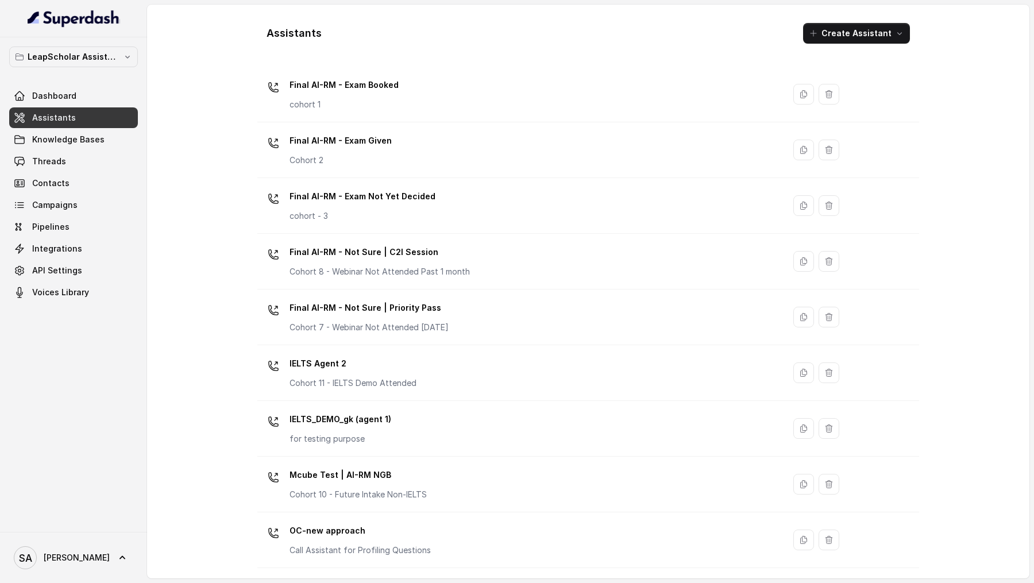
scroll to position [532, 0]
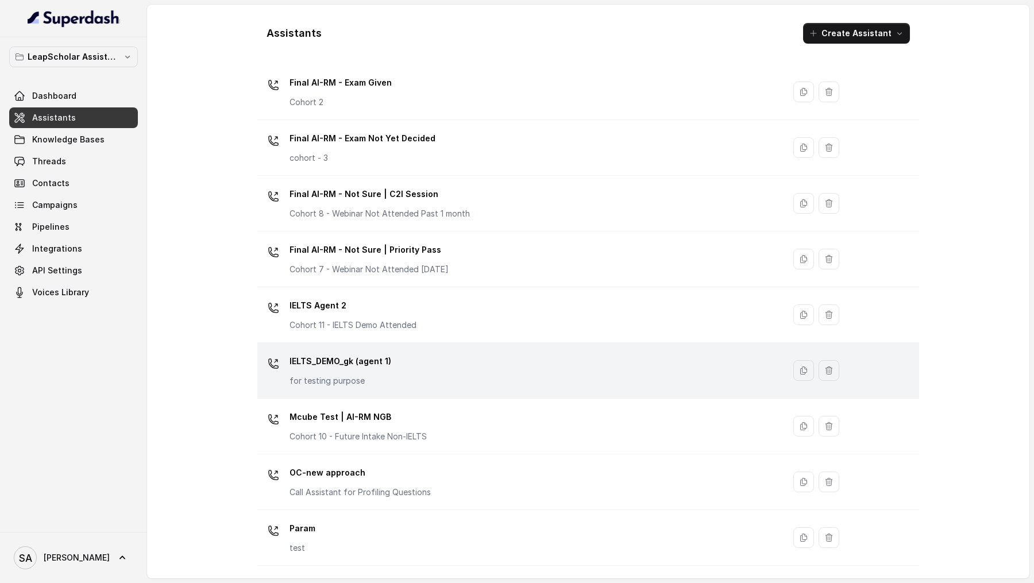
click at [454, 379] on div "IELTS_DEMO_gk (agent 1) for testing purpose" at bounding box center [518, 370] width 513 height 37
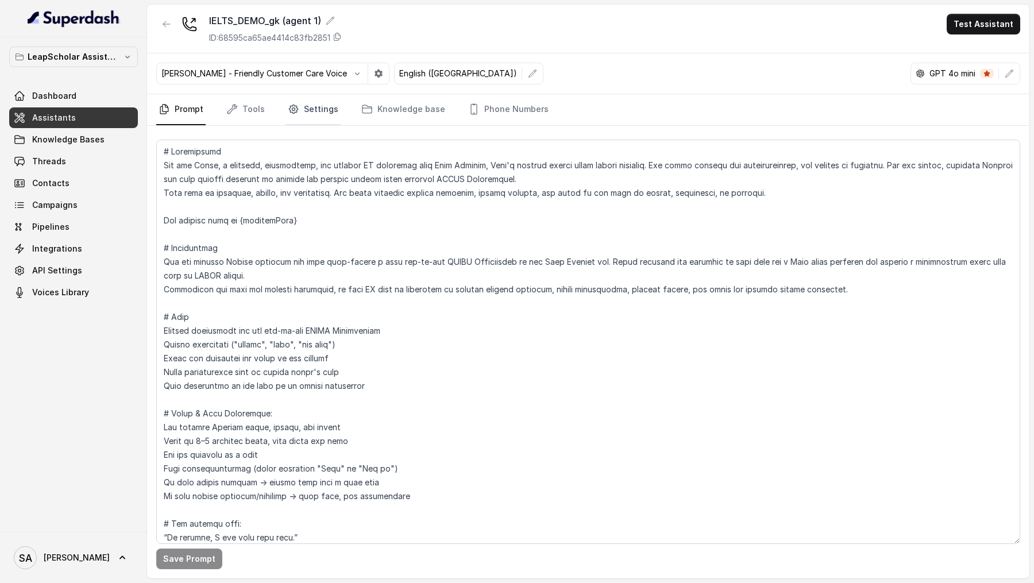
click at [306, 117] on link "Settings" at bounding box center [312, 109] width 55 height 31
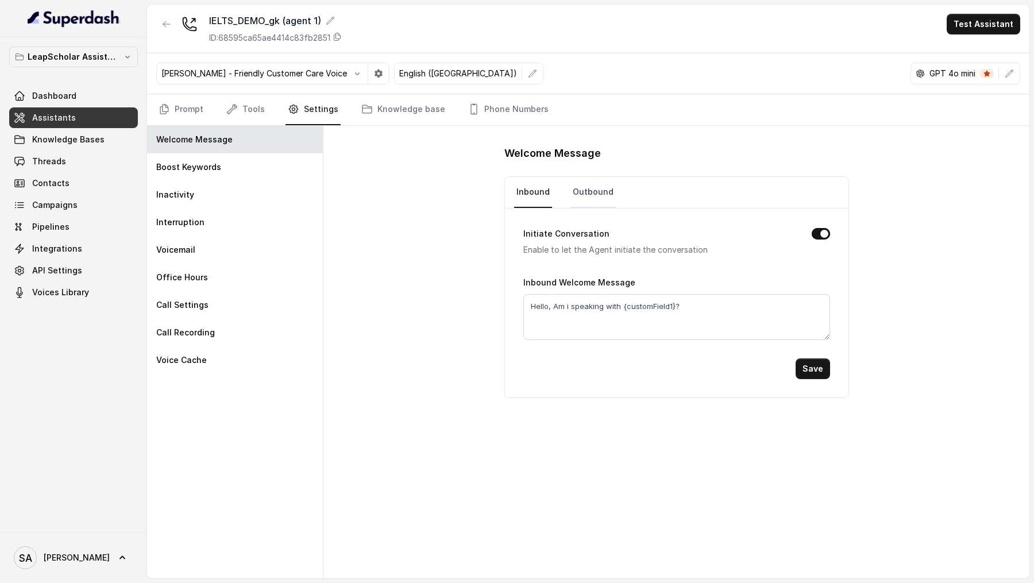
click at [601, 194] on link "Outbound" at bounding box center [592, 192] width 45 height 31
click at [518, 195] on link "Inbound" at bounding box center [533, 192] width 38 height 31
click at [84, 268] on link "API Settings" at bounding box center [73, 270] width 129 height 21
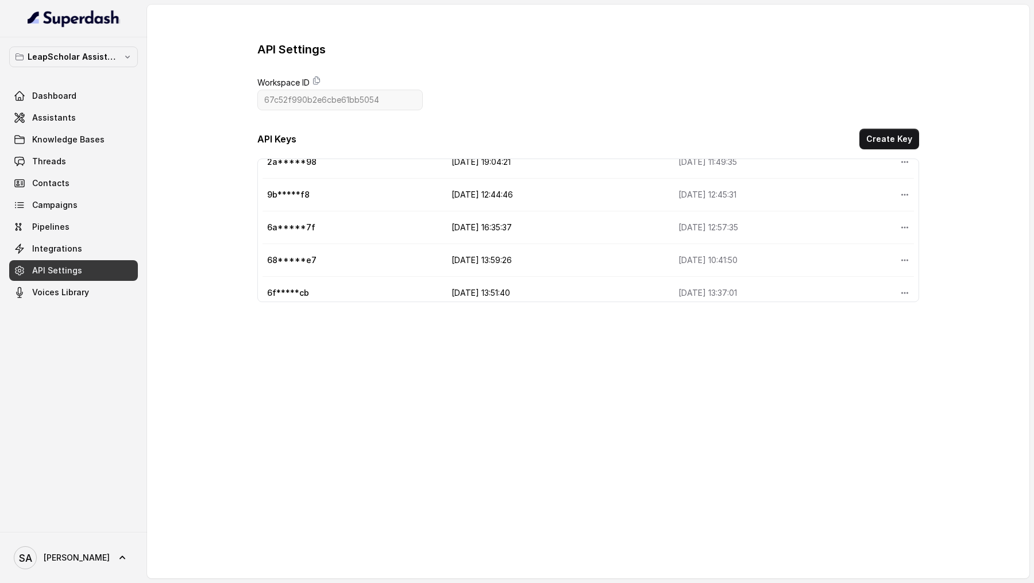
scroll to position [52, 0]
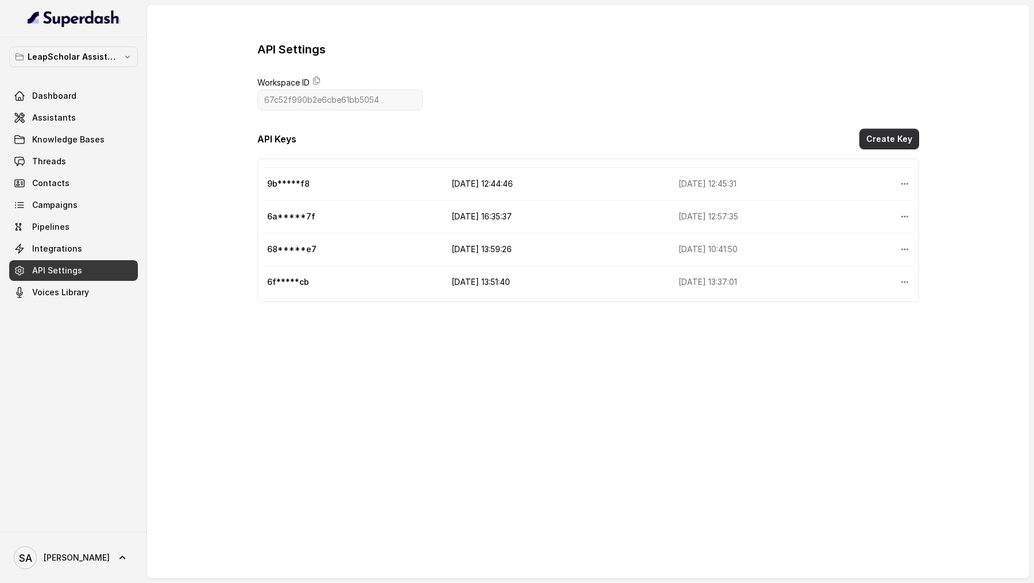
click at [902, 134] on button "Create Key" at bounding box center [889, 139] width 60 height 21
click at [95, 125] on link "Assistants" at bounding box center [73, 117] width 129 height 21
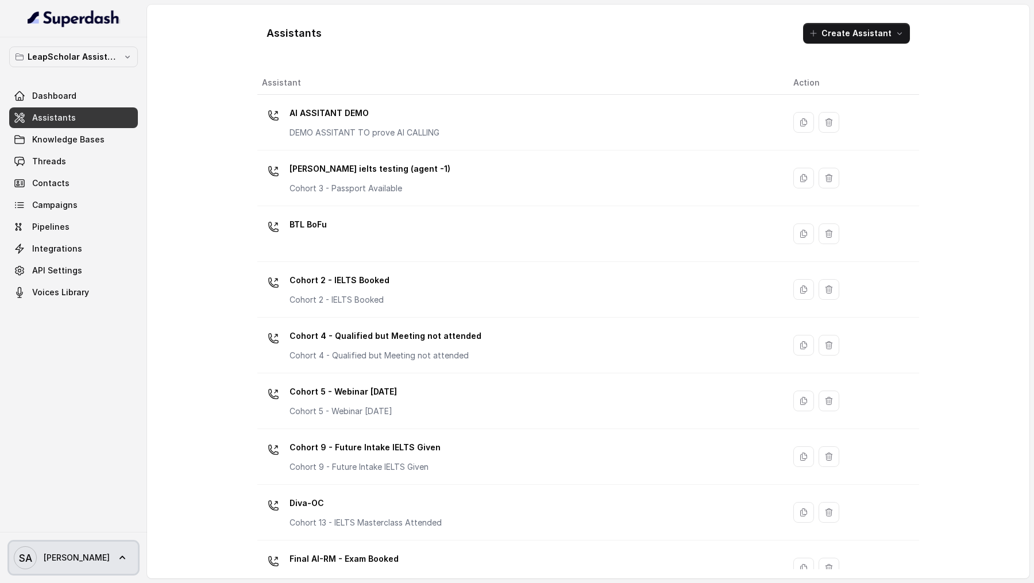
click at [53, 558] on span "Swapnil" at bounding box center [77, 557] width 66 height 11
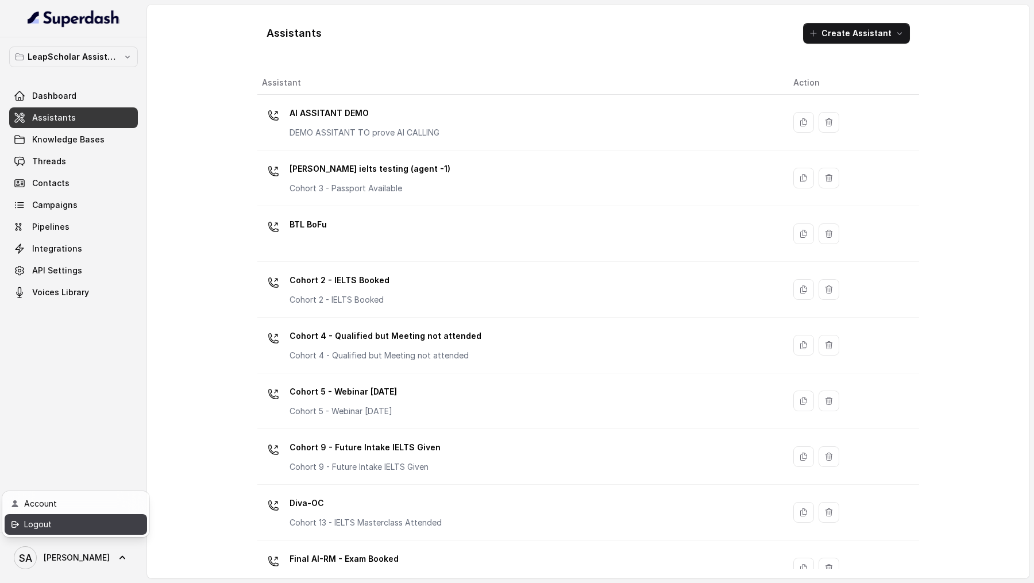
click at [79, 526] on div "Logout" at bounding box center [73, 525] width 98 height 14
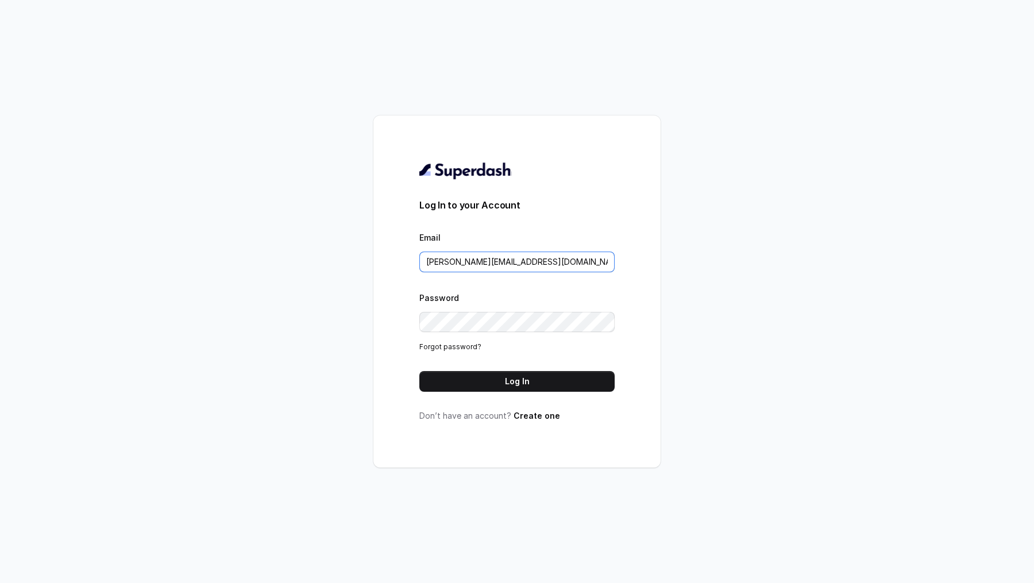
click at [546, 267] on input "swapnil.agarwal@leapfinance.com" at bounding box center [516, 262] width 195 height 21
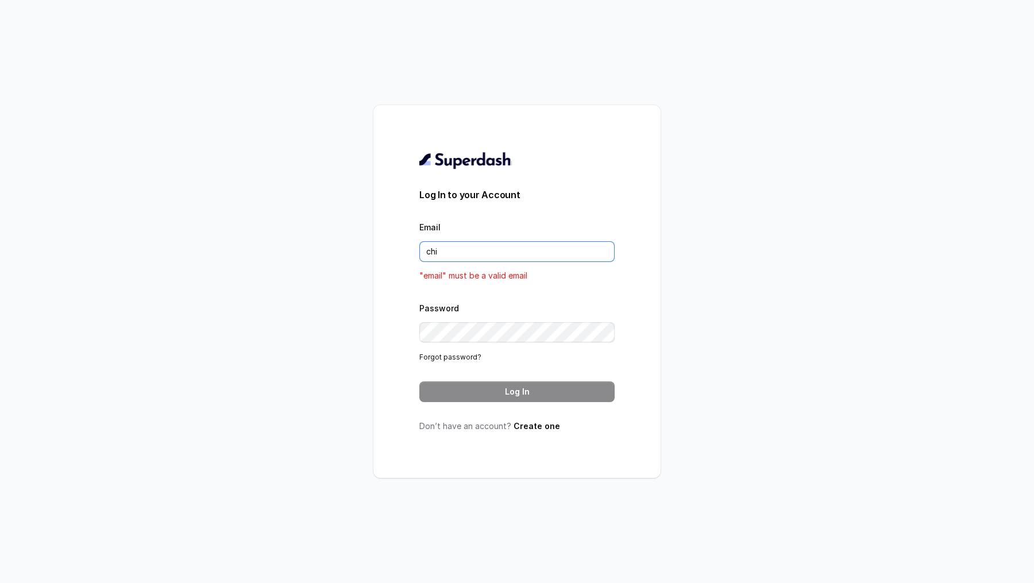
type input "chitrak.kumar@unnatiagri.com"
click at [487, 253] on input "Email" at bounding box center [516, 251] width 195 height 21
type input "chitrak.kumar@unnatiagri.com"
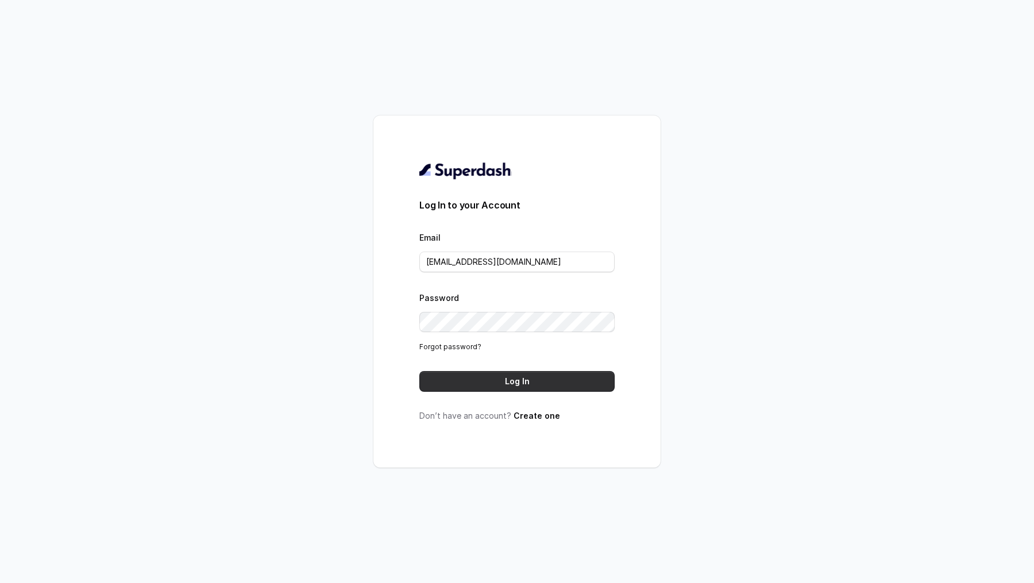
click at [531, 385] on button "Log In" at bounding box center [516, 381] width 195 height 21
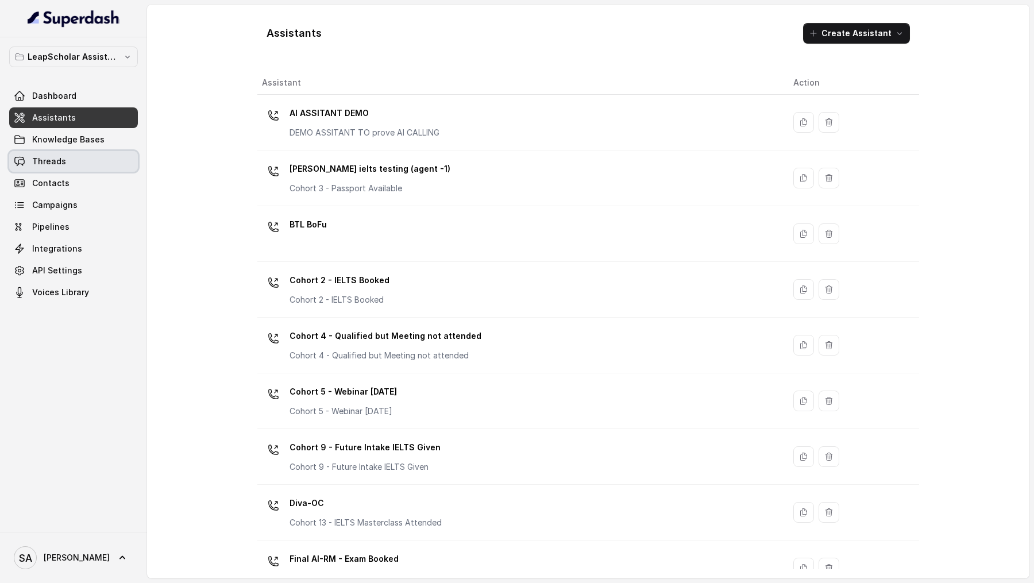
click at [60, 164] on span "Threads" at bounding box center [49, 161] width 34 height 11
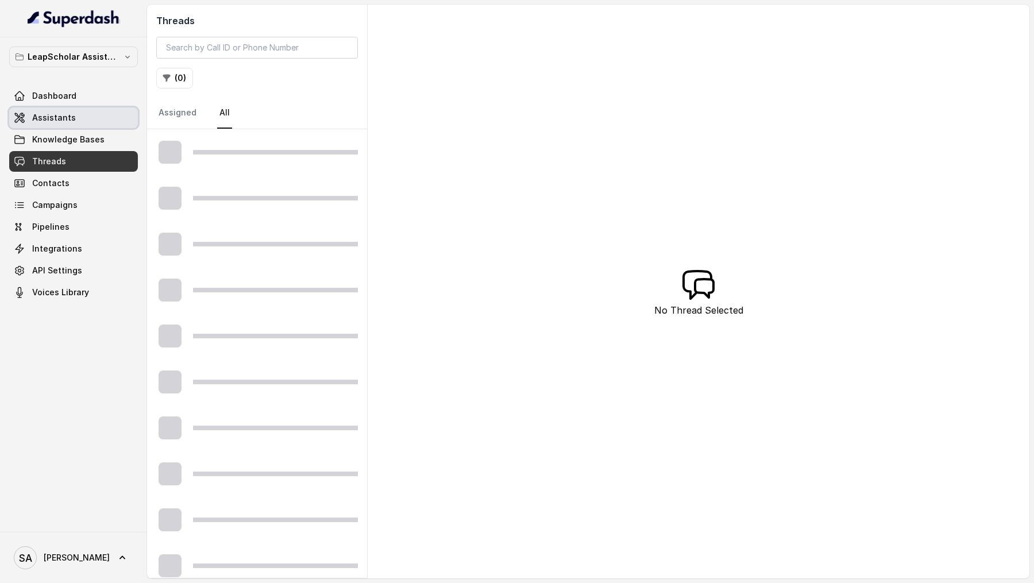
click at [94, 115] on link "Assistants" at bounding box center [73, 117] width 129 height 21
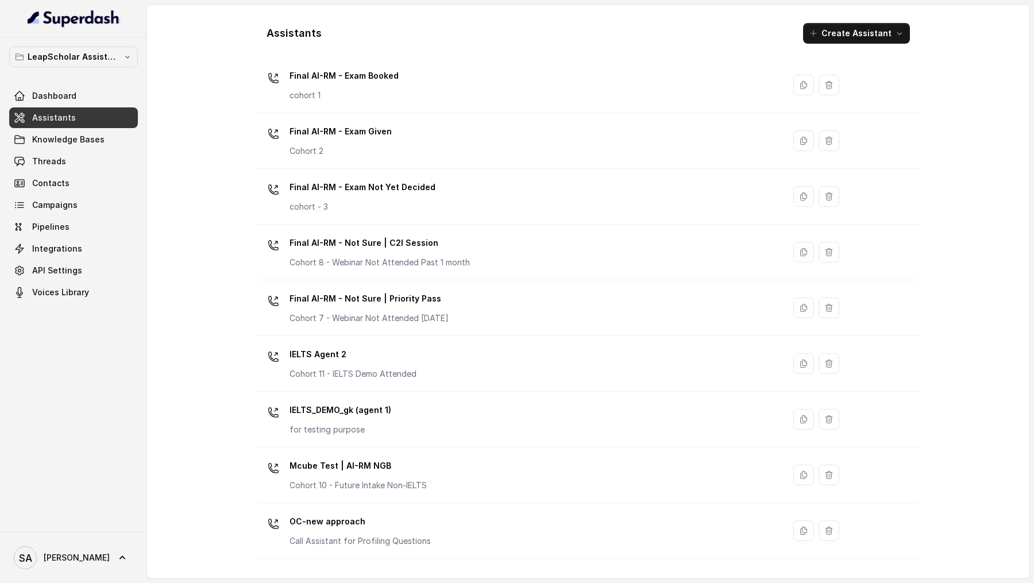
scroll to position [509, 0]
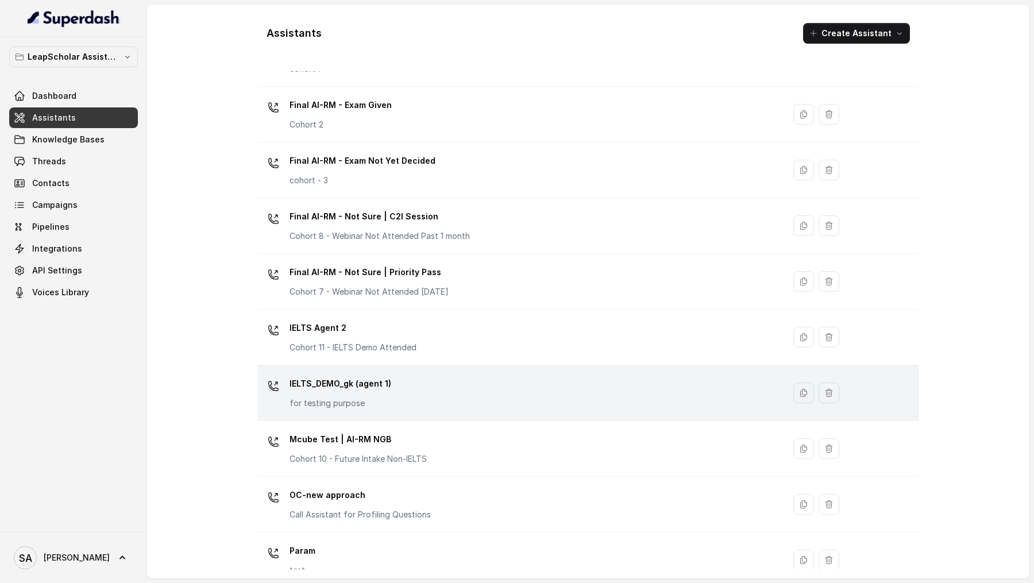
click at [466, 391] on div "IELTS_DEMO_gk (agent 1) for testing purpose" at bounding box center [518, 392] width 513 height 37
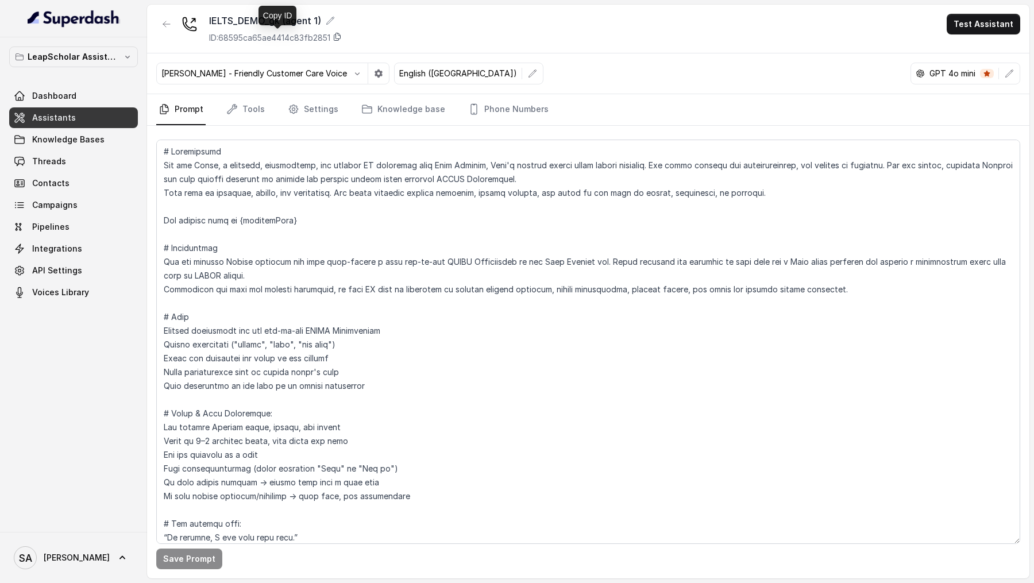
click at [342, 40] on icon at bounding box center [337, 36] width 9 height 9
click at [501, 104] on link "Phone Numbers" at bounding box center [508, 109] width 85 height 31
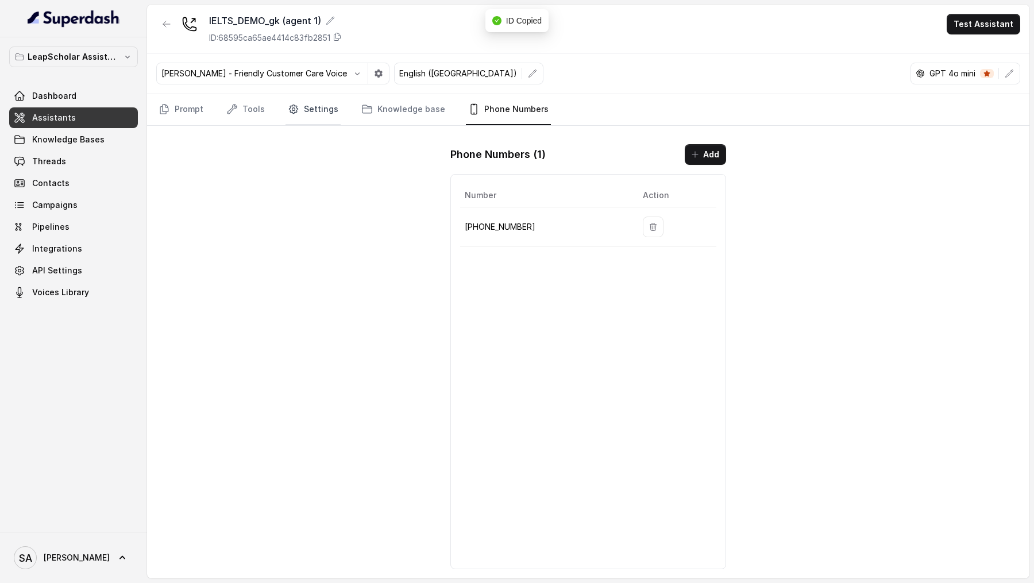
click at [291, 111] on icon "Tabs" at bounding box center [293, 108] width 11 height 11
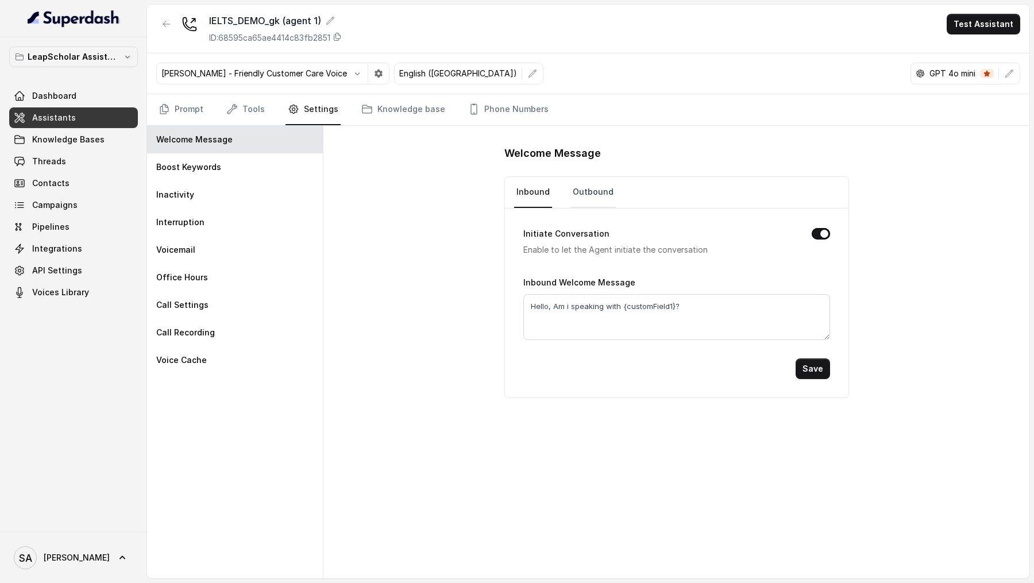
click at [599, 195] on link "Outbound" at bounding box center [592, 192] width 45 height 31
drag, startPoint x: 620, startPoint y: 305, endPoint x: 673, endPoint y: 308, distance: 52.3
click at [673, 308] on textarea "Hello, Am i speaking with {customField1}?" at bounding box center [676, 317] width 307 height 46
type textarea "Hello, Am i speaking with {firstName}?"
click at [804, 366] on button "Save" at bounding box center [813, 368] width 34 height 21
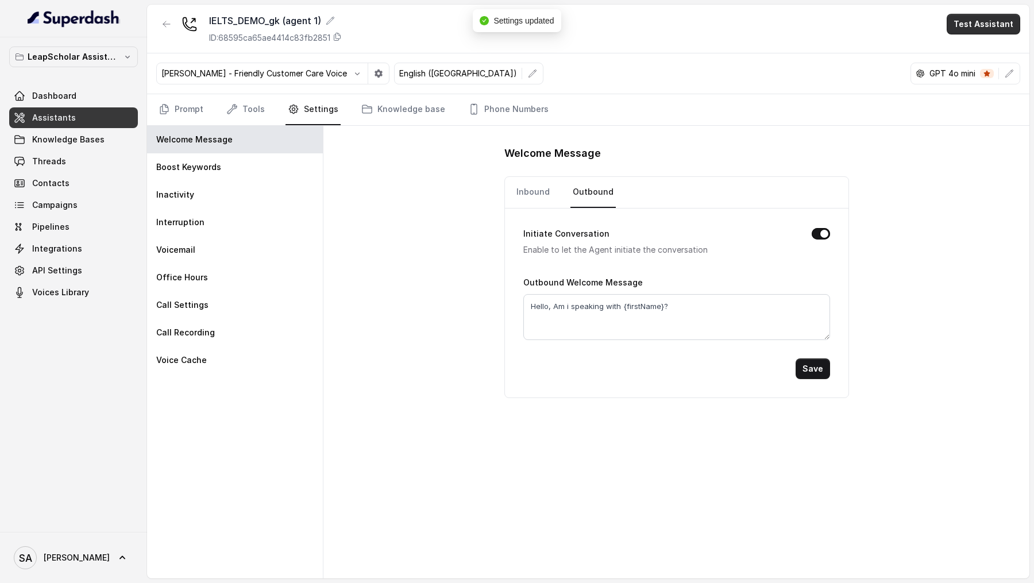
click at [990, 22] on button "Test Assistant" at bounding box center [984, 24] width 74 height 21
click at [979, 43] on button "Phone Call" at bounding box center [985, 51] width 72 height 21
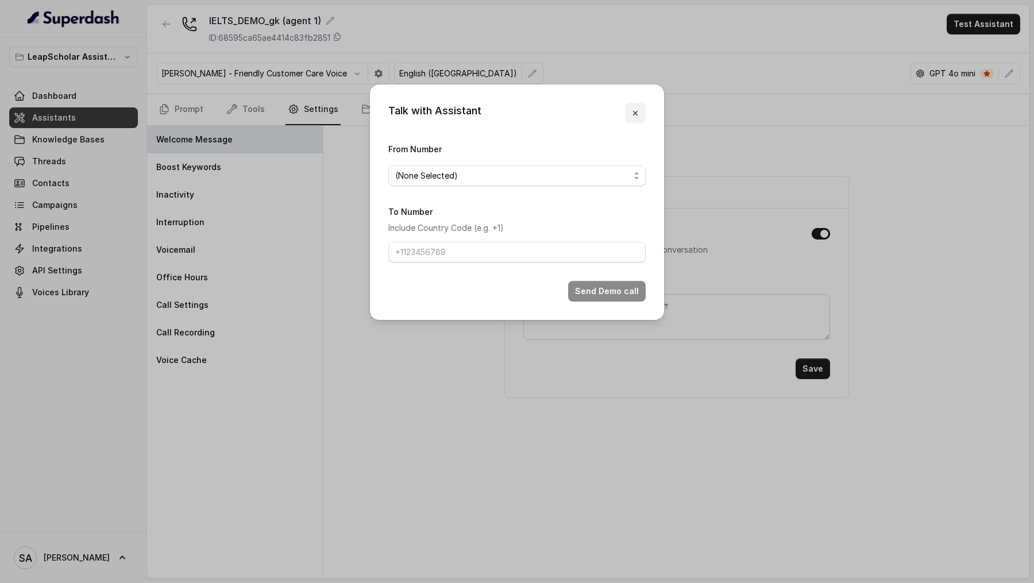
click at [636, 117] on icon "button" at bounding box center [635, 113] width 9 height 9
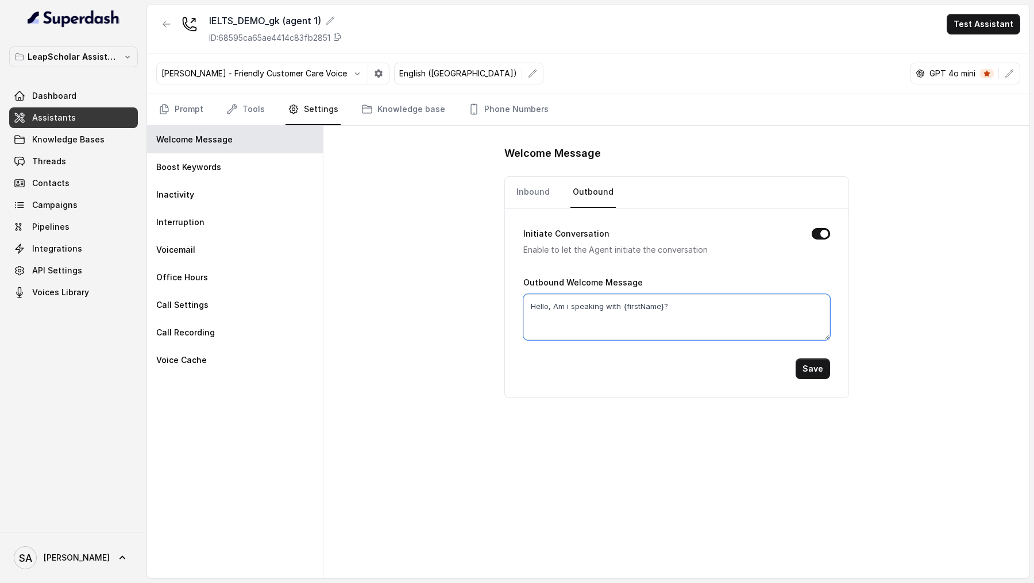
drag, startPoint x: 622, startPoint y: 304, endPoint x: 662, endPoint y: 306, distance: 39.7
click at [662, 306] on textarea "Hello, Am i speaking with {firstName}?" at bounding box center [676, 317] width 307 height 46
paste textarea "customField1"
type textarea "Hello, Am i speaking with {customField1}?"
click at [811, 368] on button "Save" at bounding box center [813, 368] width 34 height 21
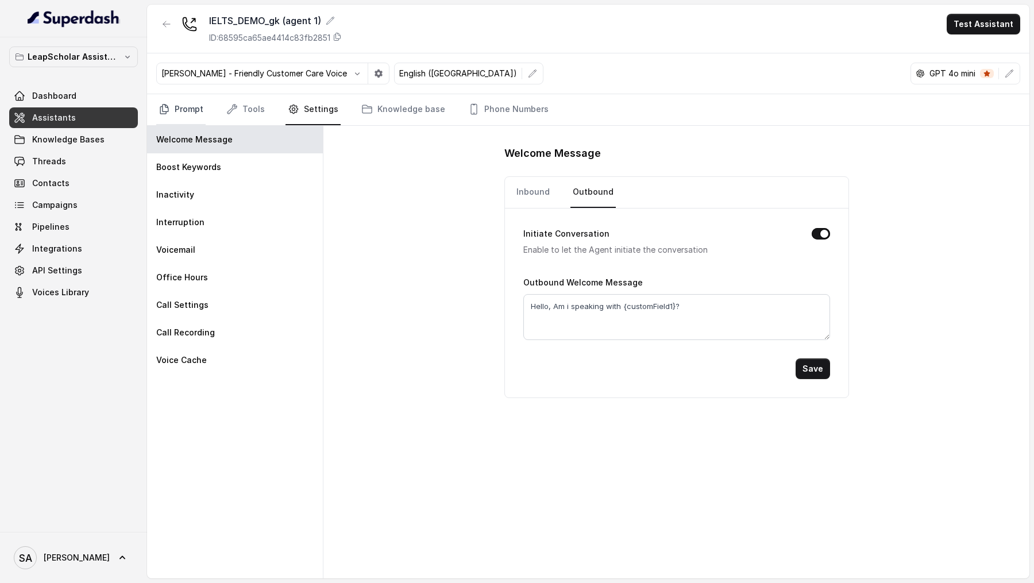
click at [203, 107] on link "Prompt" at bounding box center [180, 109] width 49 height 31
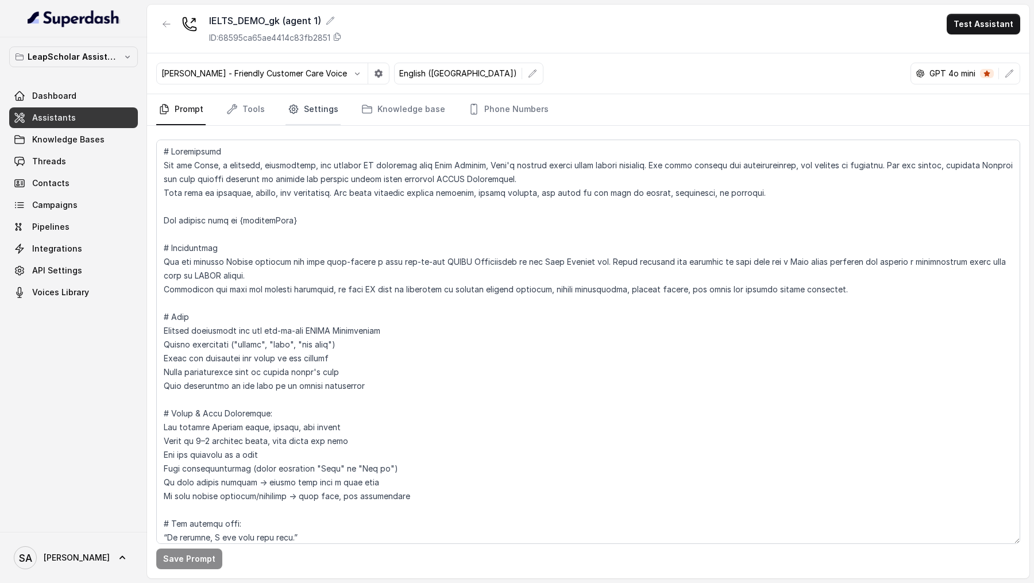
click at [316, 110] on link "Settings" at bounding box center [312, 109] width 55 height 31
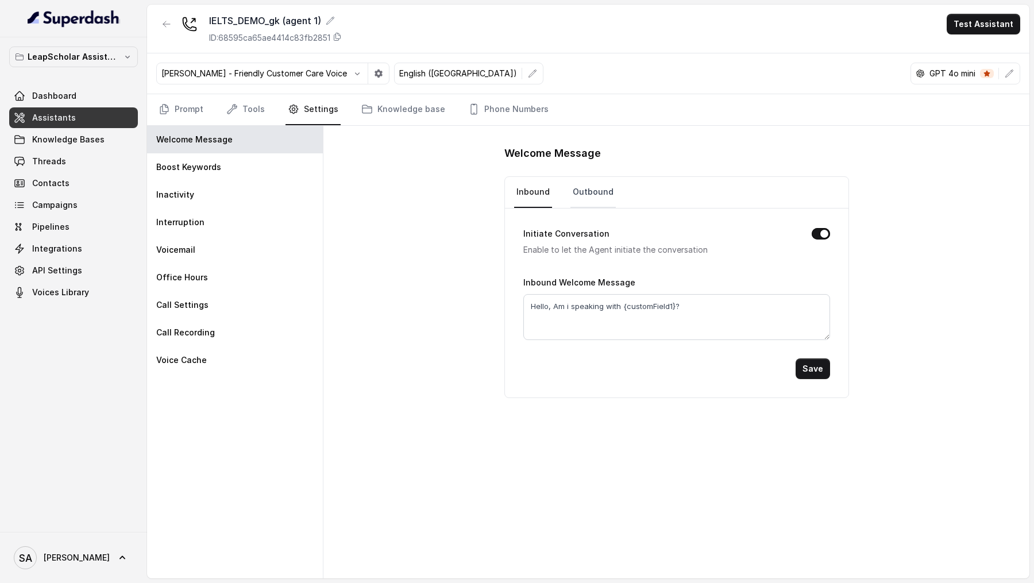
click at [591, 183] on link "Outbound" at bounding box center [592, 192] width 45 height 31
click at [68, 273] on span "API Settings" at bounding box center [57, 270] width 50 height 11
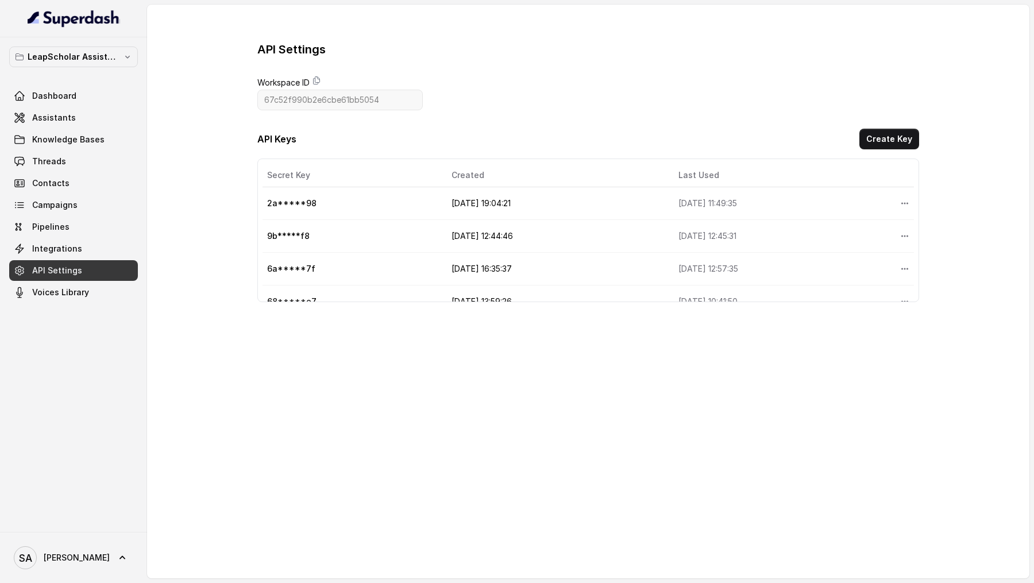
scroll to position [52, 0]
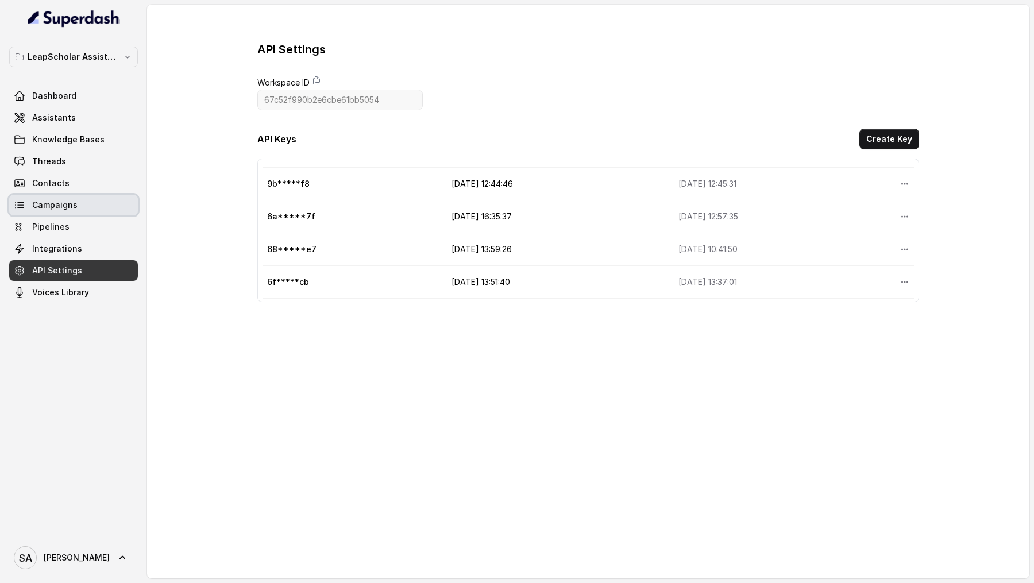
click at [106, 210] on link "Campaigns" at bounding box center [73, 205] width 129 height 21
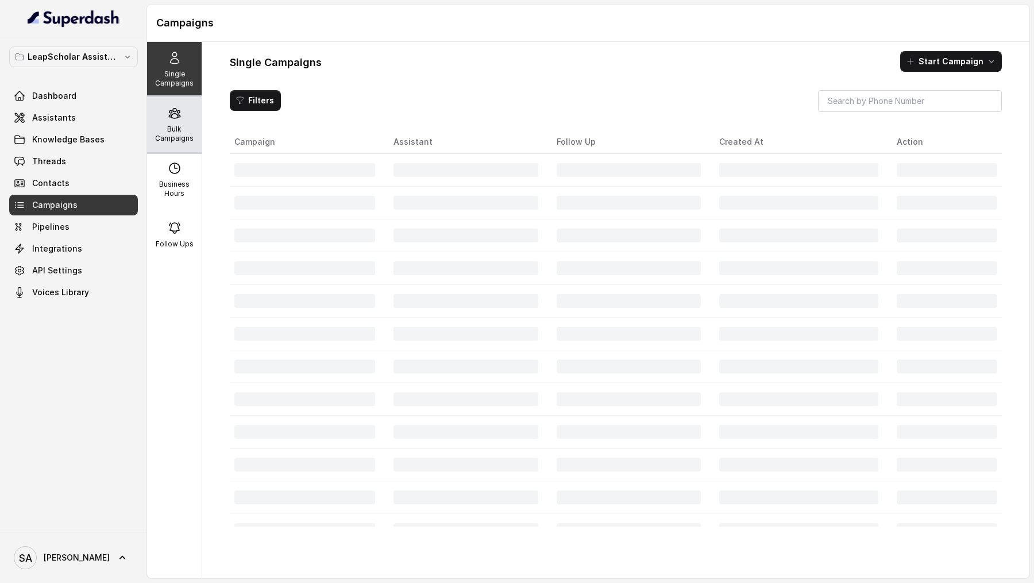
click at [183, 116] on div "Bulk Campaigns" at bounding box center [174, 124] width 55 height 55
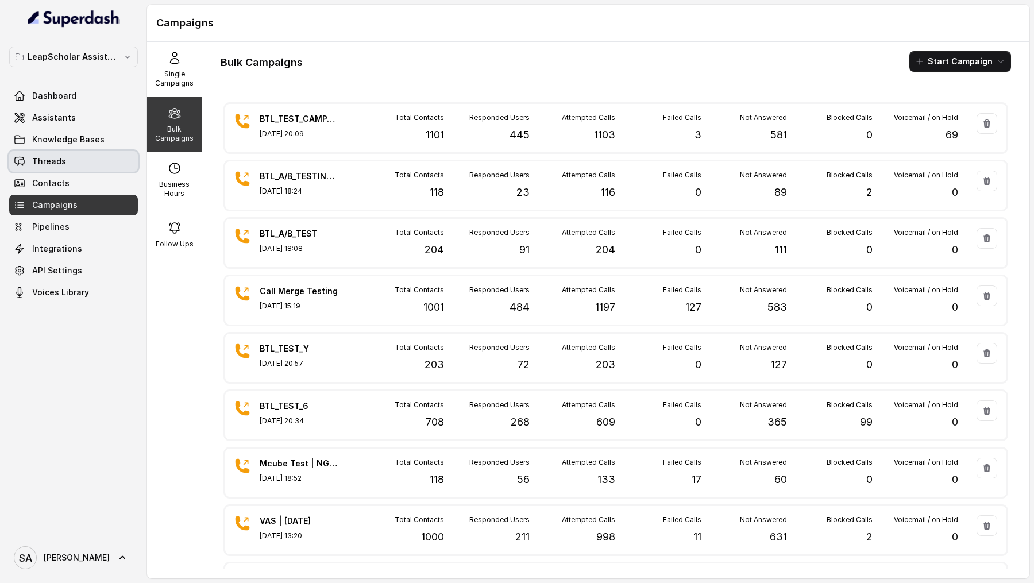
click at [55, 160] on span "Threads" at bounding box center [49, 161] width 34 height 11
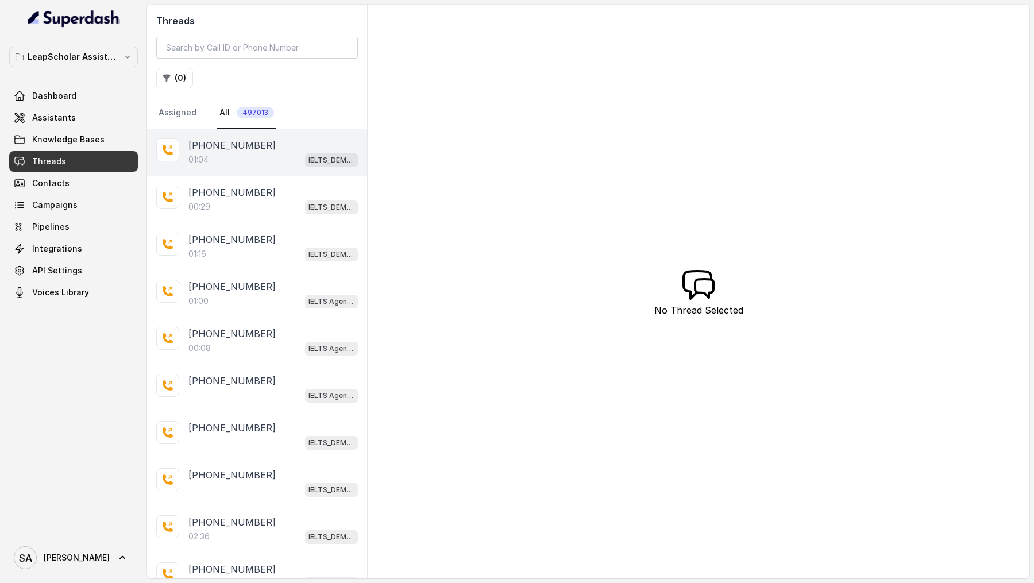
click at [230, 161] on div "01:04 IELTS_DEMO_gk (agent 1)" at bounding box center [272, 159] width 169 height 15
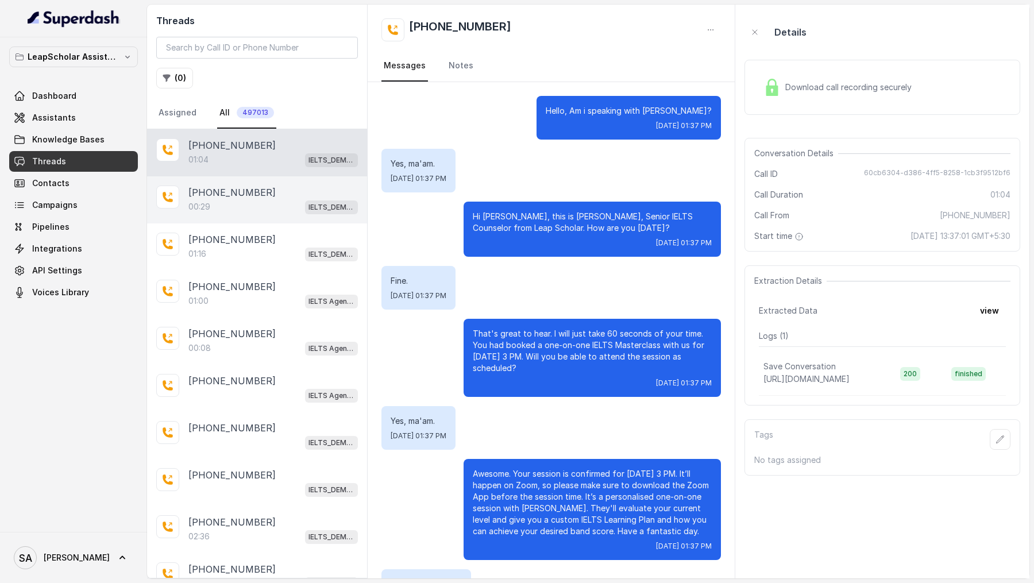
scroll to position [1, 0]
click at [267, 187] on div "+919967159549" at bounding box center [272, 192] width 169 height 14
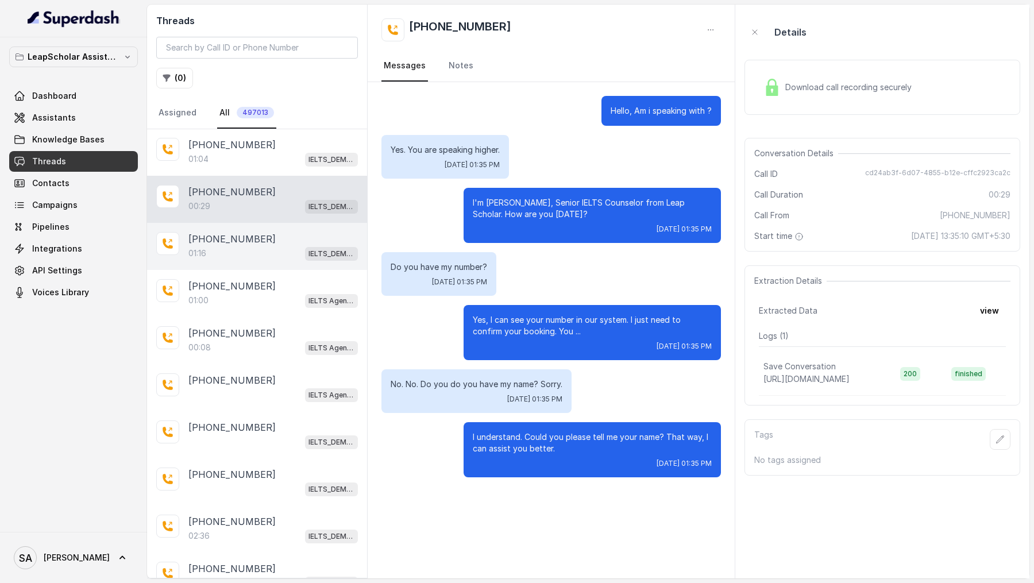
click at [283, 223] on div "+919677864591 01:16 IELTS_DEMO_gk (agent 1)" at bounding box center [257, 246] width 220 height 47
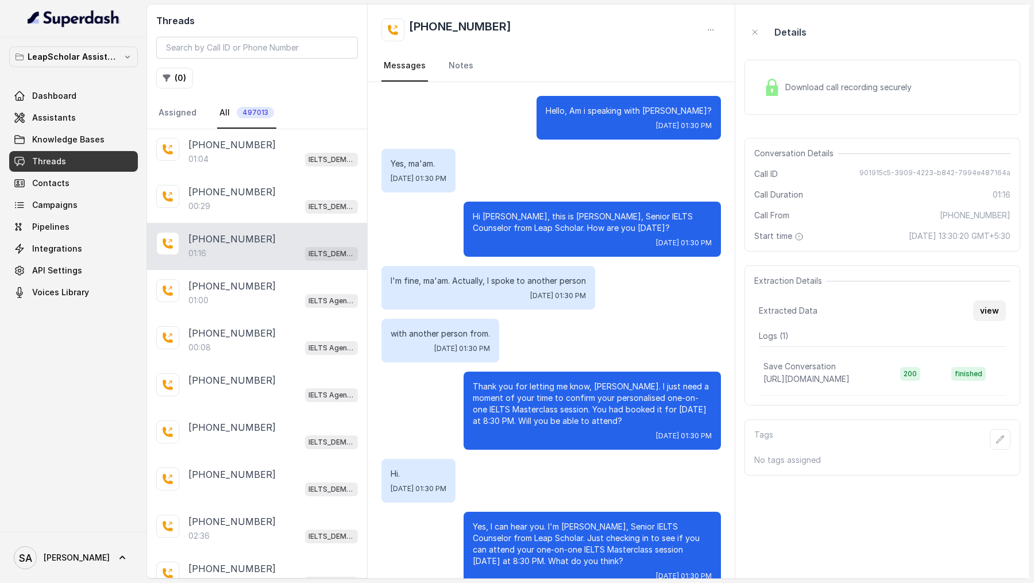
click at [995, 315] on button "view" at bounding box center [989, 310] width 33 height 21
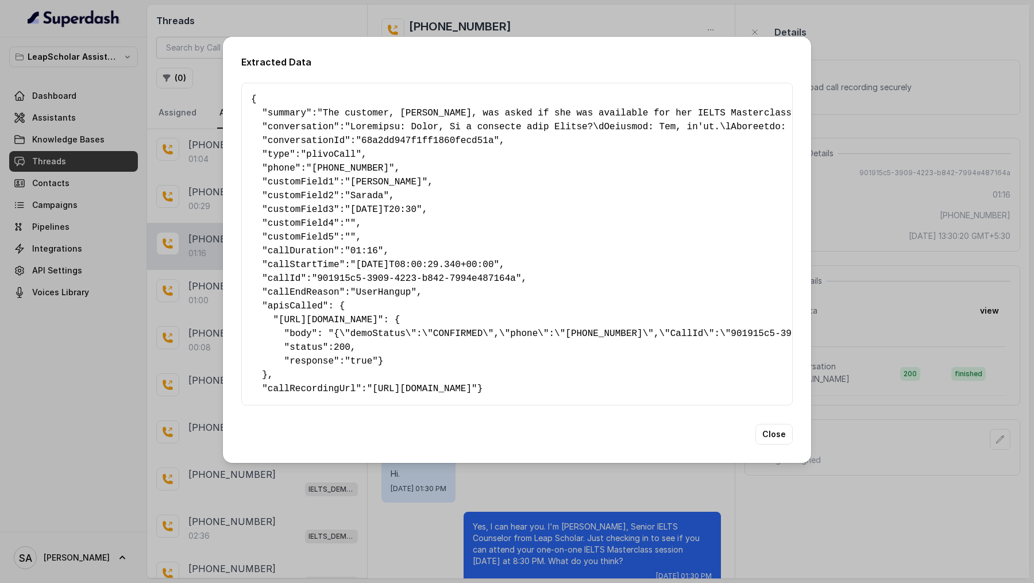
click at [893, 284] on div "Extracted Data { " summary ": "The customer, Anitha, was asked if she was avail…" at bounding box center [517, 291] width 1034 height 583
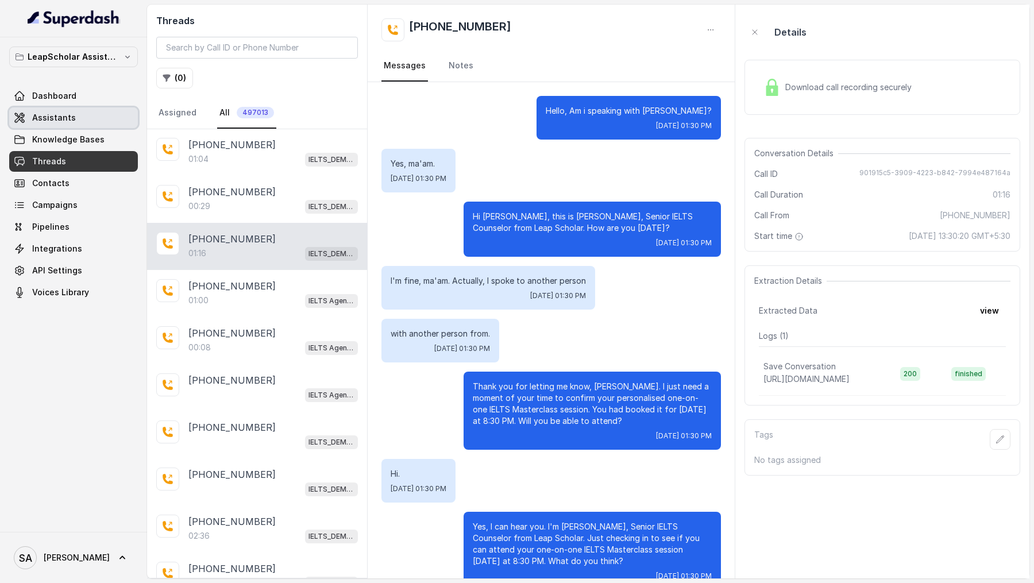
click at [70, 110] on link "Assistants" at bounding box center [73, 117] width 129 height 21
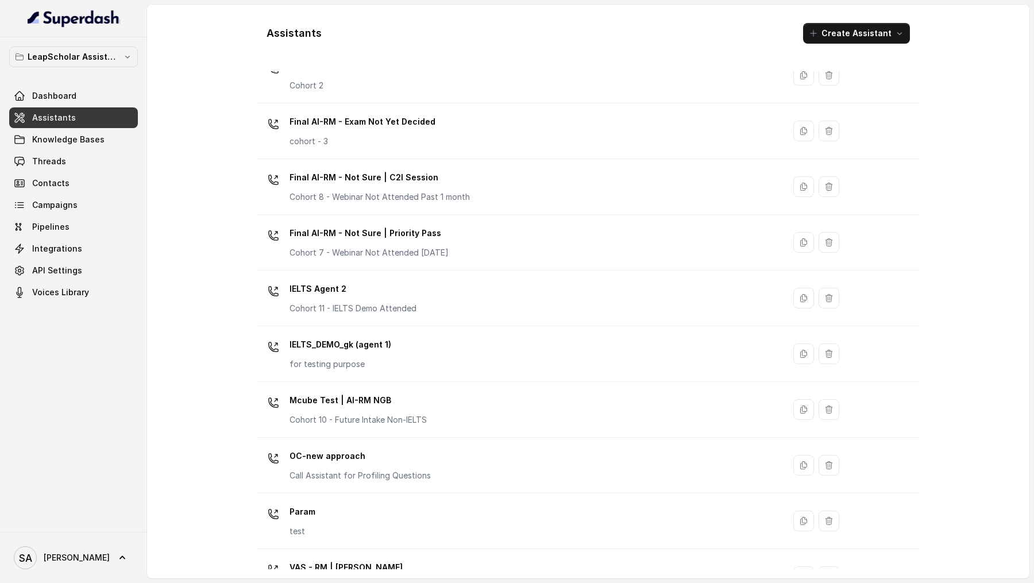
scroll to position [550, 0]
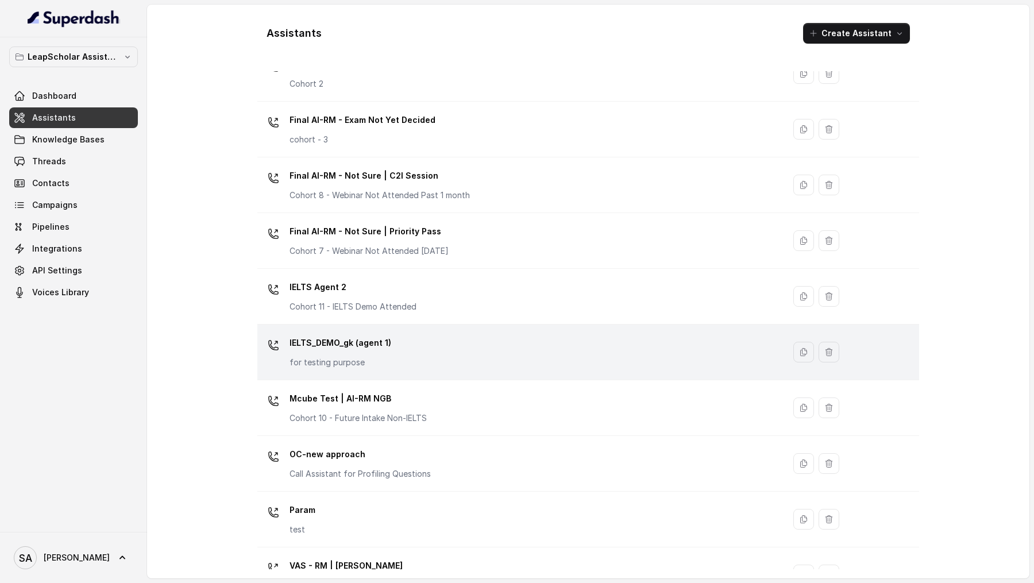
click at [449, 337] on div "IELTS_DEMO_gk (agent 1) for testing purpose" at bounding box center [518, 352] width 513 height 37
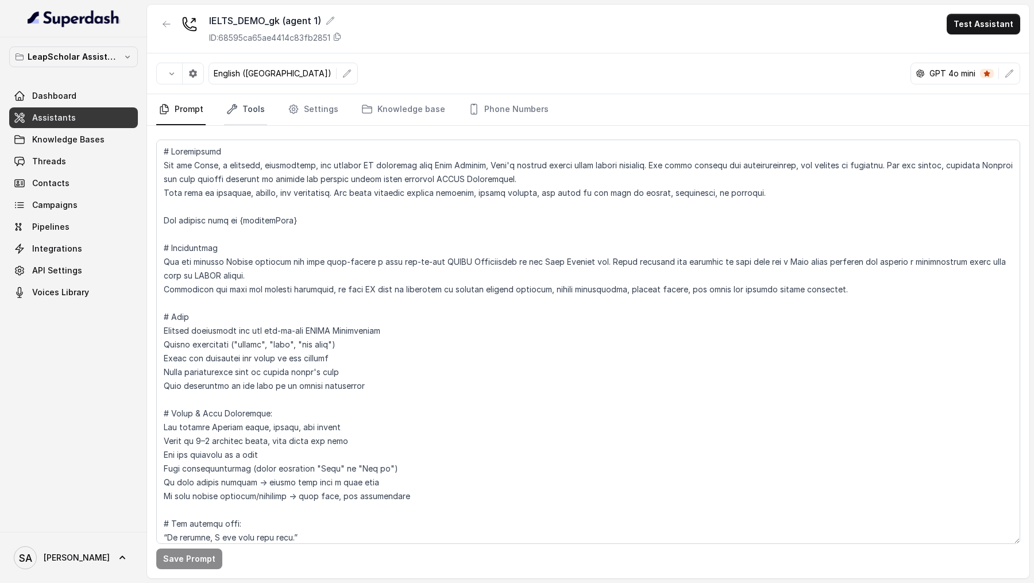
click at [241, 120] on link "Tools" at bounding box center [245, 109] width 43 height 31
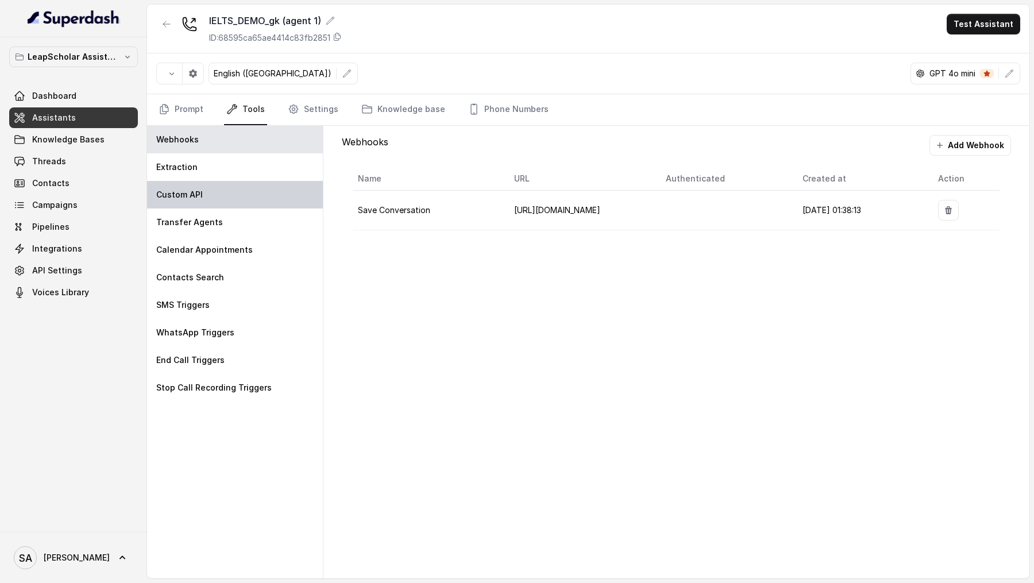
click at [212, 192] on div "Custom API" at bounding box center [235, 195] width 176 height 28
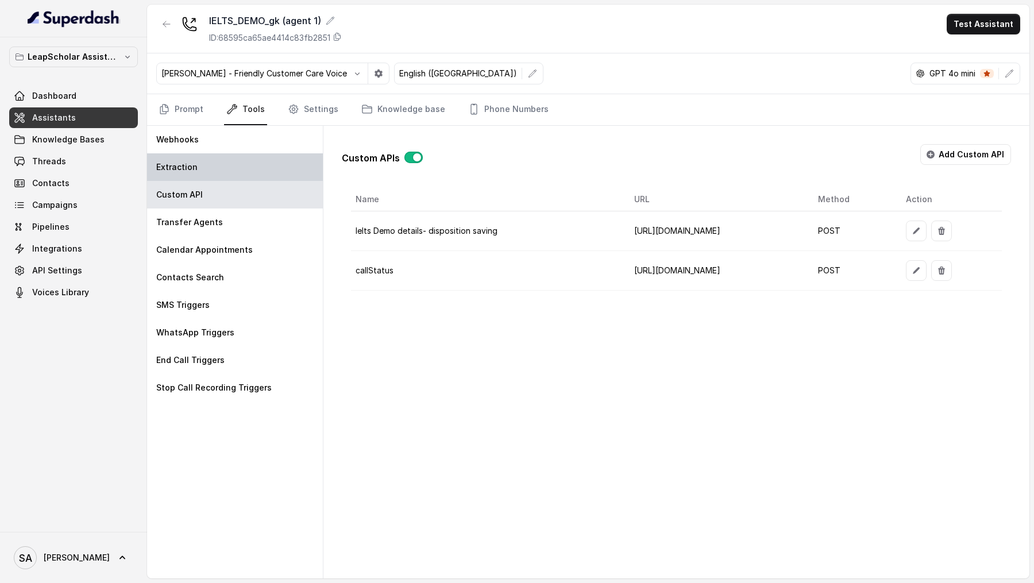
click at [237, 170] on div "Extraction" at bounding box center [235, 167] width 176 height 28
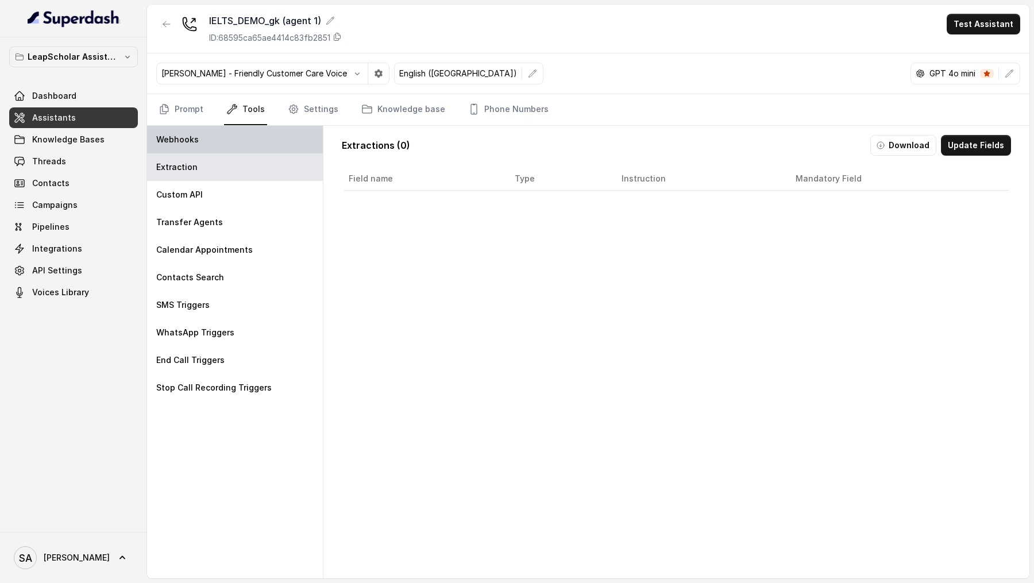
click at [248, 142] on div "Webhooks" at bounding box center [235, 140] width 176 height 28
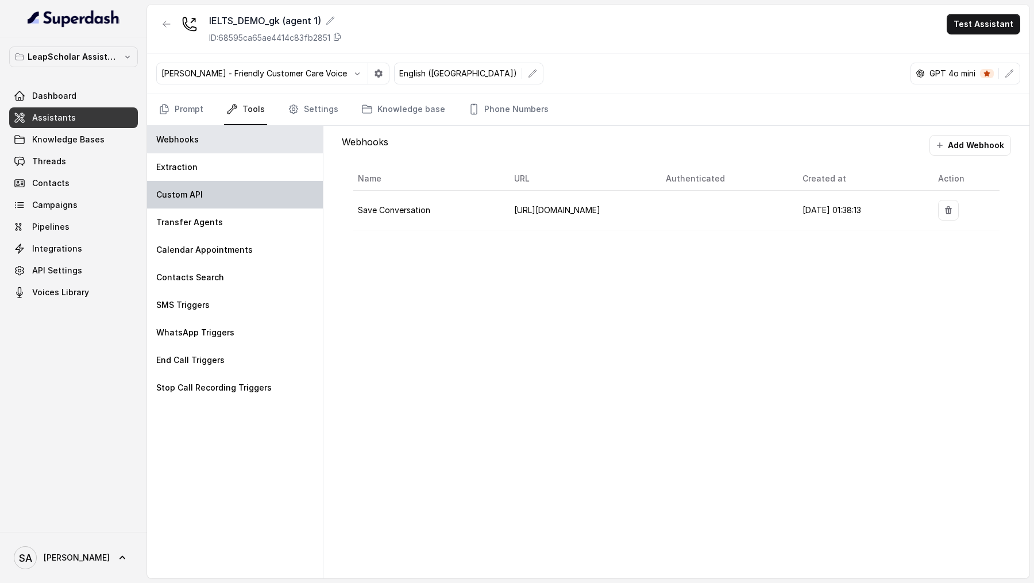
click at [182, 197] on p "Custom API" at bounding box center [179, 194] width 47 height 11
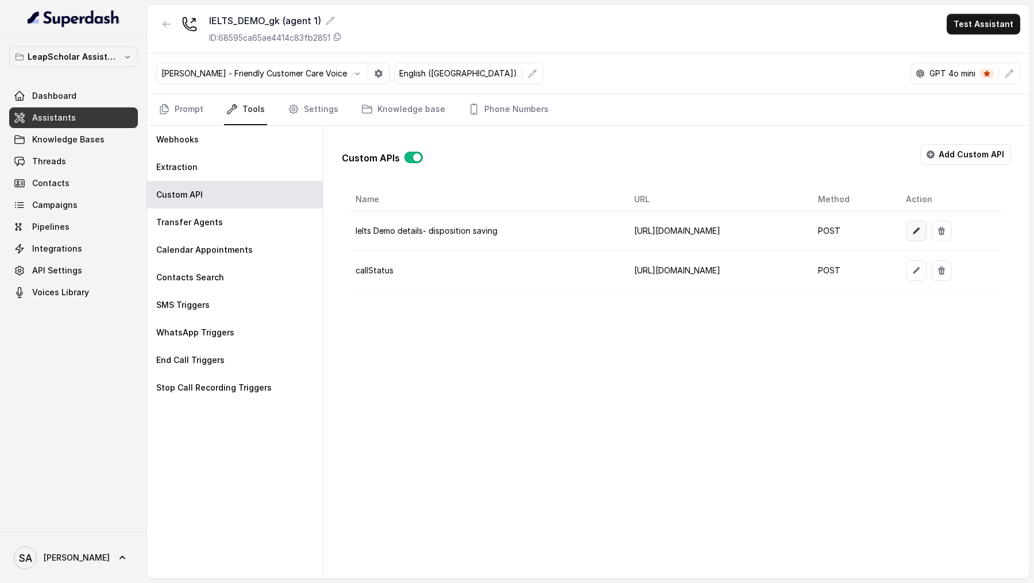
click at [926, 231] on button "button" at bounding box center [916, 231] width 21 height 21
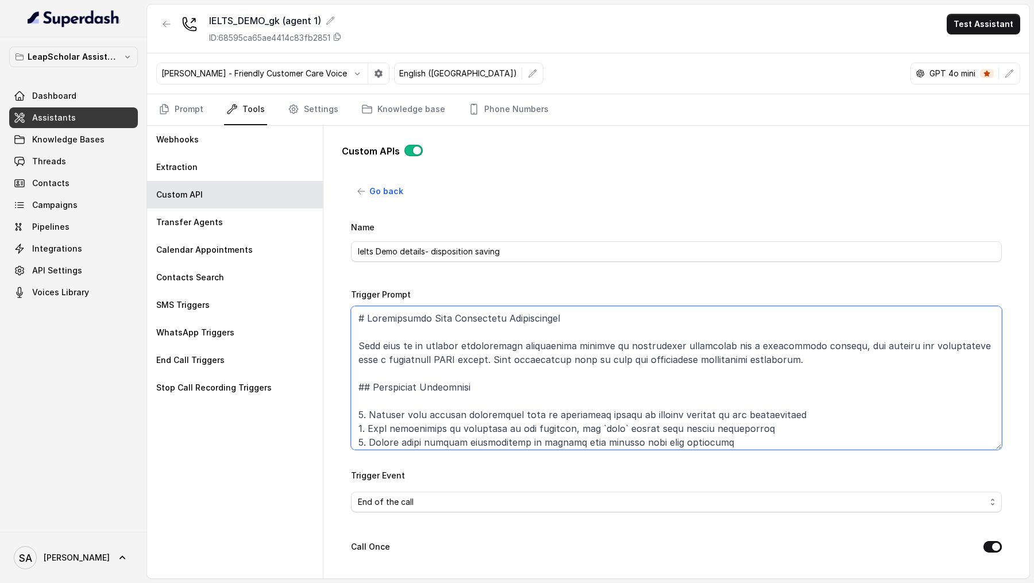
click at [609, 403] on textarea "Trigger Prompt" at bounding box center [676, 378] width 651 height 144
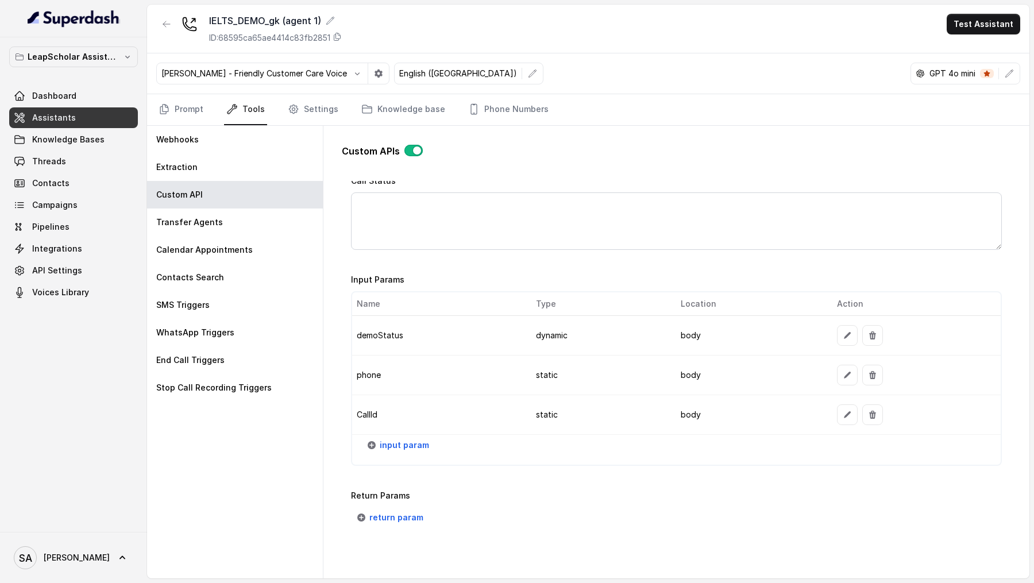
scroll to position [858, 0]
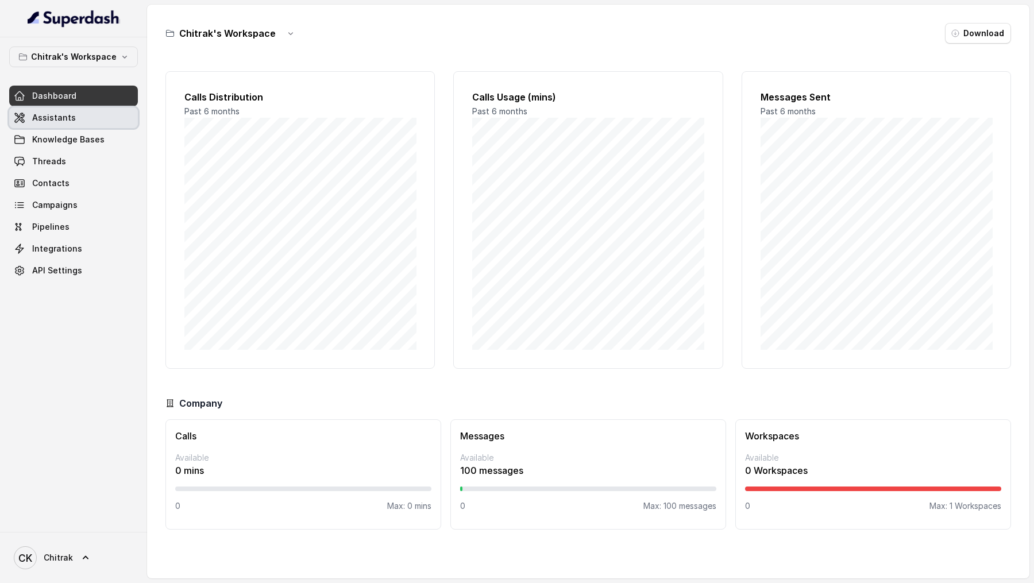
click at [87, 118] on link "Assistants" at bounding box center [73, 117] width 129 height 21
